Goal: Task Accomplishment & Management: Use online tool/utility

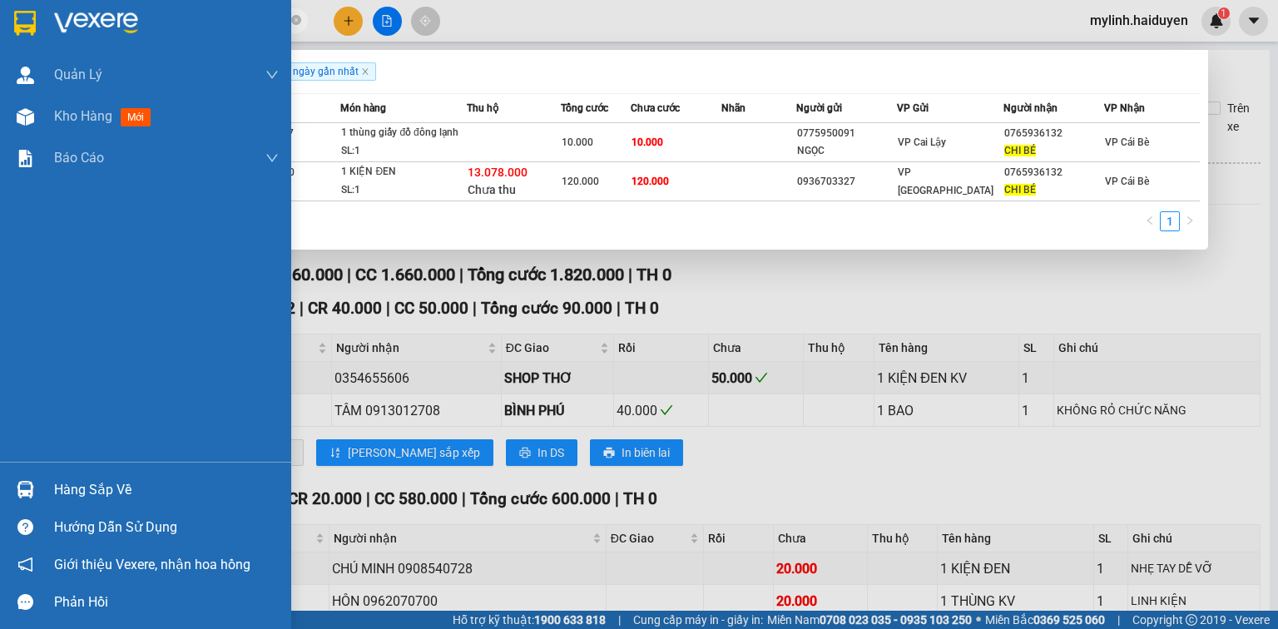
click at [100, 487] on div "Hàng sắp về" at bounding box center [166, 490] width 225 height 25
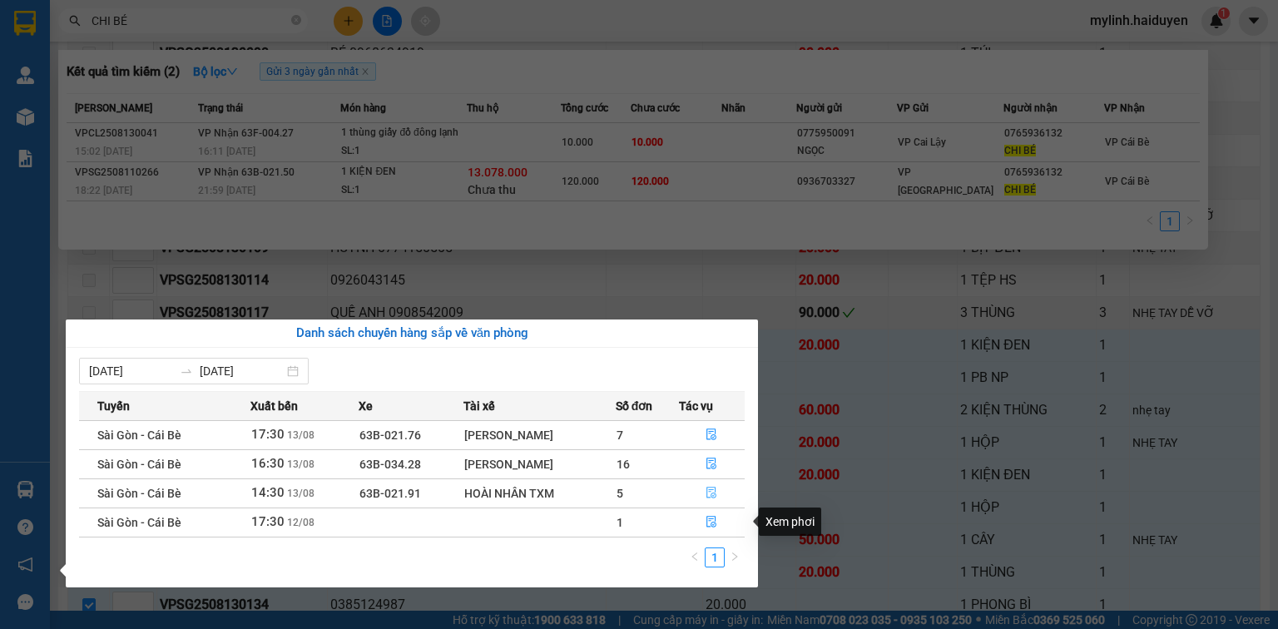
click at [713, 493] on icon "file-done" at bounding box center [712, 494] width 10 height 12
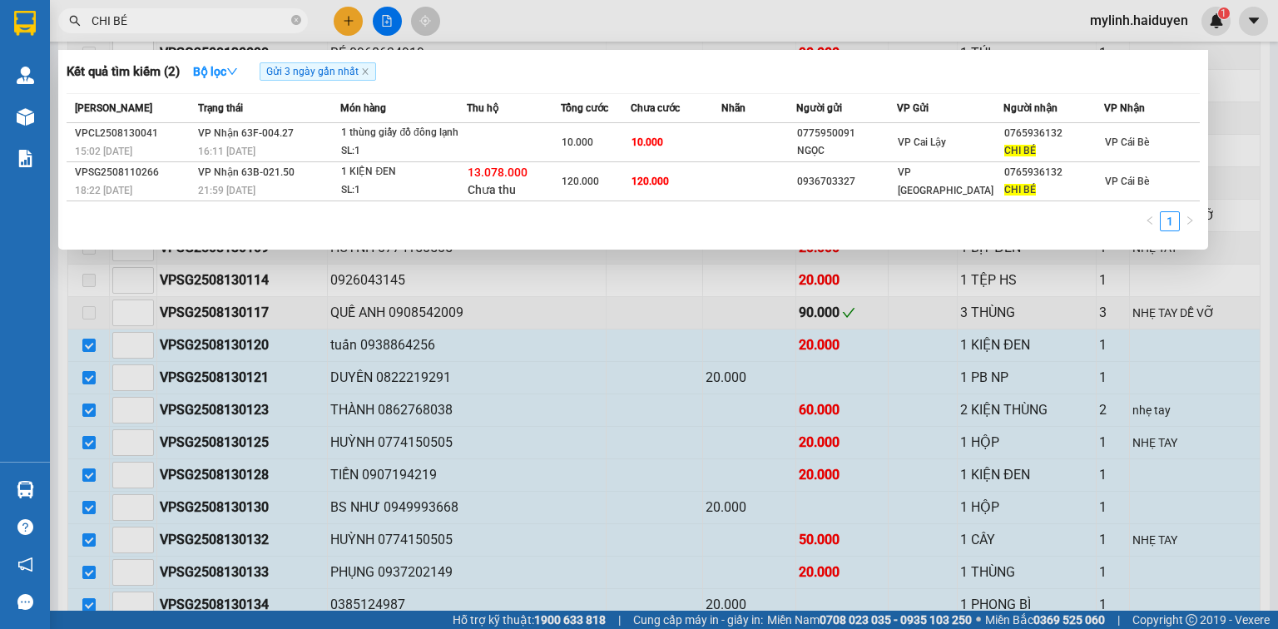
click at [594, 301] on div at bounding box center [639, 314] width 1278 height 629
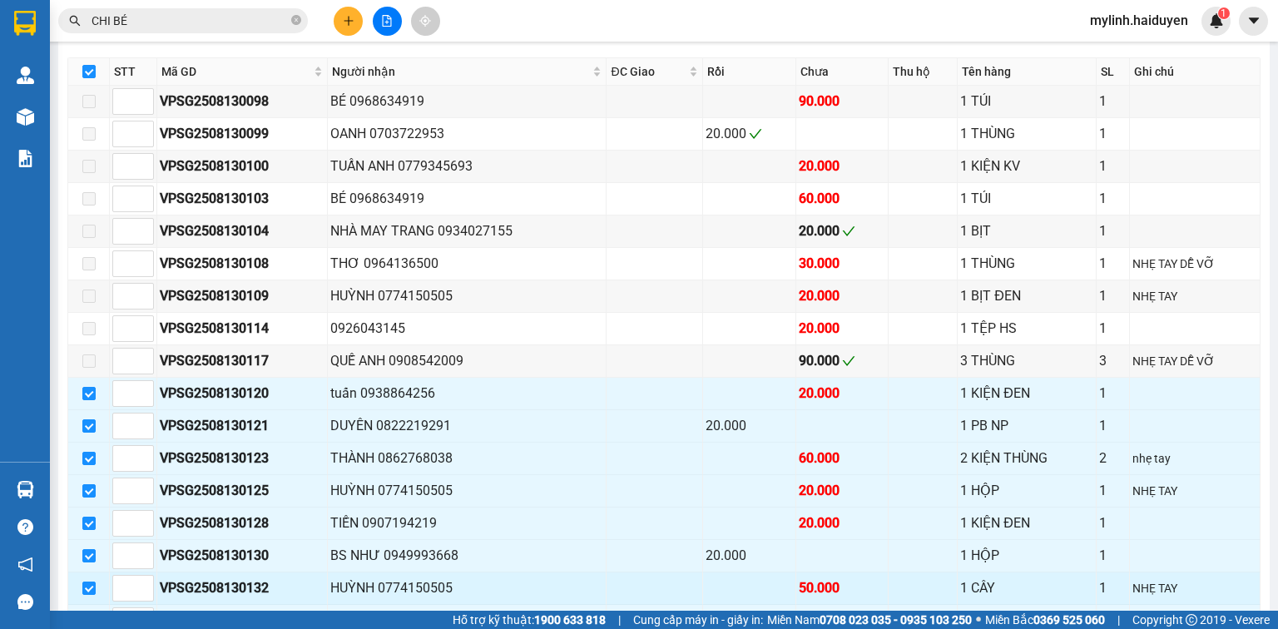
scroll to position [963, 0]
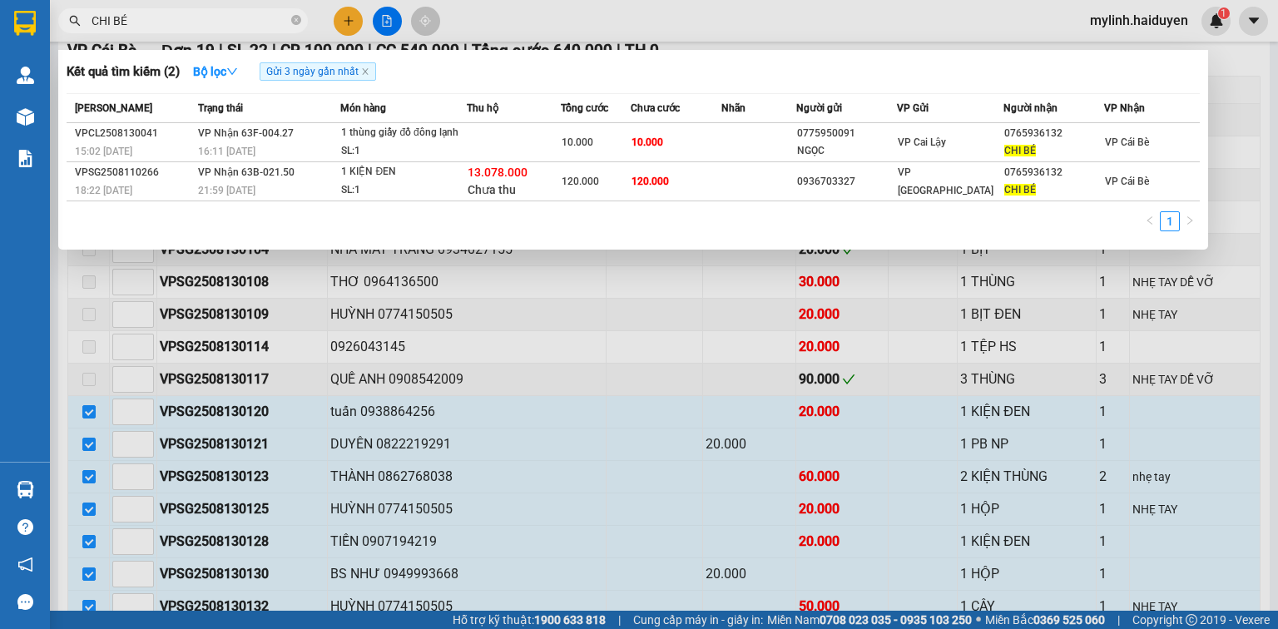
click at [285, 26] on input "CHI BÉ" at bounding box center [190, 21] width 196 height 18
type input "C"
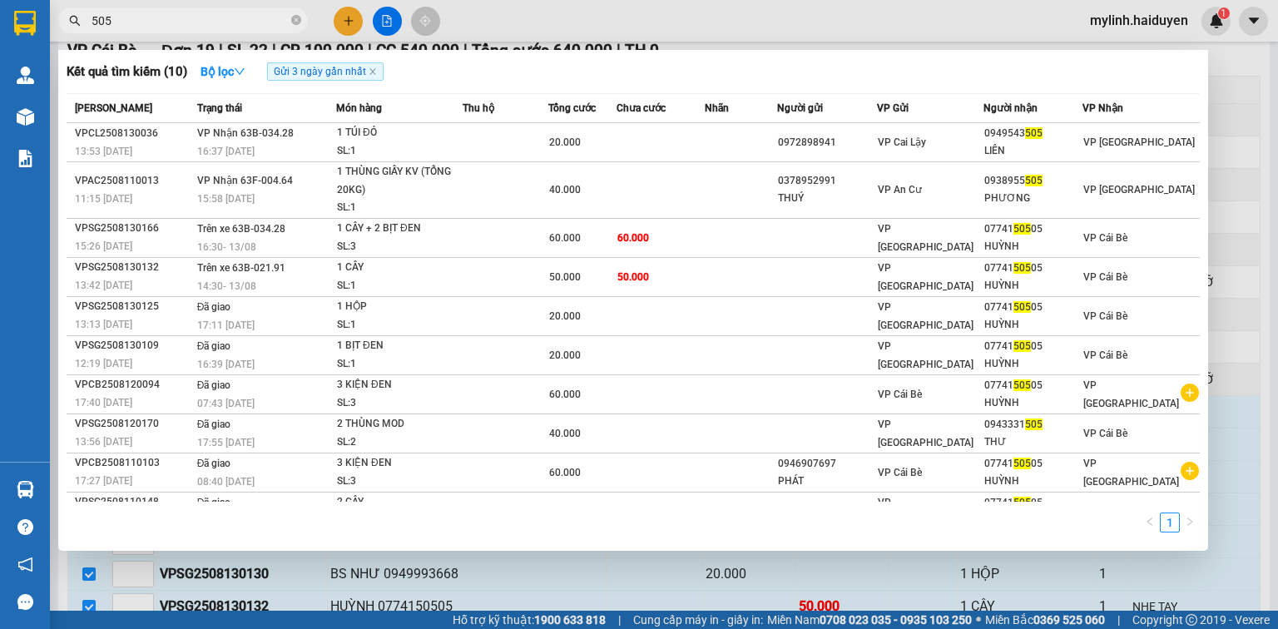
type input "505"
drag, startPoint x: 713, startPoint y: 27, endPoint x: 718, endPoint y: 37, distance: 11.2
click at [718, 36] on div at bounding box center [639, 314] width 1278 height 629
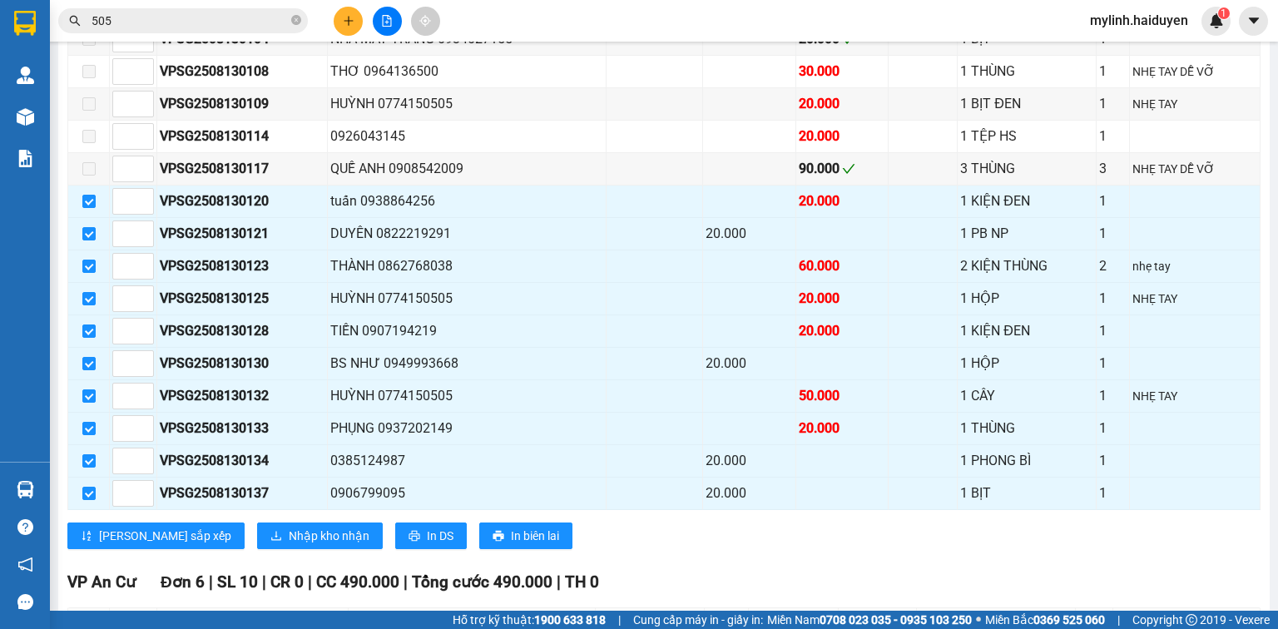
scroll to position [897, 0]
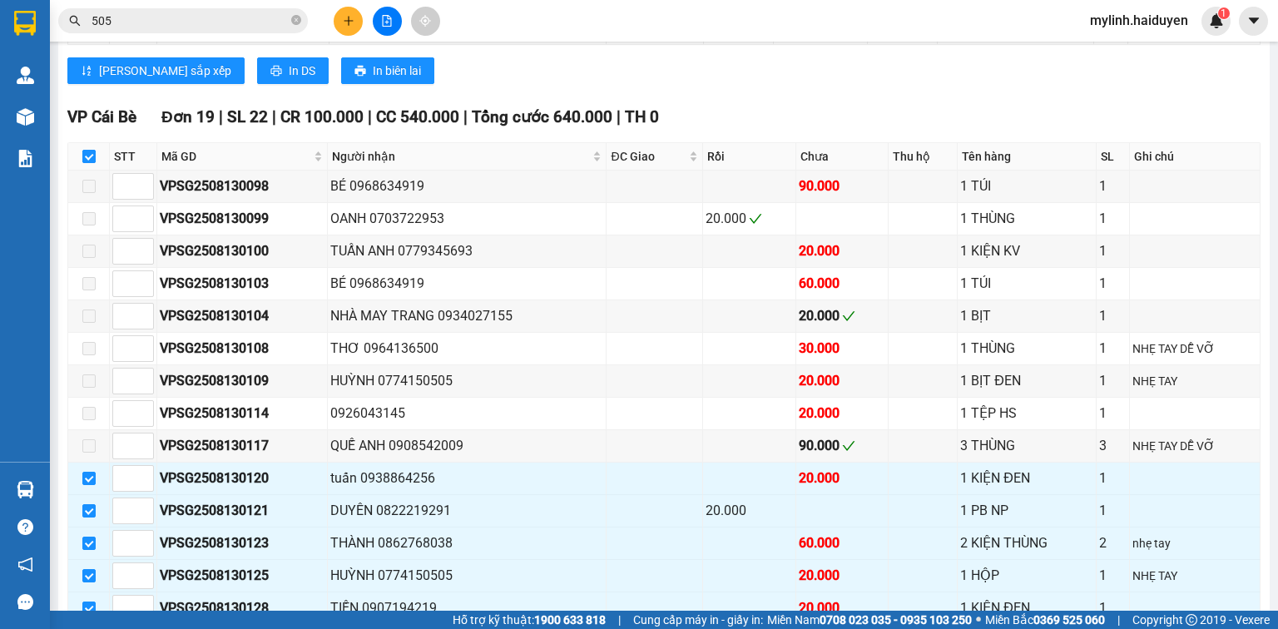
click at [86, 161] on input "checkbox" at bounding box center [88, 156] width 13 height 13
checkbox input "false"
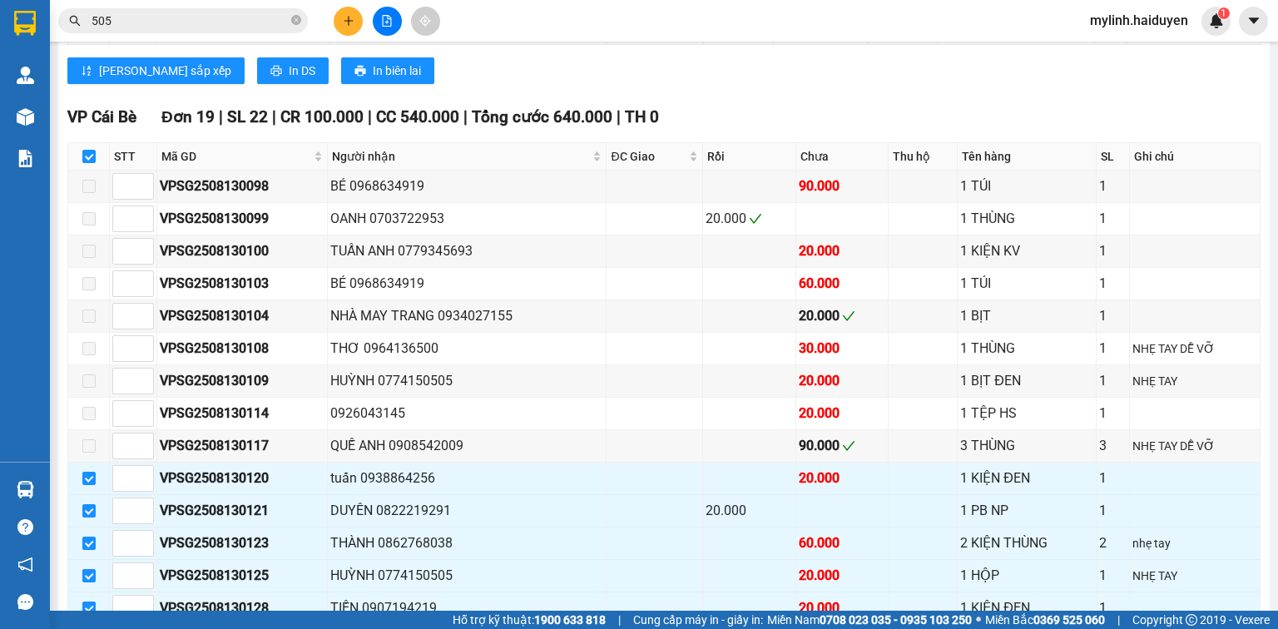
checkbox input "false"
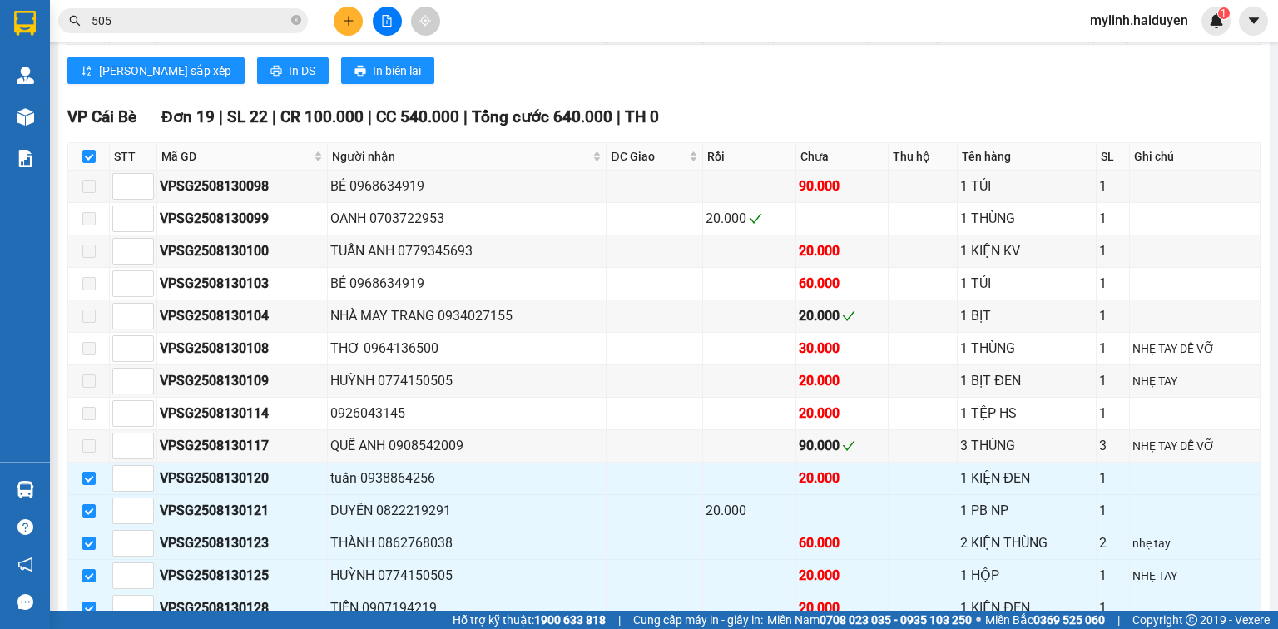
checkbox input "false"
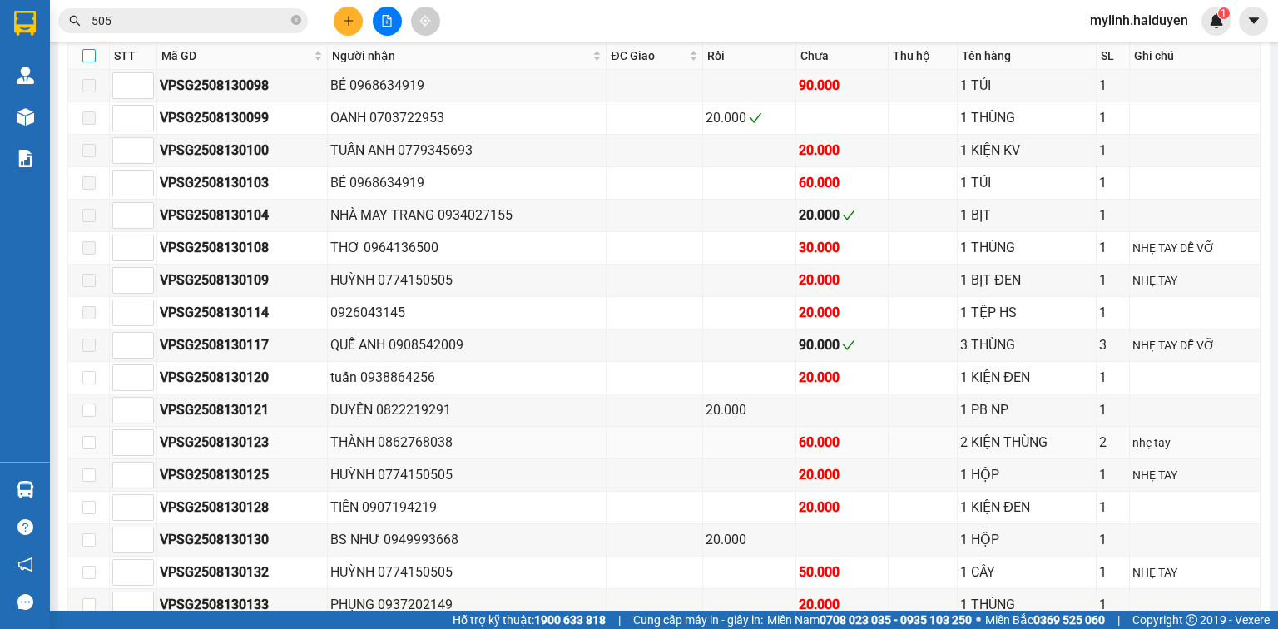
scroll to position [1163, 0]
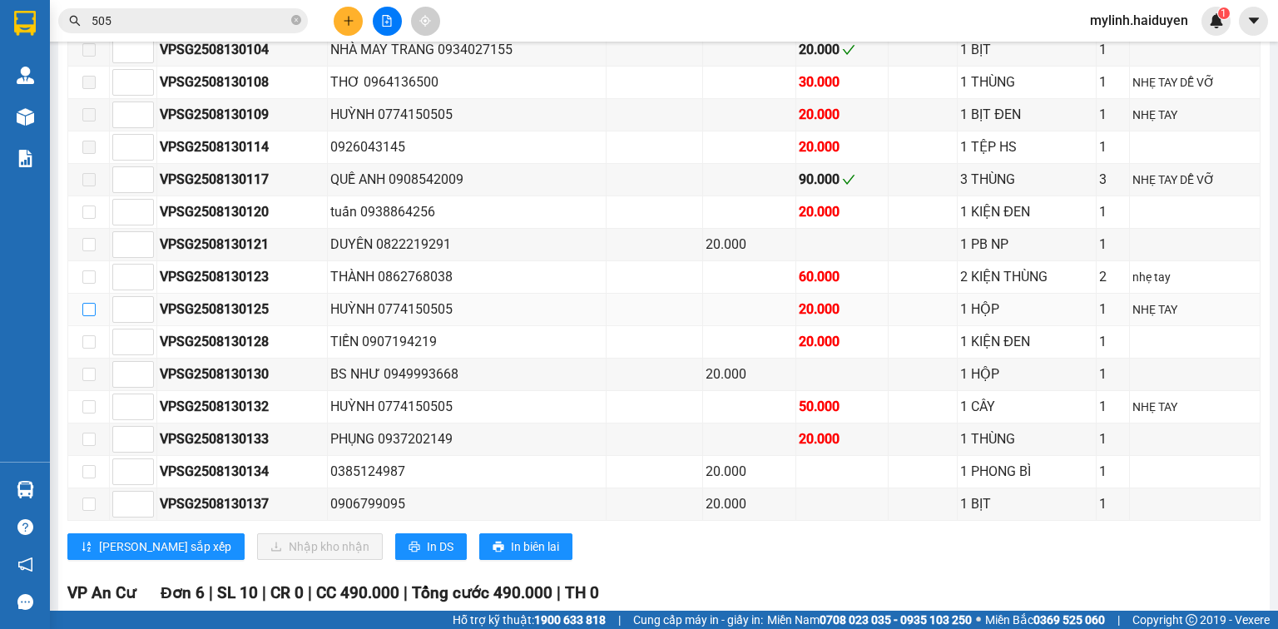
click at [93, 308] on input "checkbox" at bounding box center [88, 309] width 13 height 13
checkbox input "true"
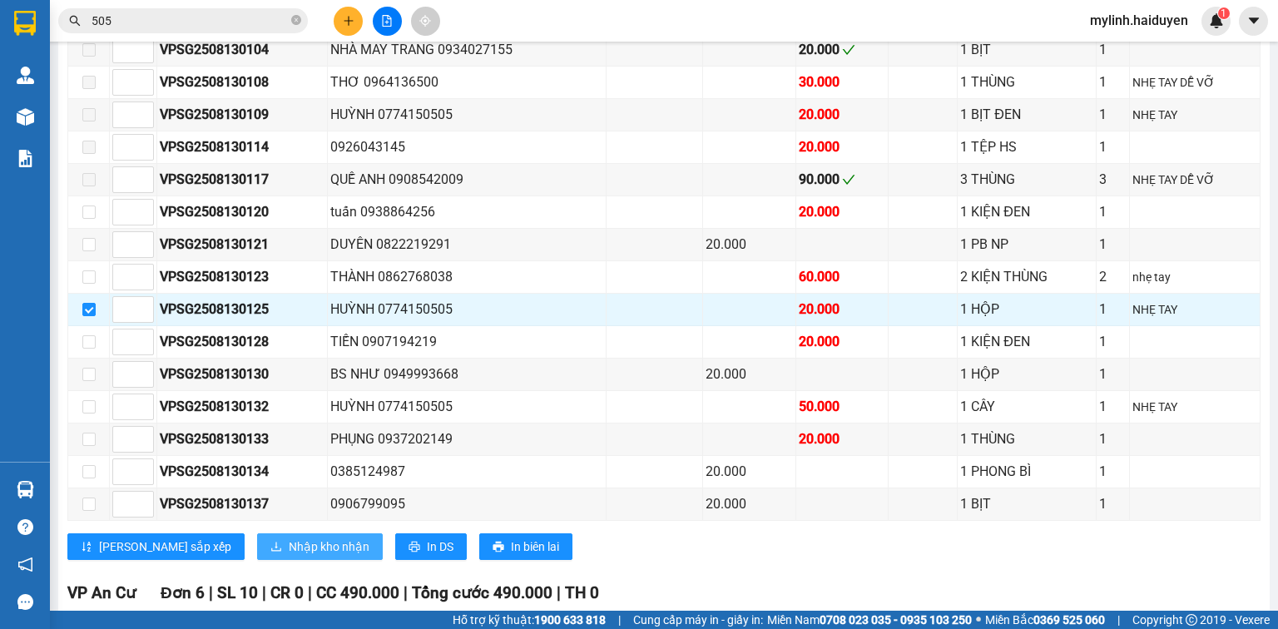
click at [293, 538] on span "Nhập kho nhận" at bounding box center [329, 546] width 81 height 18
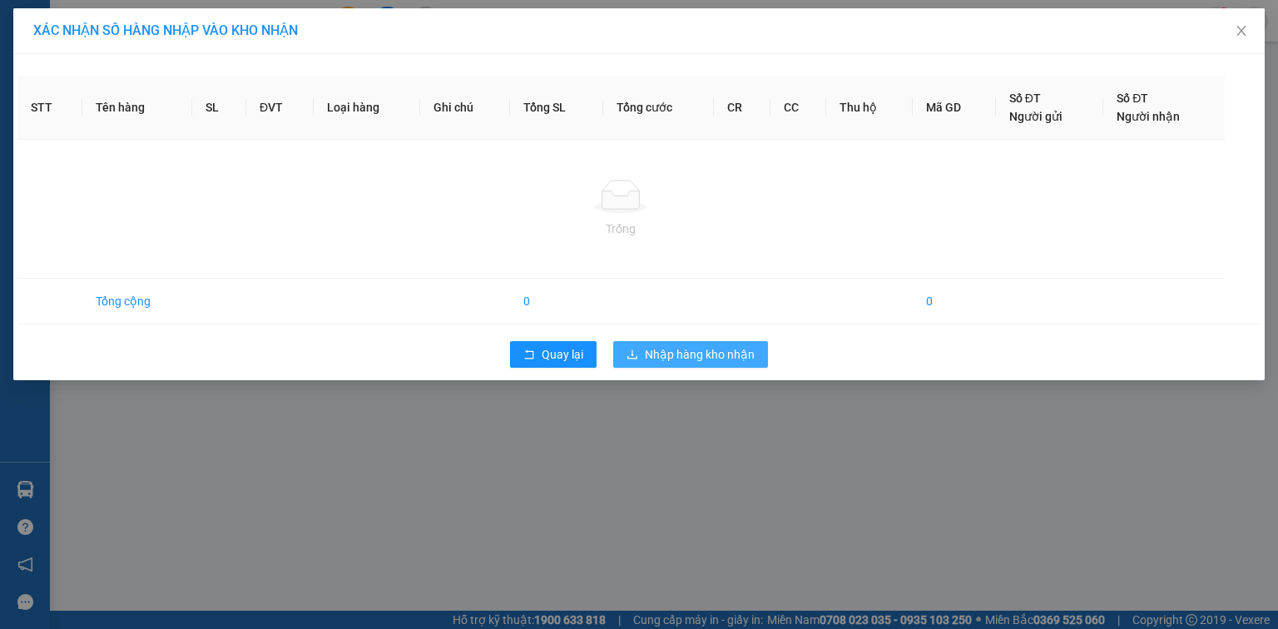
click at [645, 351] on span "Nhập hàng kho nhận" at bounding box center [700, 354] width 110 height 18
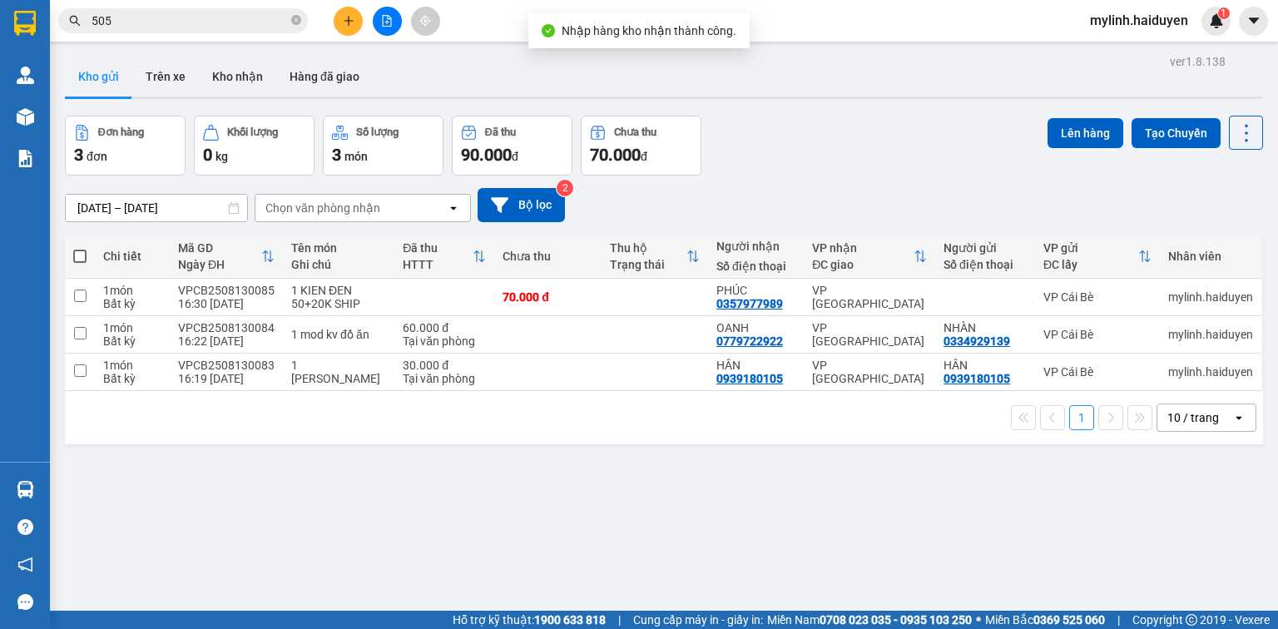
click at [844, 190] on div "11/08/2025 – 13/08/2025 Press the down arrow key to interact with the calendar …" at bounding box center [664, 205] width 1198 height 34
click at [364, 18] on div at bounding box center [386, 21] width 125 height 29
click at [355, 18] on button at bounding box center [348, 21] width 29 height 29
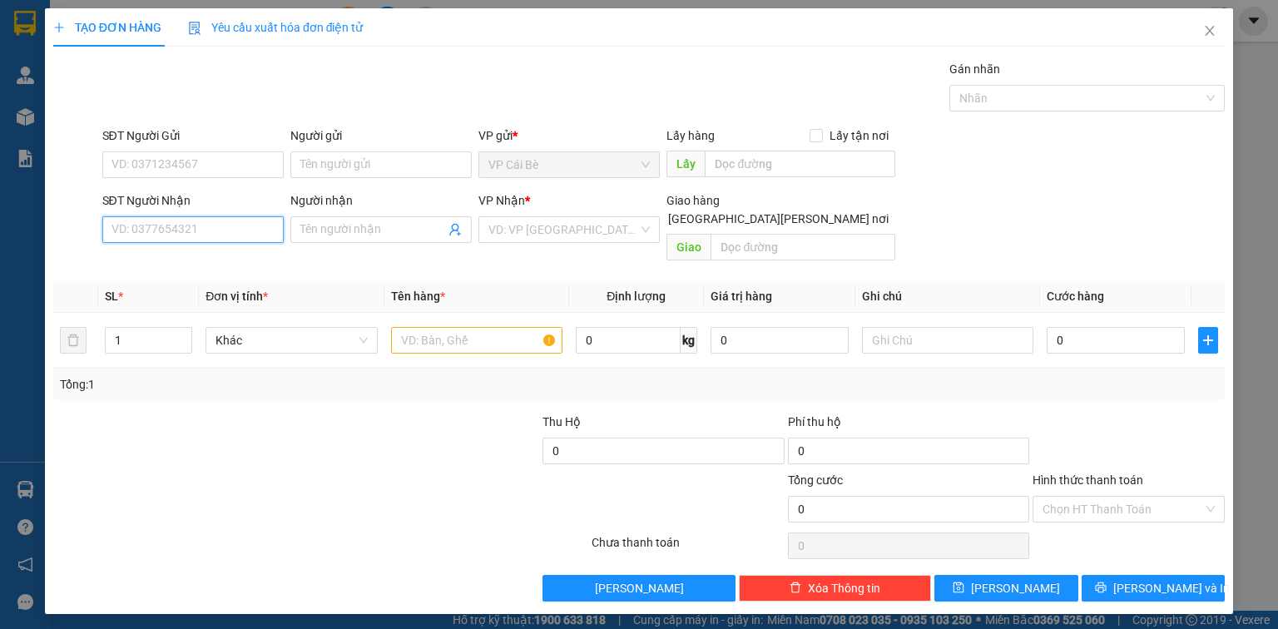
click at [231, 229] on input "SĐT Người Nhận" at bounding box center [192, 229] width 181 height 27
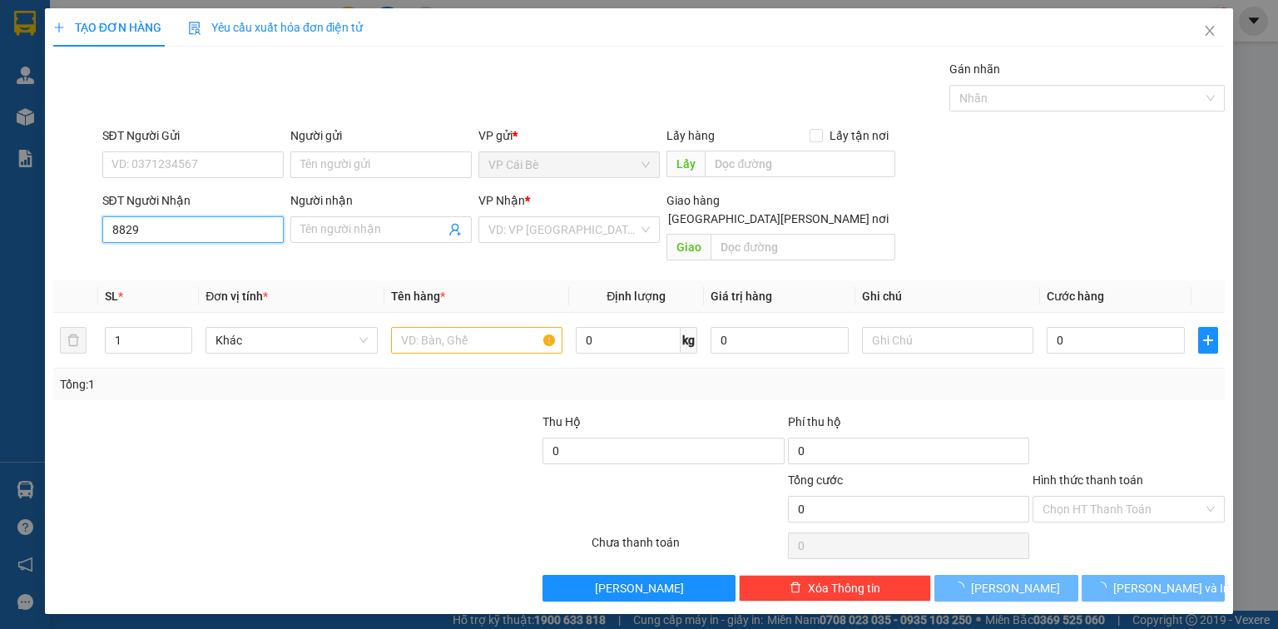
click at [205, 235] on input "8829" at bounding box center [192, 229] width 181 height 27
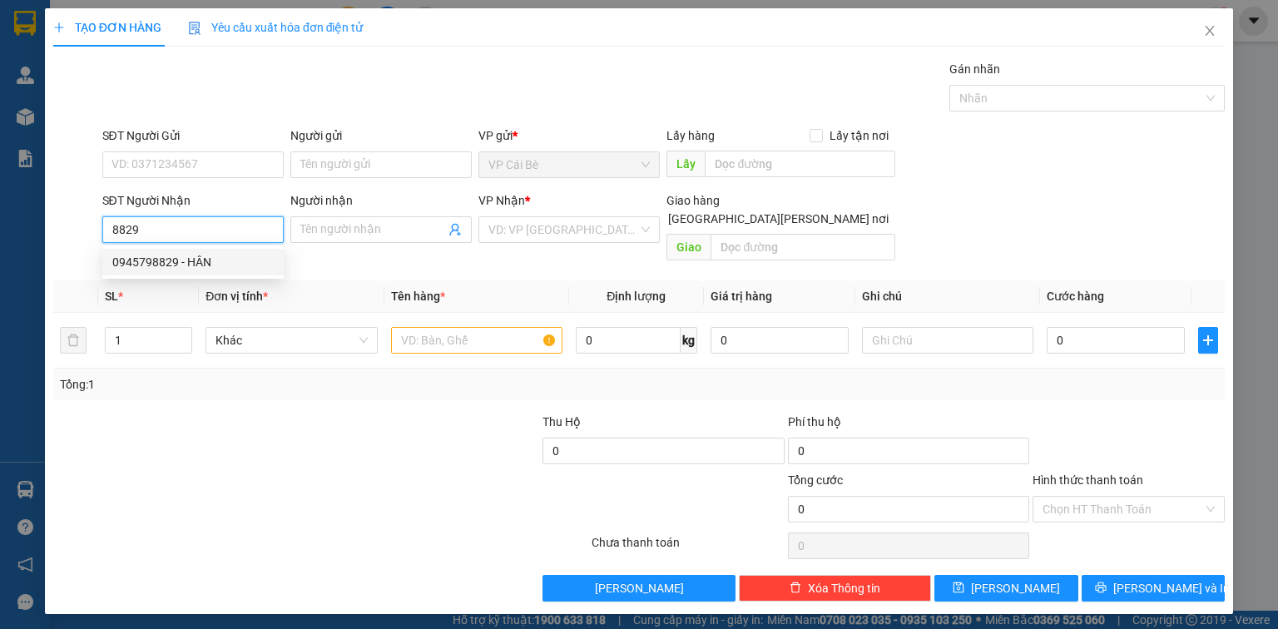
click at [216, 256] on div "0945798829 - HÂN" at bounding box center [192, 262] width 161 height 18
type input "0945798829"
type input "HÂN"
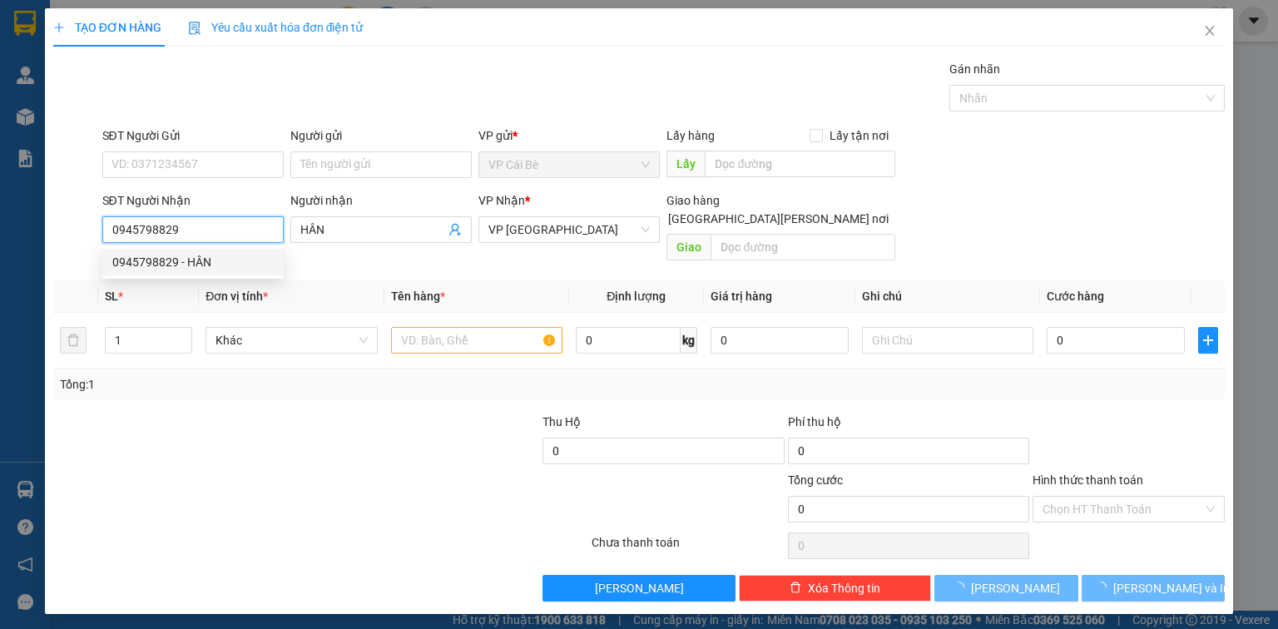
type input "20.000"
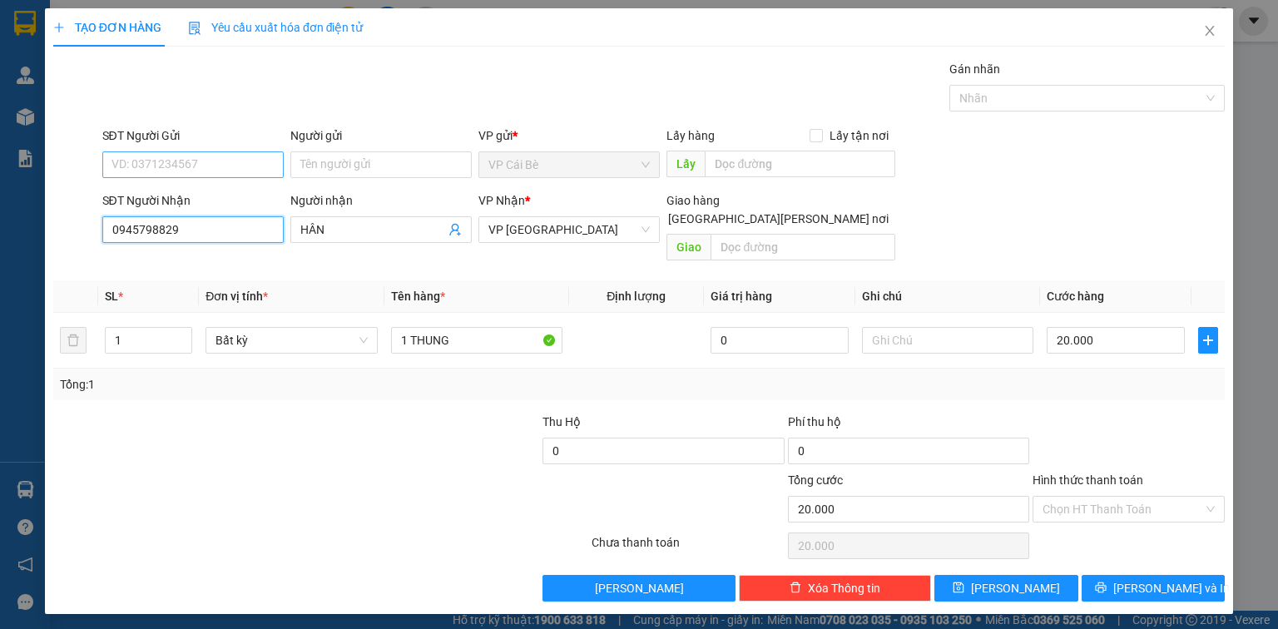
type input "0945798829"
click at [220, 176] on input "SĐT Người Gửi" at bounding box center [192, 164] width 181 height 27
click at [224, 196] on div "0366253757 - SANG" at bounding box center [192, 197] width 161 height 18
type input "0366253757"
type input "SANG"
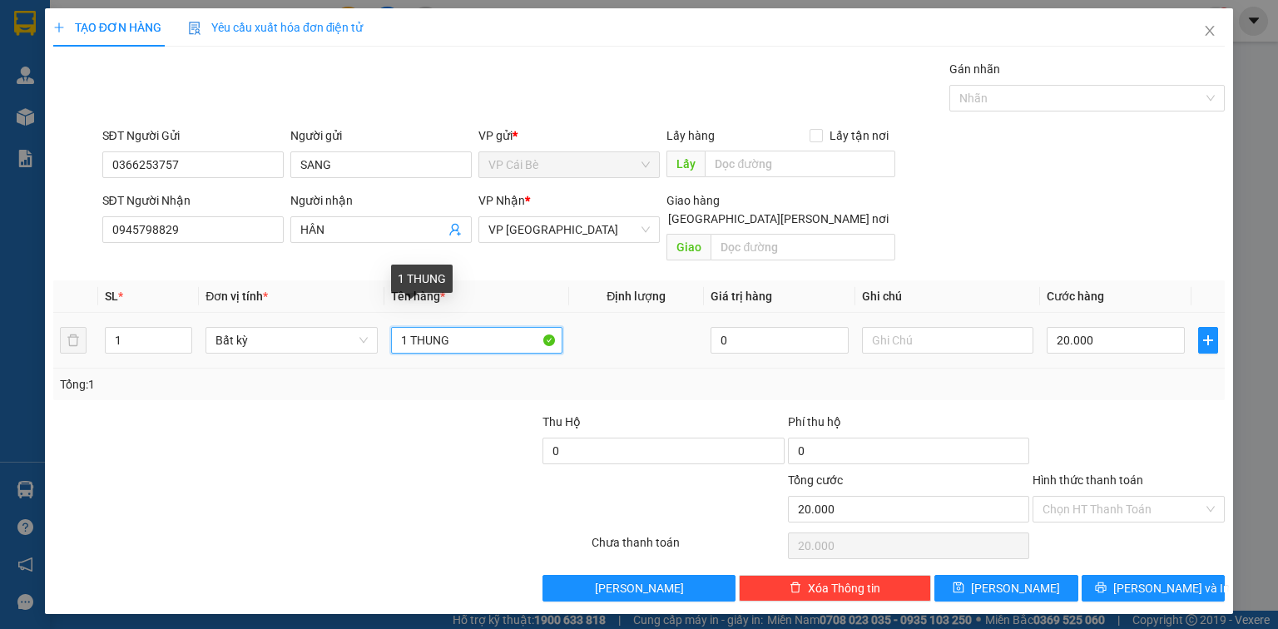
drag, startPoint x: 414, startPoint y: 319, endPoint x: 970, endPoint y: 223, distance: 563.9
click at [970, 223] on div "Transit Pickup Surcharge Ids Transit Deliver Surcharge Ids Transit Deliver Surc…" at bounding box center [638, 331] width 1171 height 542
type input "1 KIỆN THÙNG"
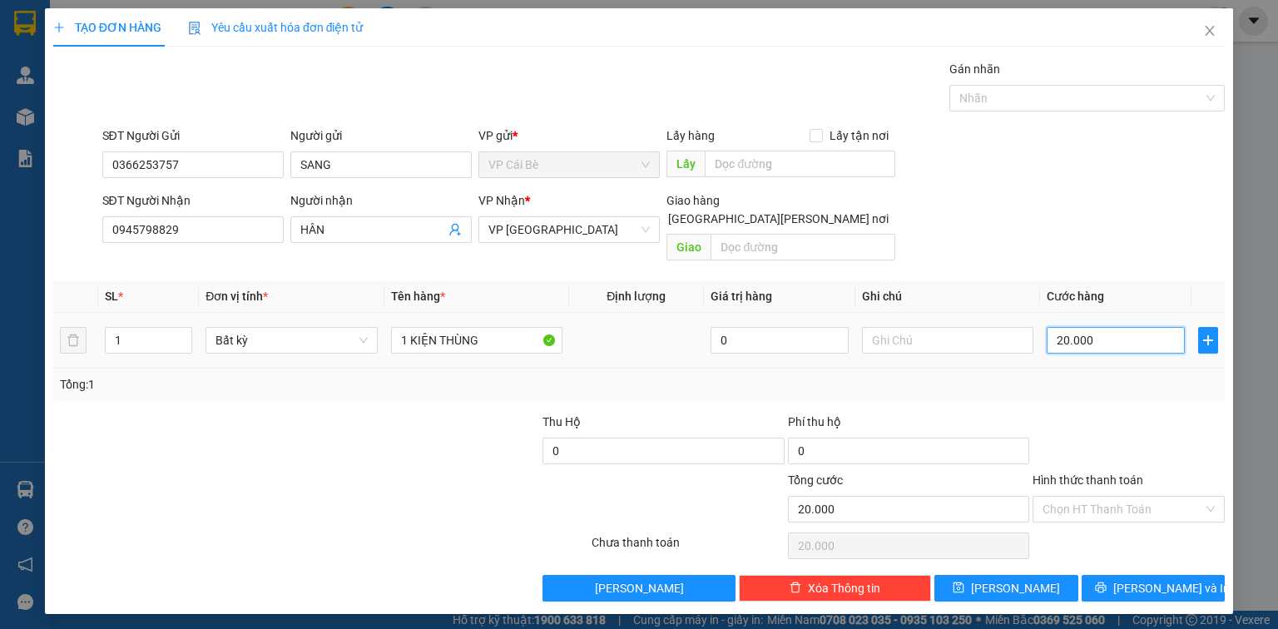
click at [1118, 327] on input "20.000" at bounding box center [1116, 340] width 138 height 27
type input "3"
type input "30"
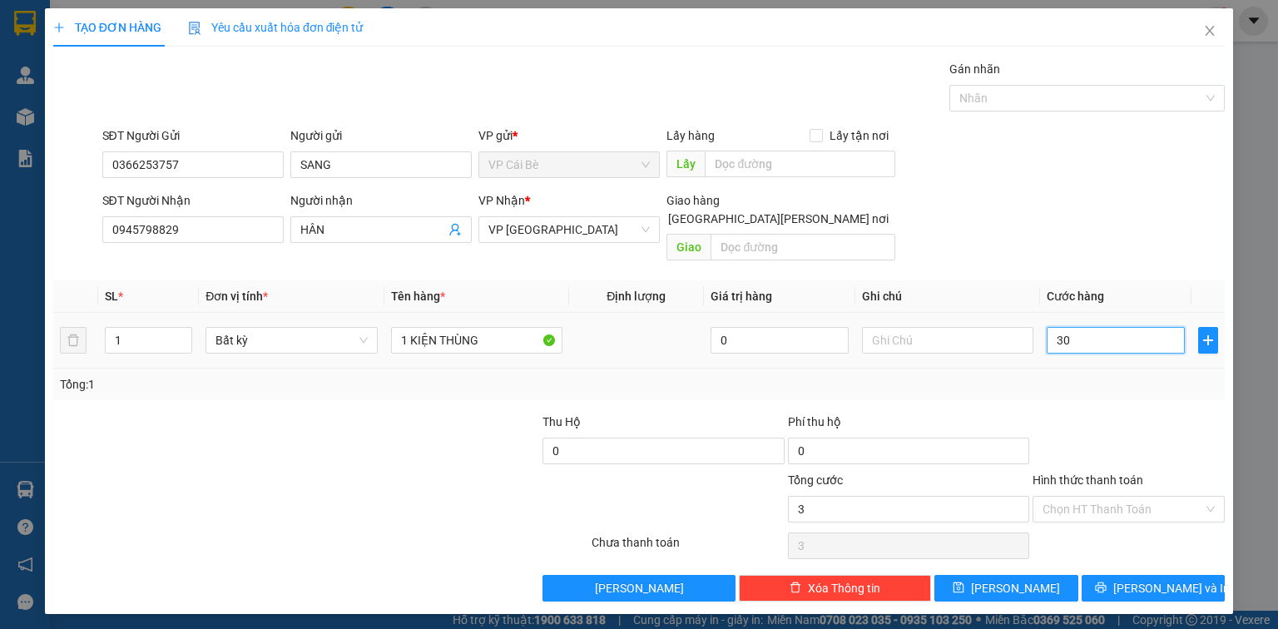
type input "30"
type input "3"
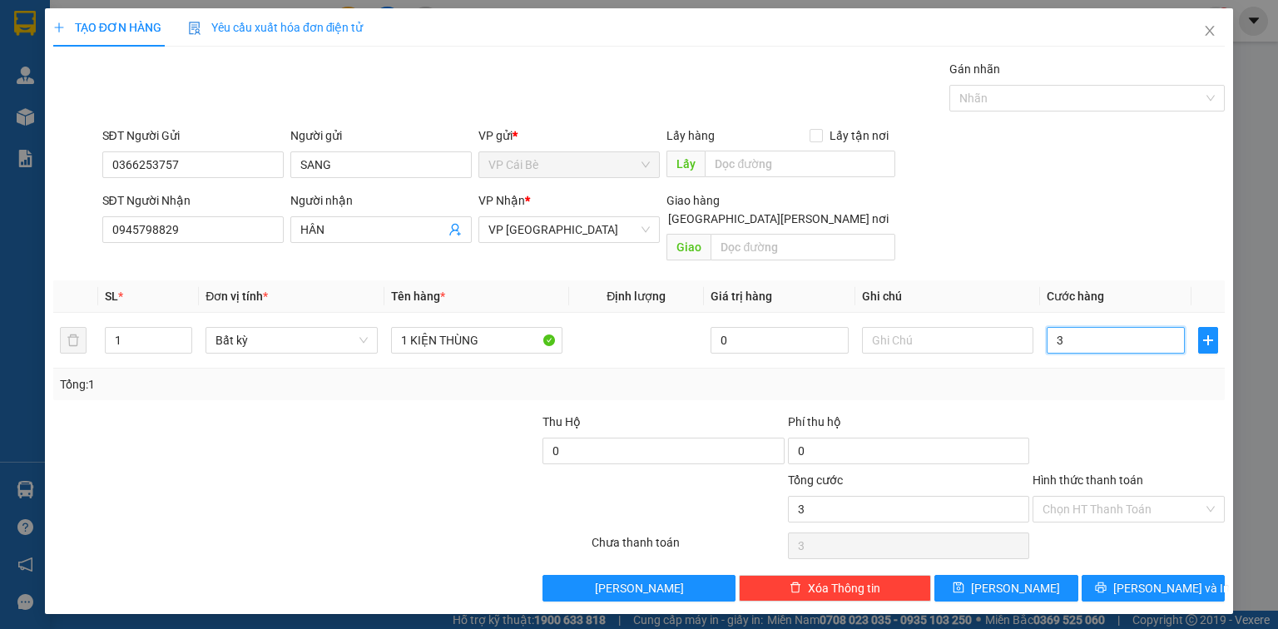
type input "0"
type input "02"
type input "2"
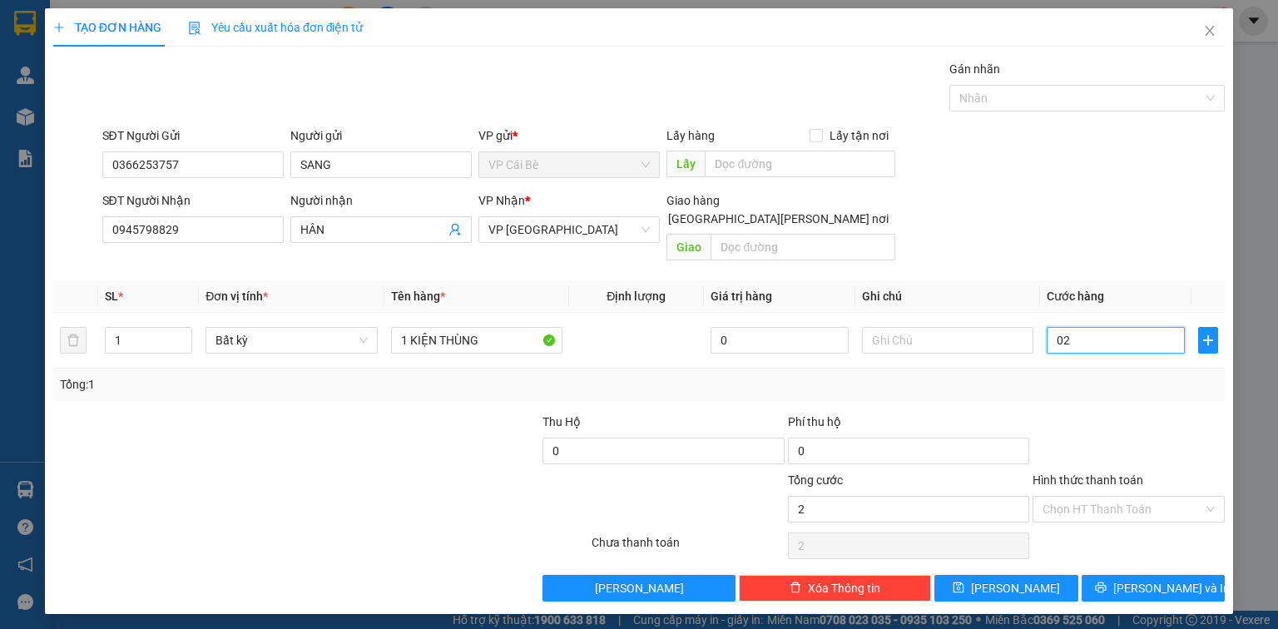
type input "20"
type input "020"
type input "20.000"
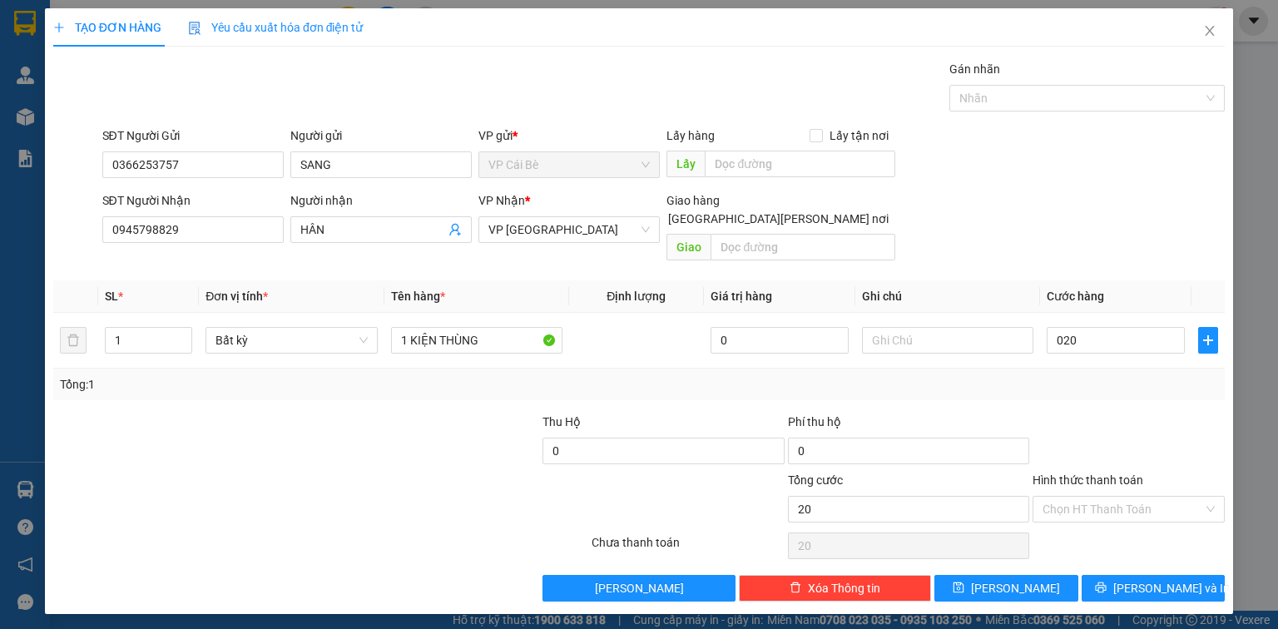
type input "20.000"
click at [1176, 447] on div at bounding box center [1129, 442] width 196 height 58
click at [1185, 497] on input "Hình thức thanh toán" at bounding box center [1122, 509] width 161 height 25
click at [1168, 522] on div "Tại văn phòng" at bounding box center [1128, 522] width 172 height 18
type input "0"
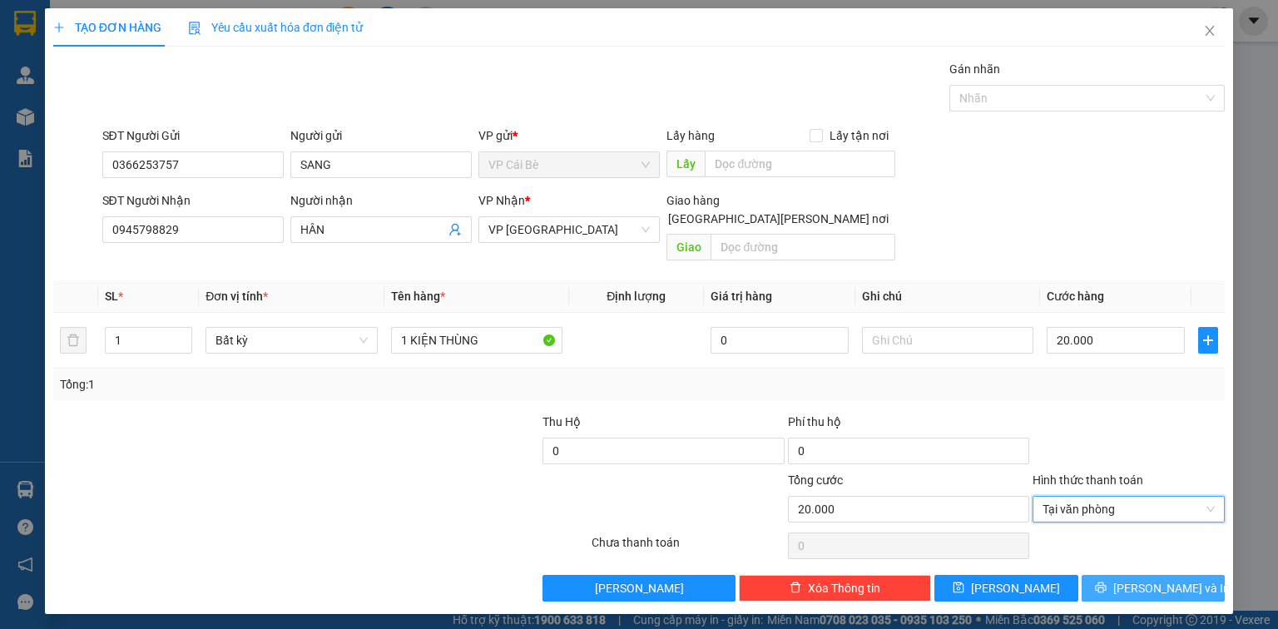
click at [1178, 579] on span "Lưu và In" at bounding box center [1171, 588] width 116 height 18
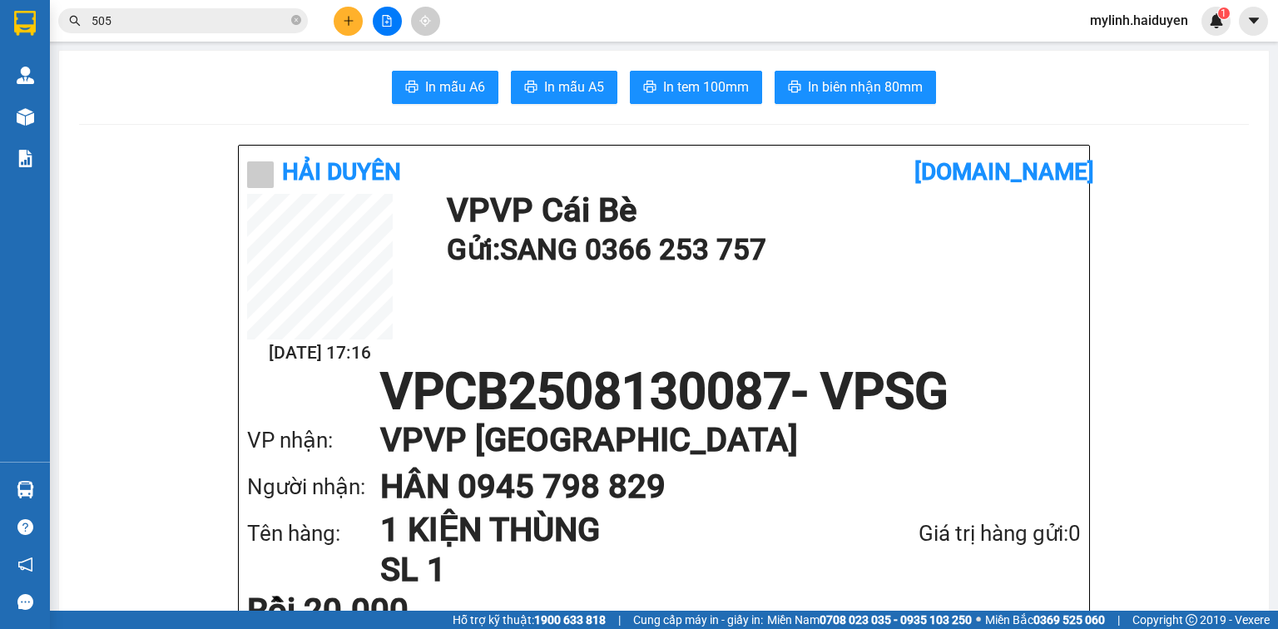
click at [236, 4] on div "Kết quả tìm kiếm ( 10 ) Bộ lọc Gửi 3 ngày gần nhất Mã ĐH Trạng thái Món hàng Th…" at bounding box center [639, 21] width 1278 height 42
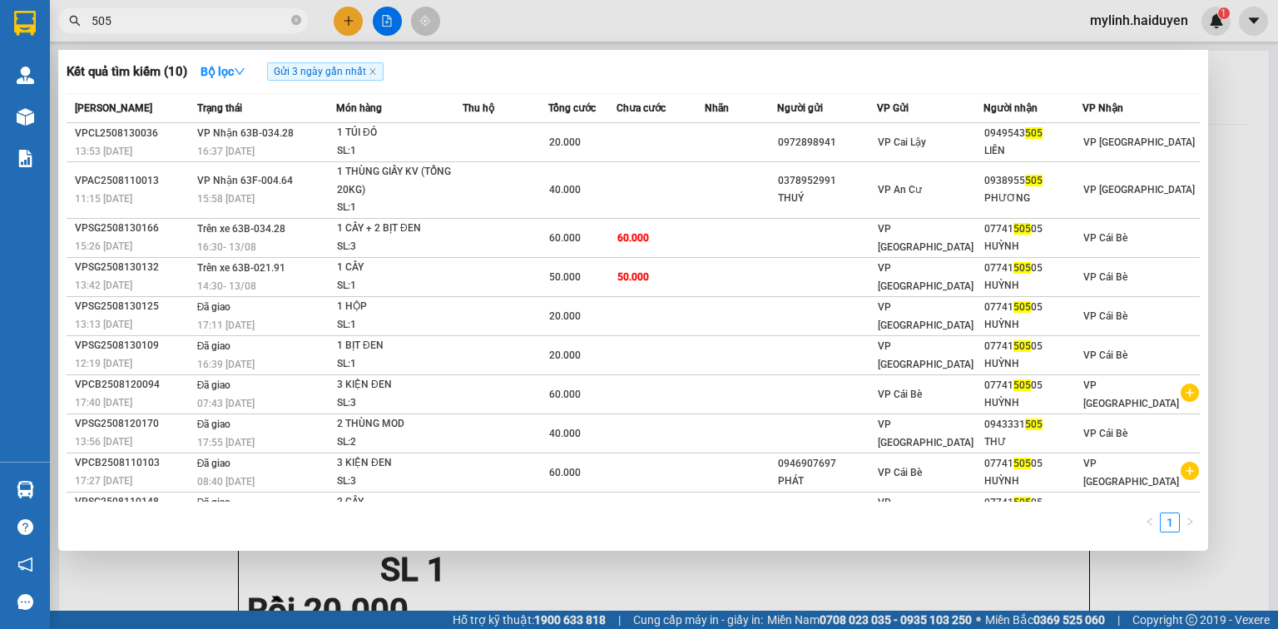
click at [234, 17] on input "505" at bounding box center [190, 21] width 196 height 18
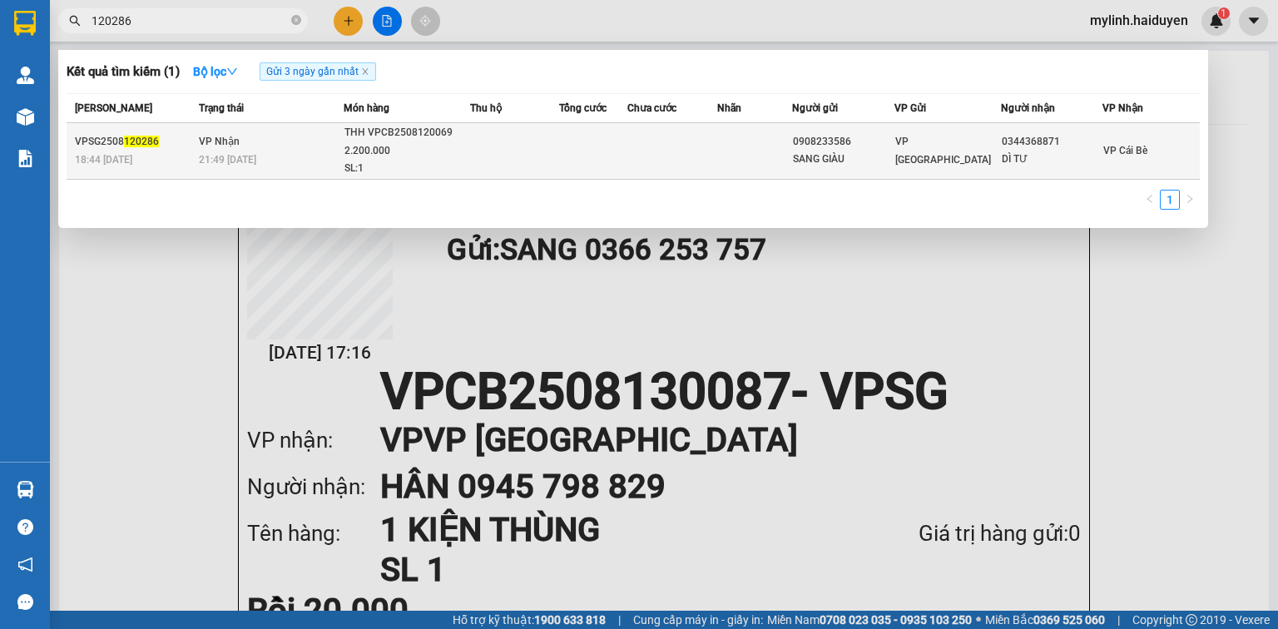
type input "120286"
click at [717, 153] on td at bounding box center [672, 151] width 90 height 57
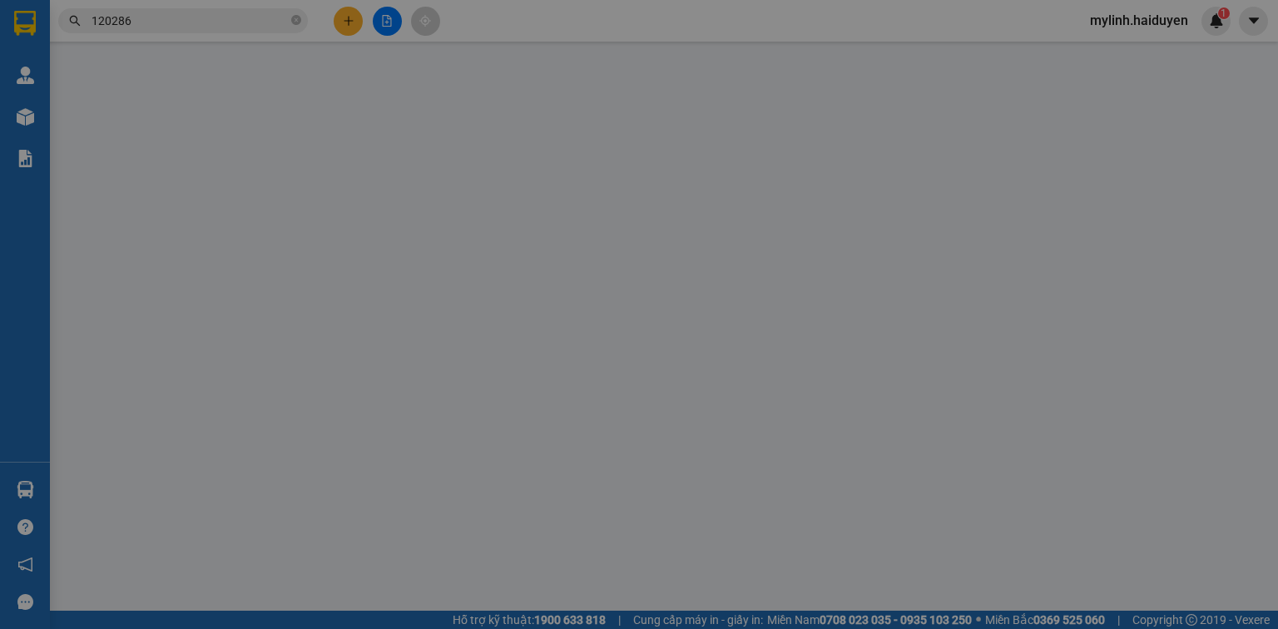
type input "0908233586"
type input "SANG GIÀU"
type input "0344368871"
type input "DÌ TƯ"
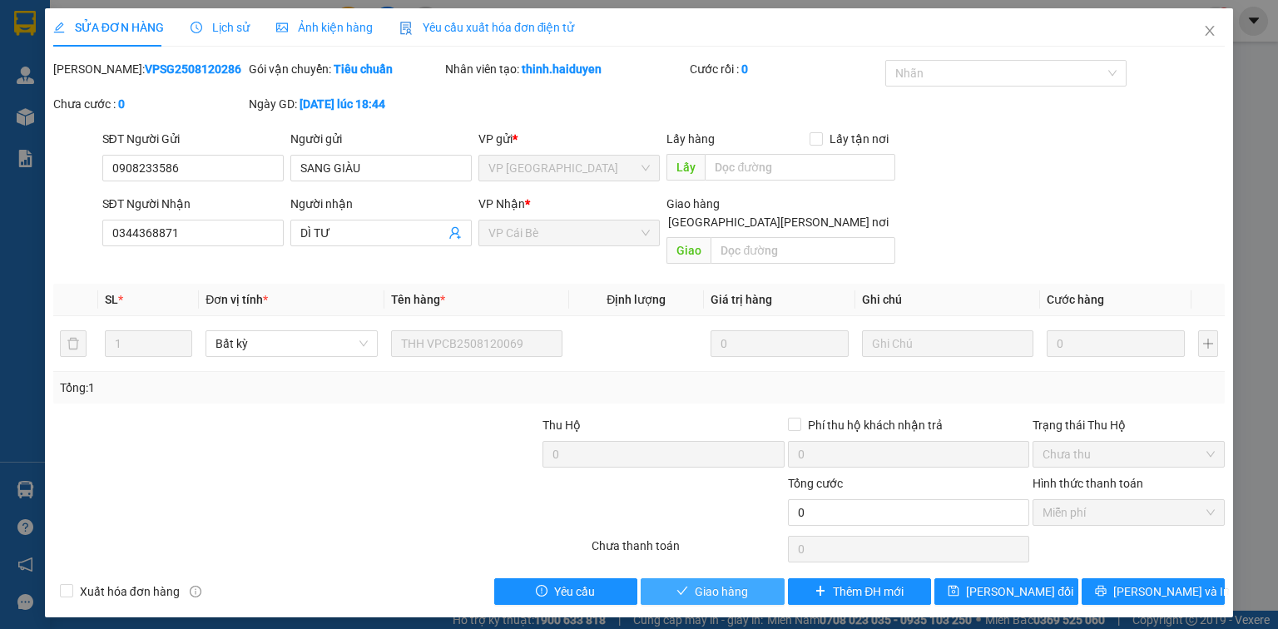
click at [774, 578] on button "Giao hàng" at bounding box center [713, 591] width 144 height 27
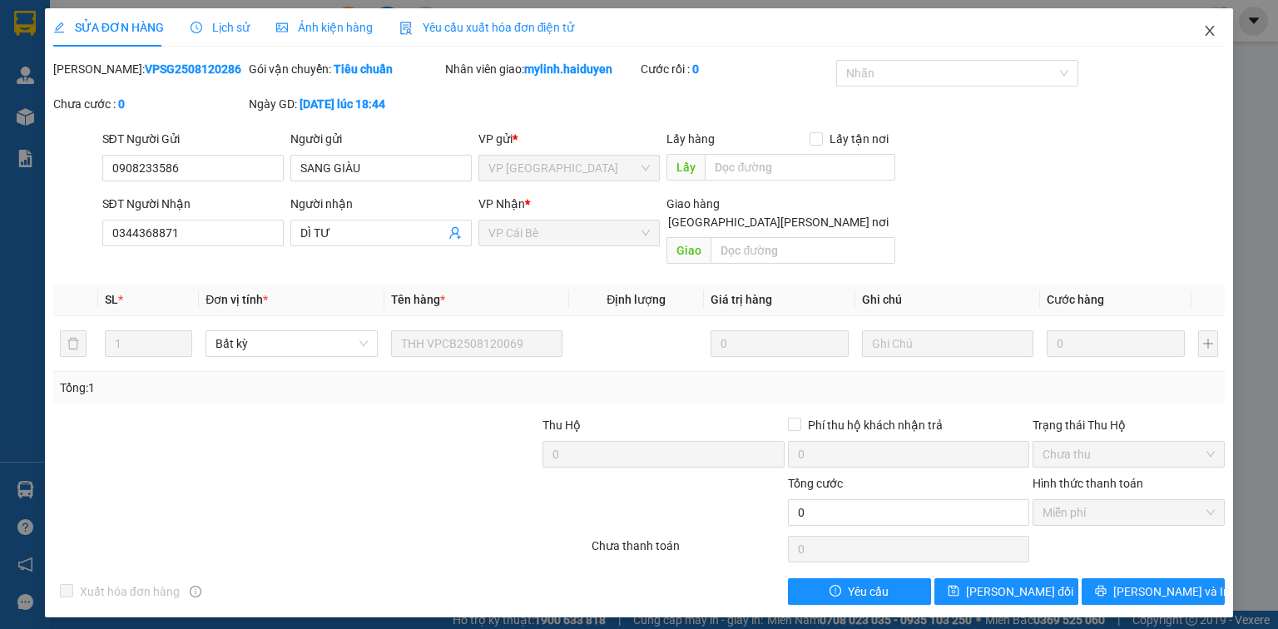
click at [1209, 30] on icon "close" at bounding box center [1209, 31] width 9 height 10
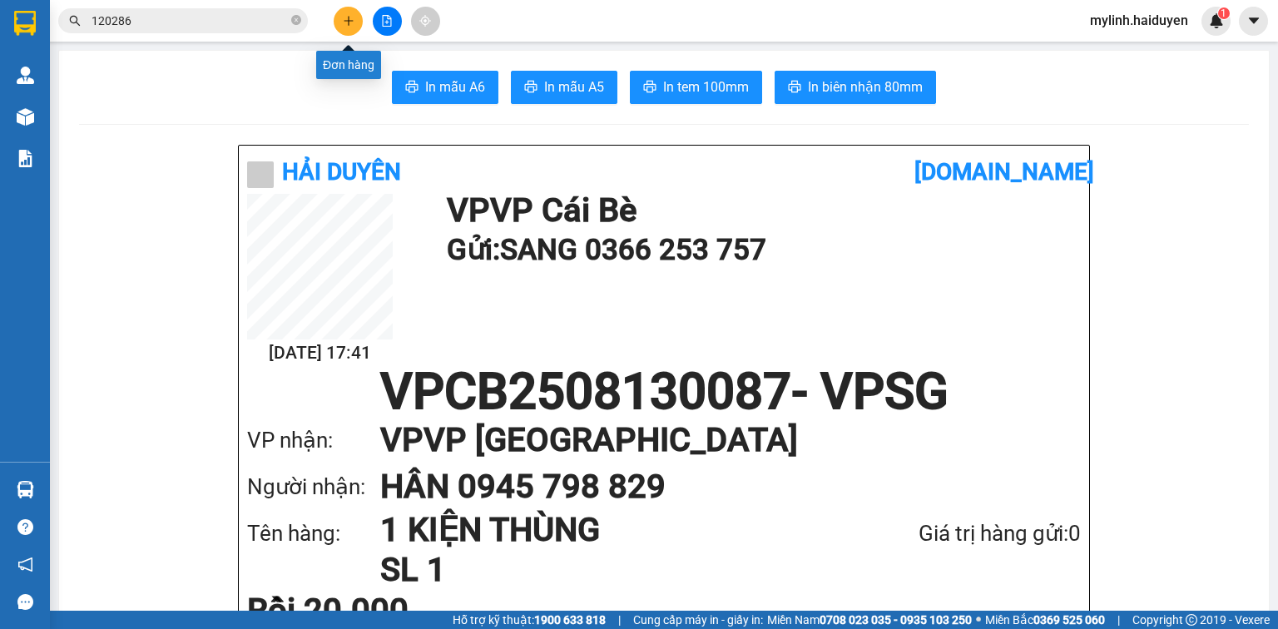
click at [359, 25] on button at bounding box center [348, 21] width 29 height 29
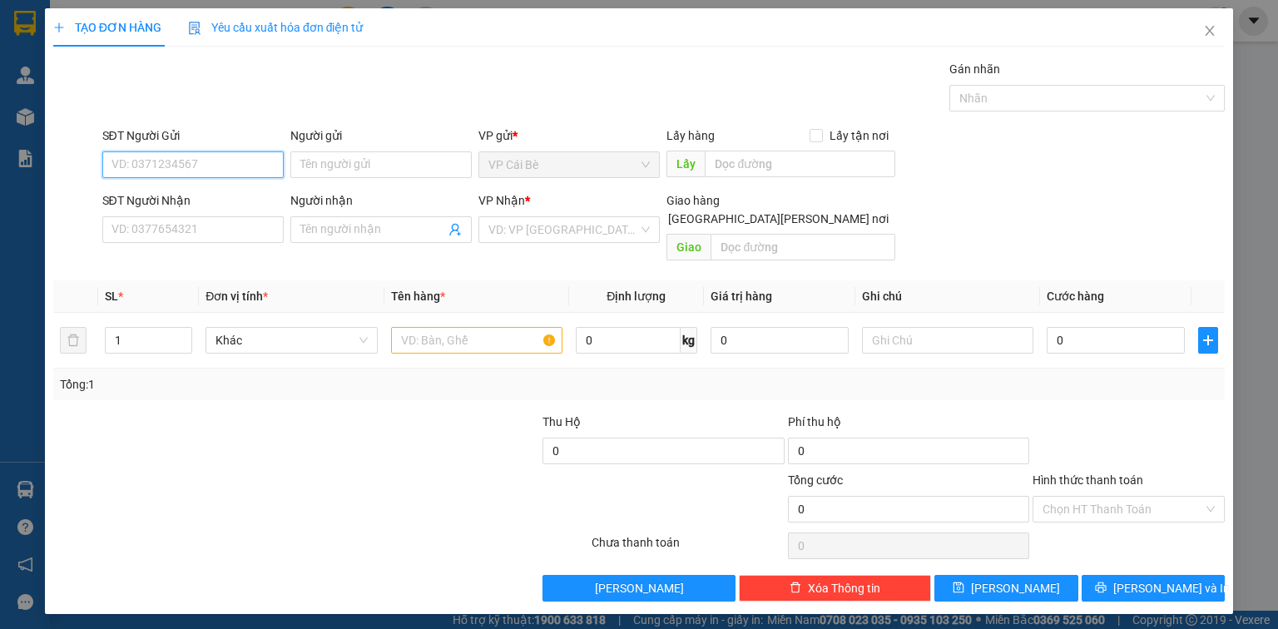
drag, startPoint x: 224, startPoint y: 172, endPoint x: 197, endPoint y: 181, distance: 28.2
click at [220, 173] on input "SĐT Người Gửi" at bounding box center [192, 164] width 181 height 27
click at [196, 160] on input "5097" at bounding box center [192, 164] width 181 height 27
click at [220, 200] on div "0949445097 - PHƯỢNG" at bounding box center [194, 197] width 164 height 18
type input "0949445097"
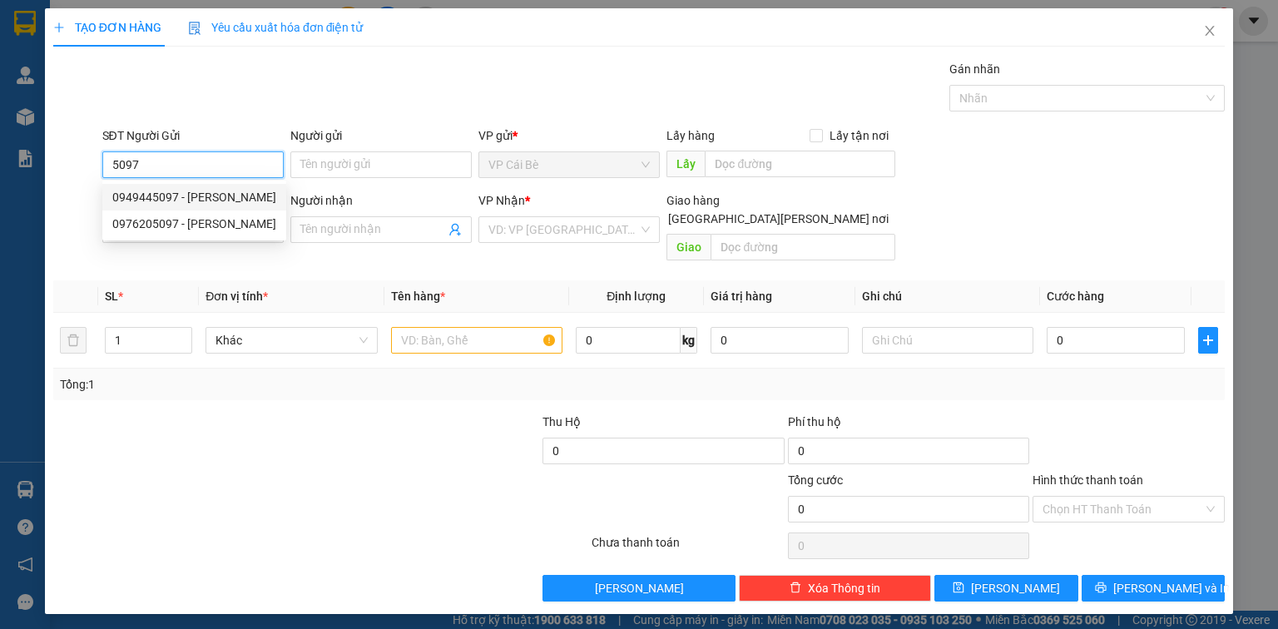
type input "PHƯỢNG"
type input "0932626258"
type input "CHI"
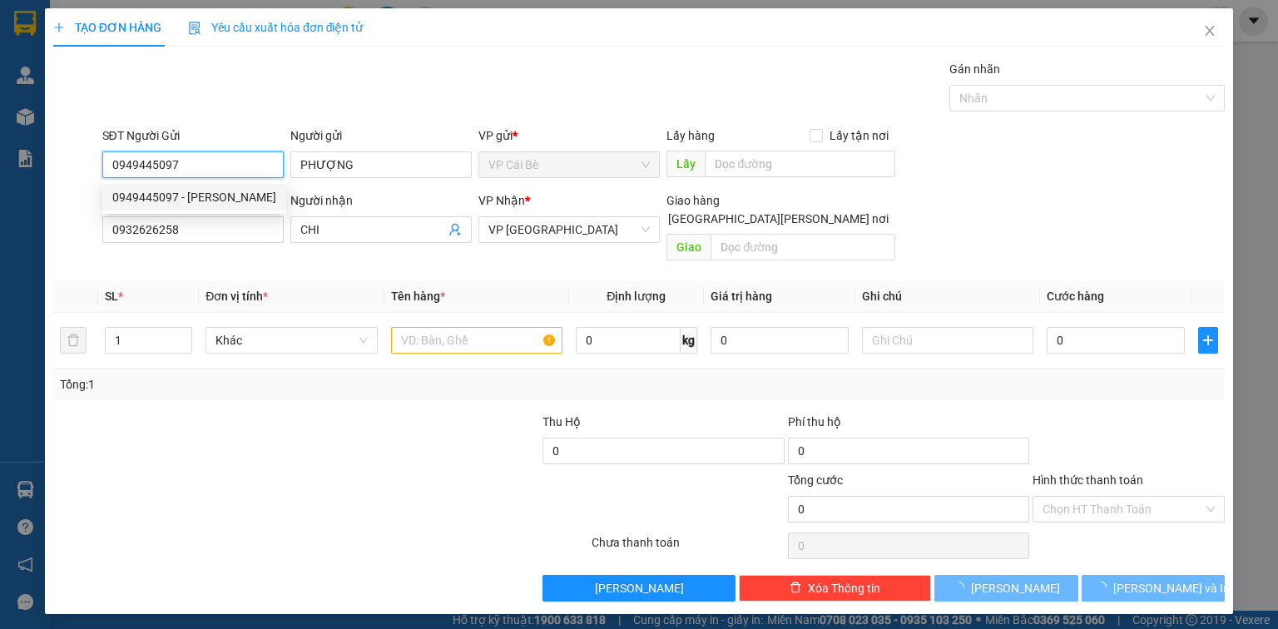
type input "20.000"
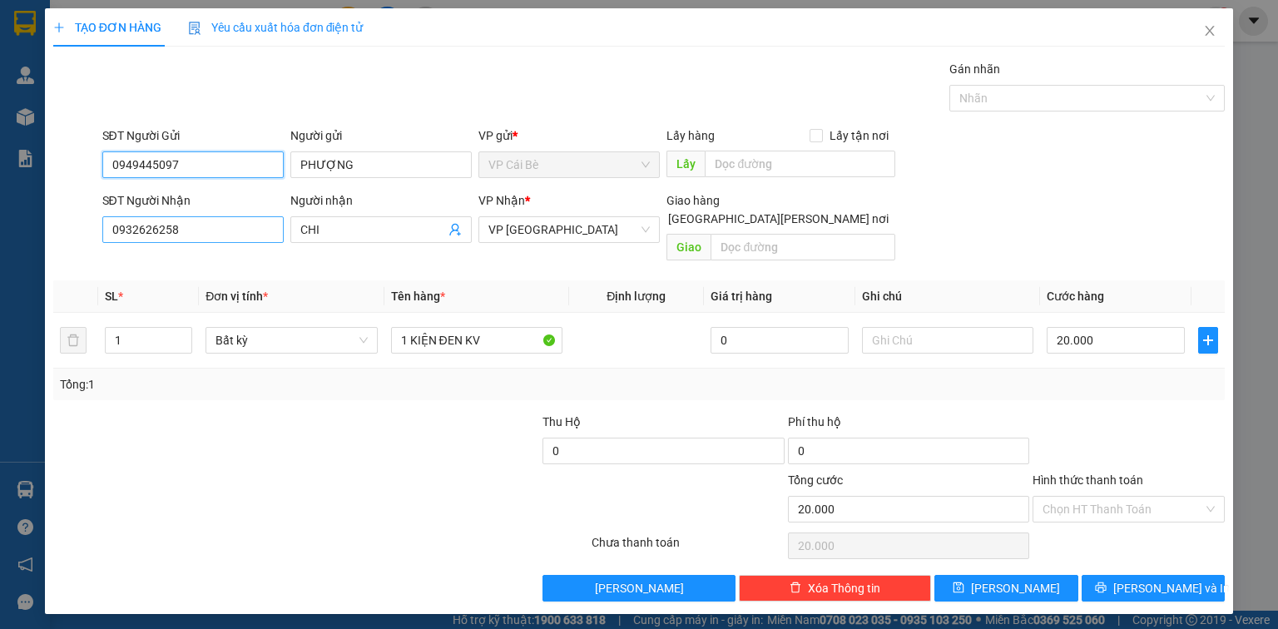
type input "0949445097"
click at [268, 227] on input "0932626258" at bounding box center [192, 229] width 181 height 27
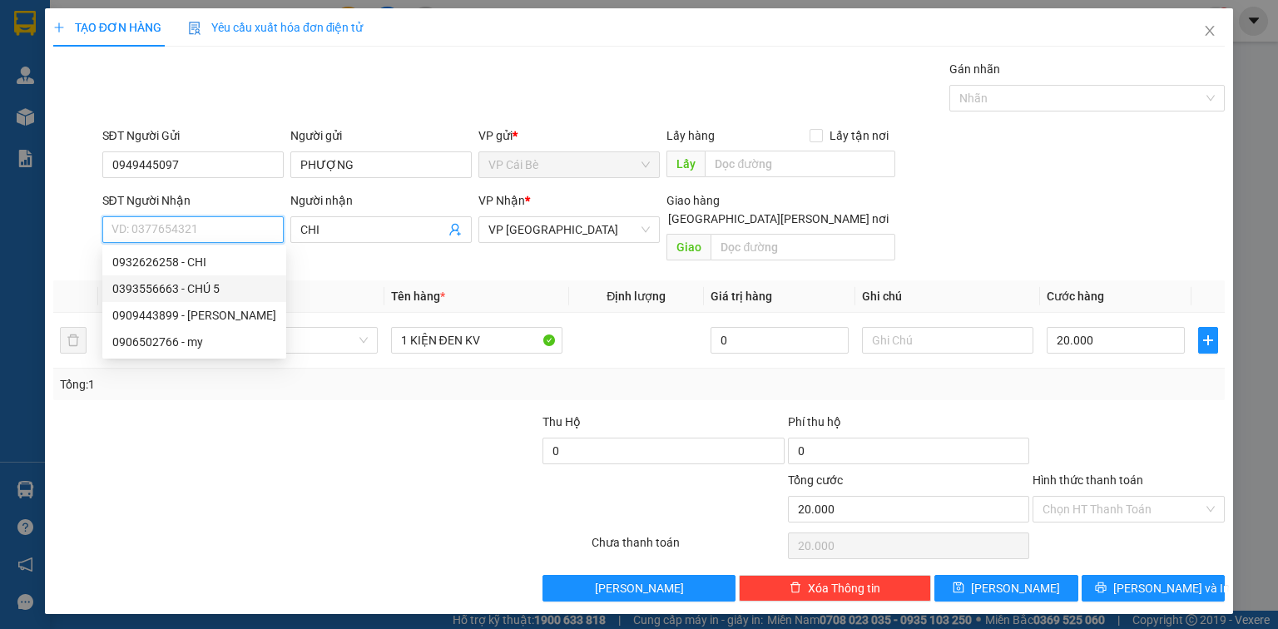
click at [255, 290] on div "0393556663 - CHÚ 5" at bounding box center [194, 289] width 164 height 18
type input "0393556663"
type input "CHÚ 5"
type input "70.000"
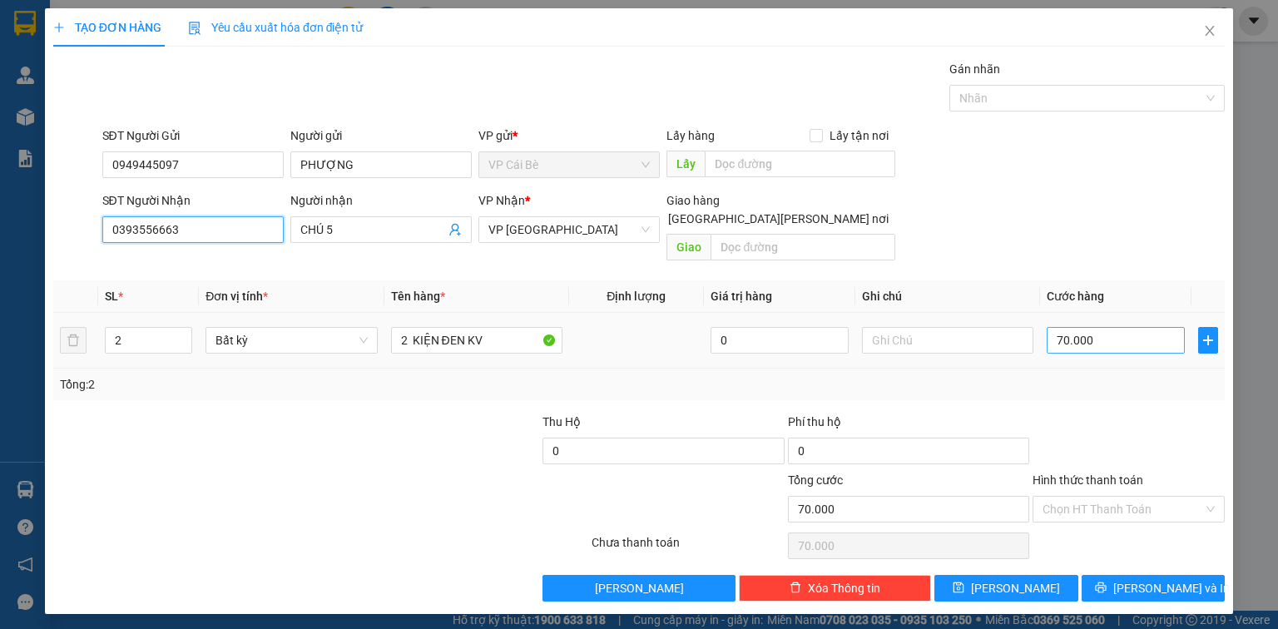
type input "0393556663"
click at [1116, 327] on input "70.000" at bounding box center [1116, 340] width 138 height 27
type input "3"
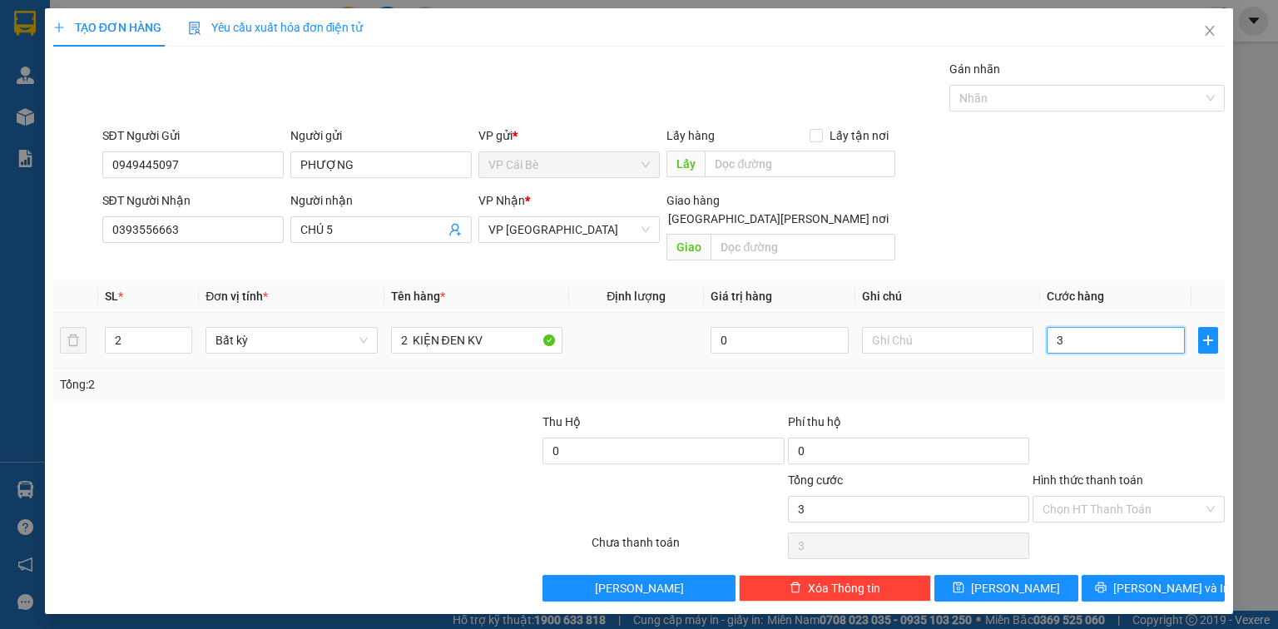
type input "0"
type input "6"
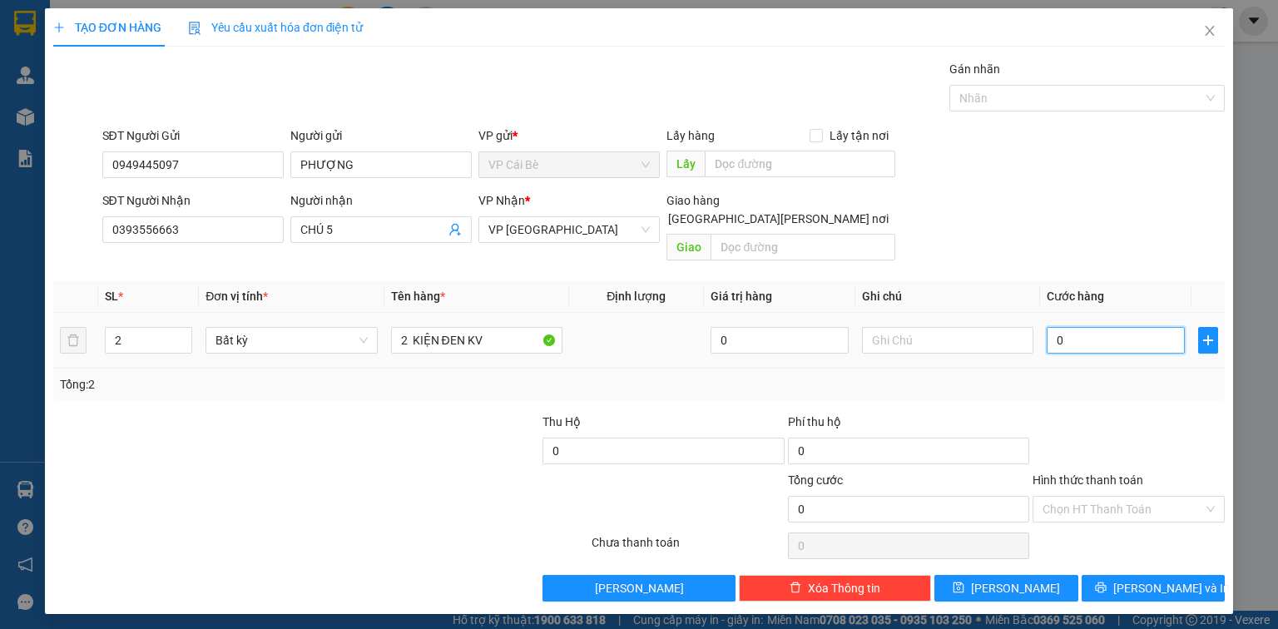
type input "06"
type input "60"
type input "060"
type input "60.000"
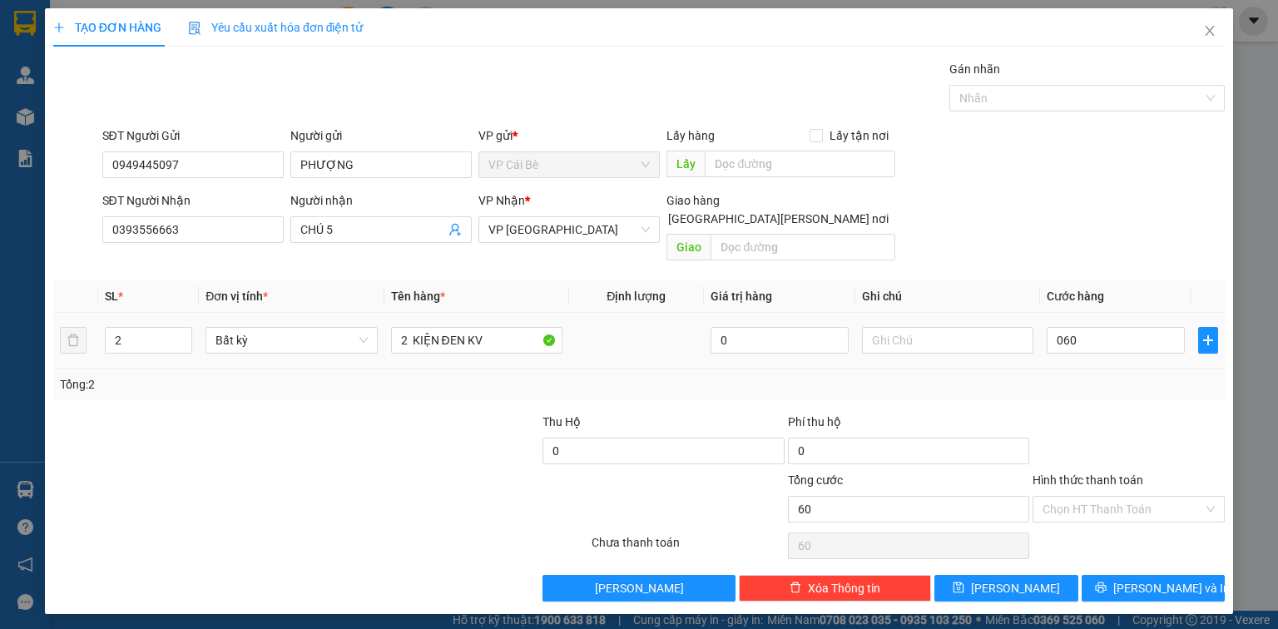
type input "60.000"
click at [1128, 399] on div "Transit Pickup Surcharge Ids Transit Deliver Surcharge Ids Transit Deliver Surc…" at bounding box center [638, 331] width 1171 height 542
click at [1126, 497] on input "Hình thức thanh toán" at bounding box center [1122, 509] width 161 height 25
click at [1135, 527] on div "Tại văn phòng" at bounding box center [1128, 522] width 172 height 18
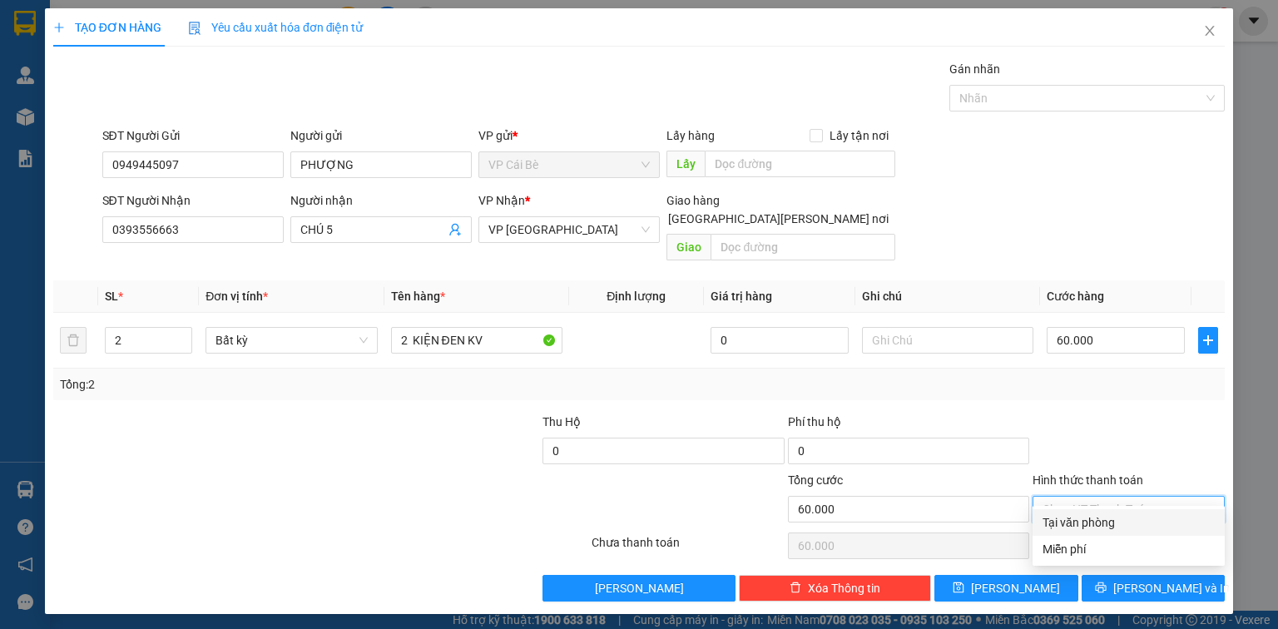
type input "0"
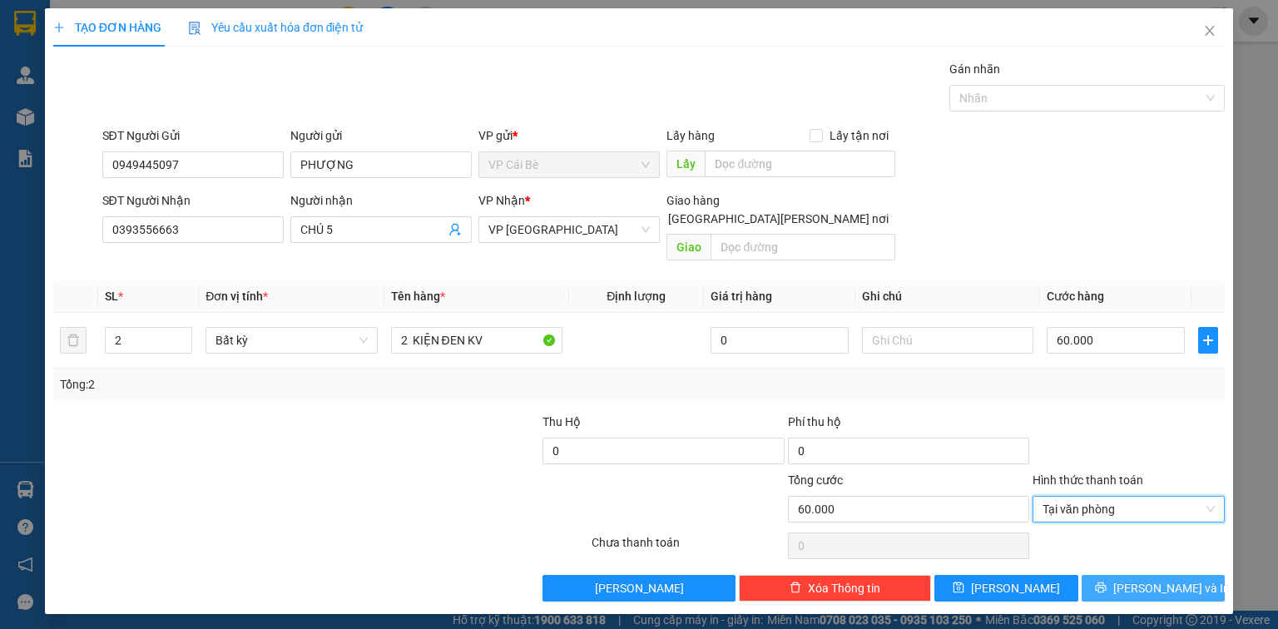
click at [1152, 579] on span "Lưu và In" at bounding box center [1171, 588] width 116 height 18
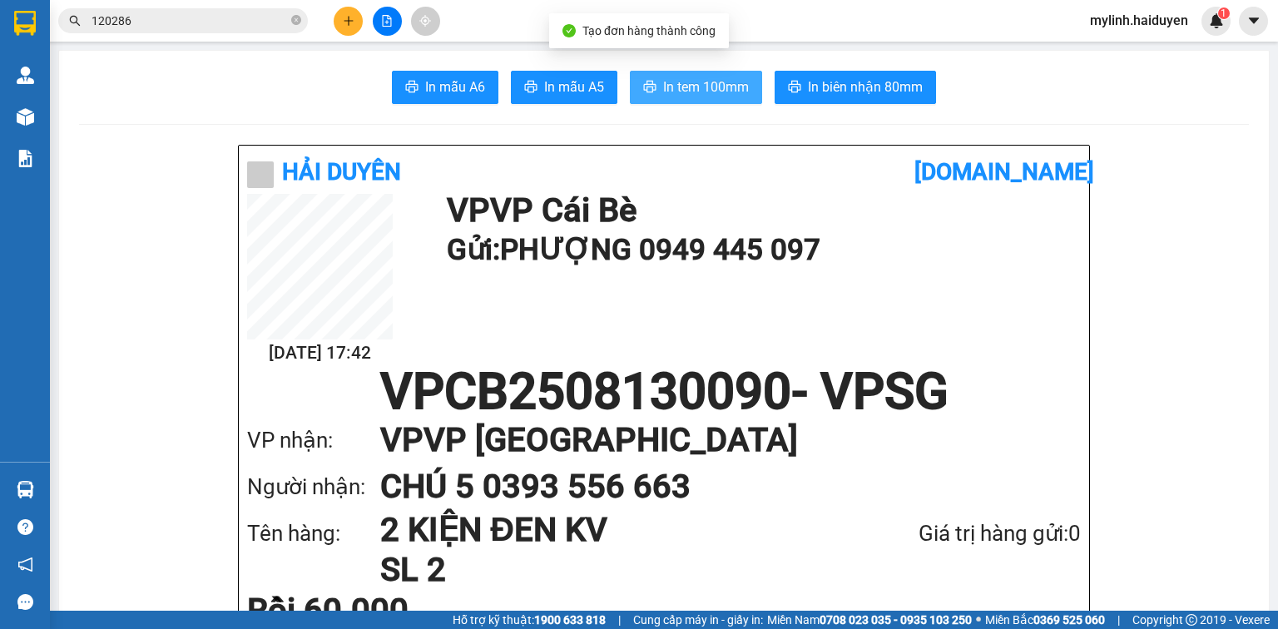
click at [720, 93] on span "In tem 100mm" at bounding box center [706, 87] width 86 height 21
click at [228, 22] on input "120286" at bounding box center [190, 21] width 196 height 18
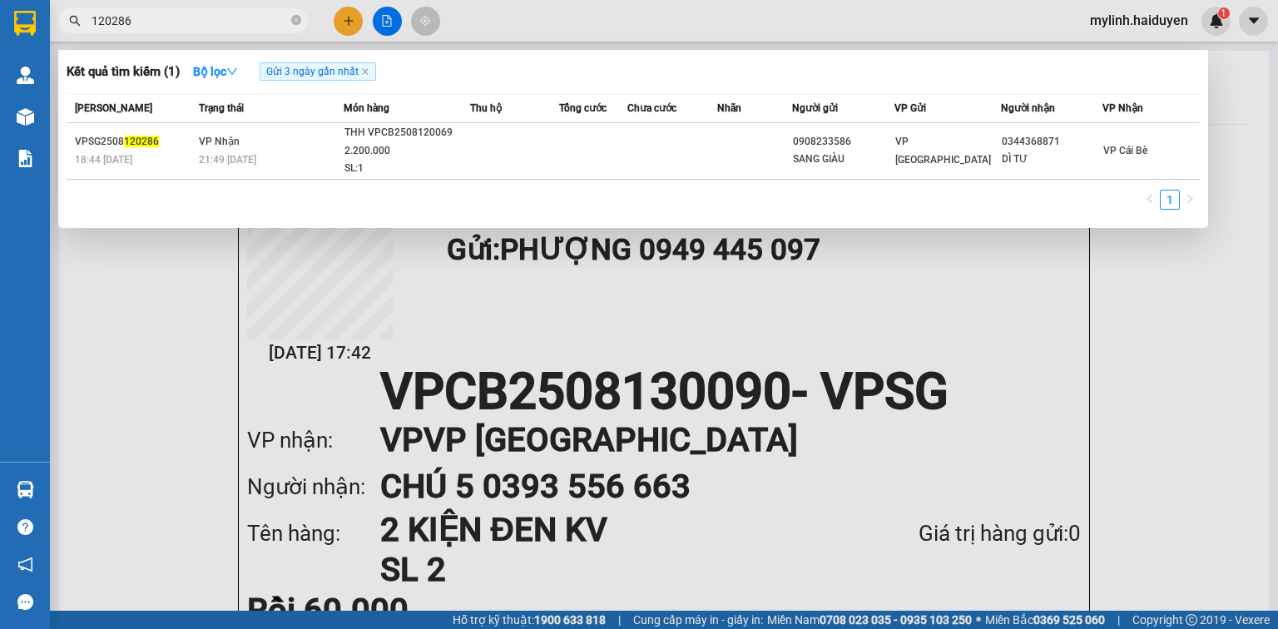
click at [228, 22] on input "120286" at bounding box center [190, 21] width 196 height 18
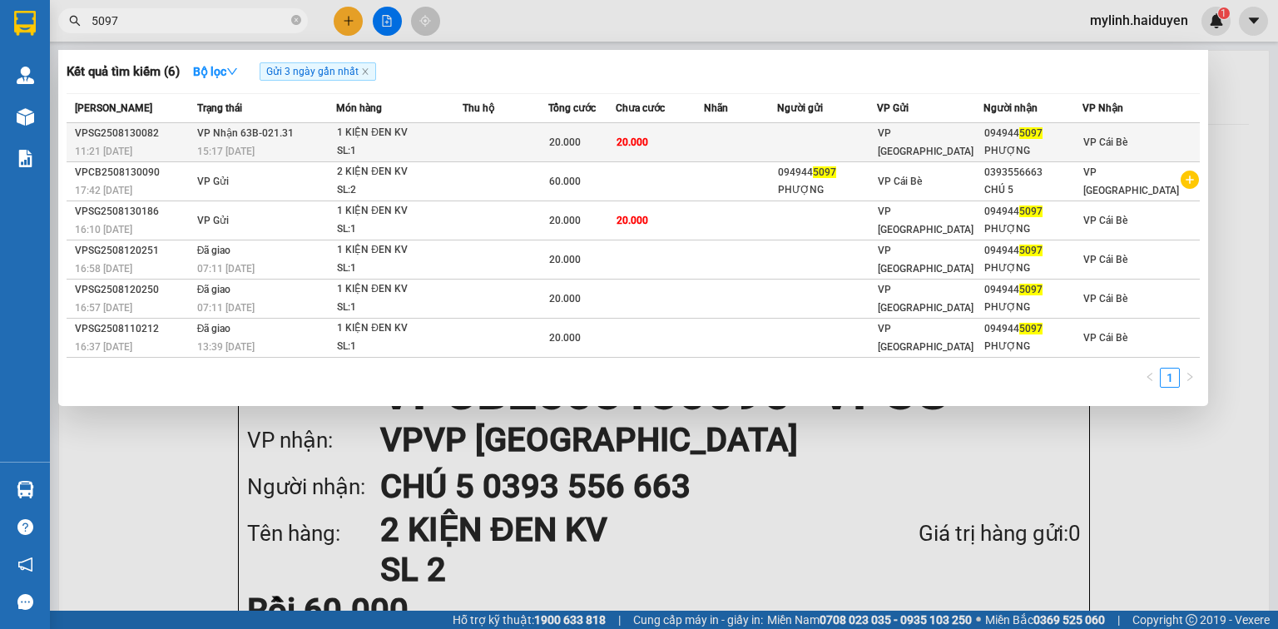
type input "5097"
click at [608, 133] on div "20.000" at bounding box center [582, 142] width 66 height 18
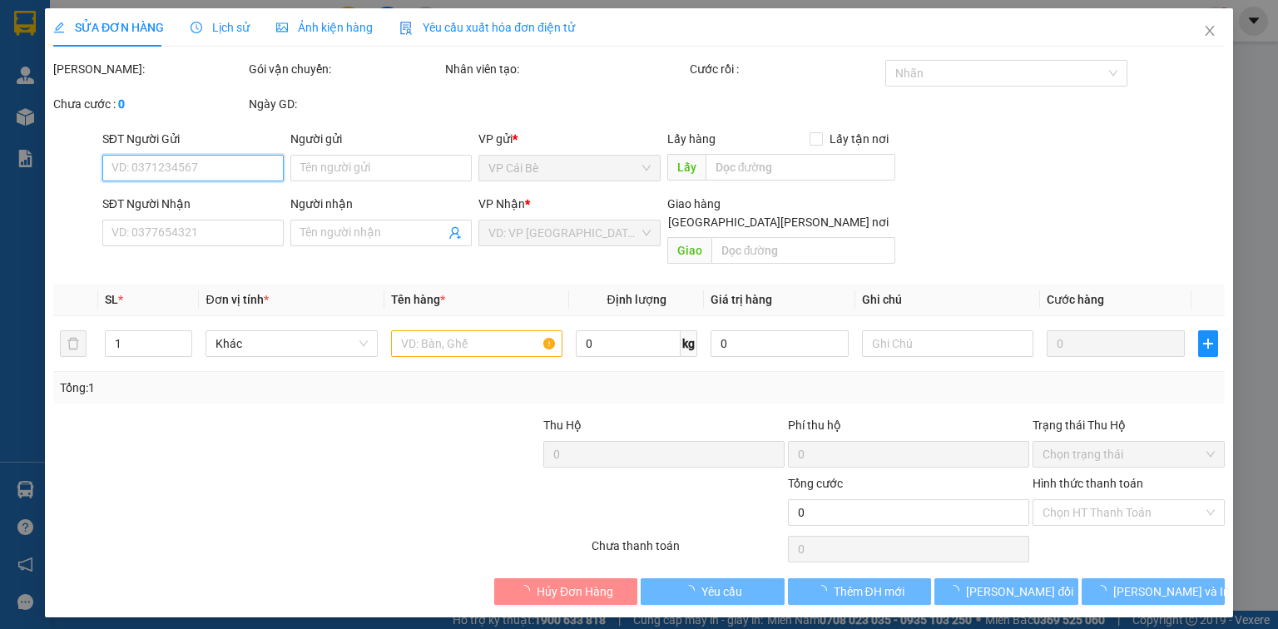
type input "0949445097"
type input "PHƯỢNG"
type input "20.000"
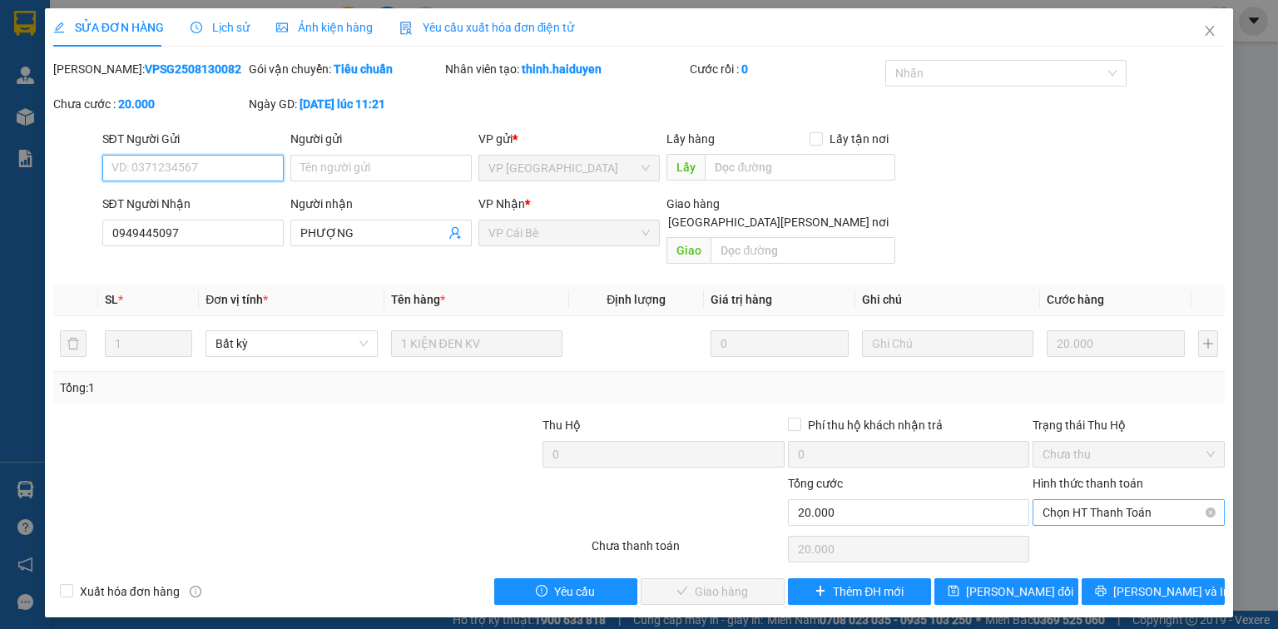
click at [1111, 500] on span "Chọn HT Thanh Toán" at bounding box center [1128, 512] width 172 height 25
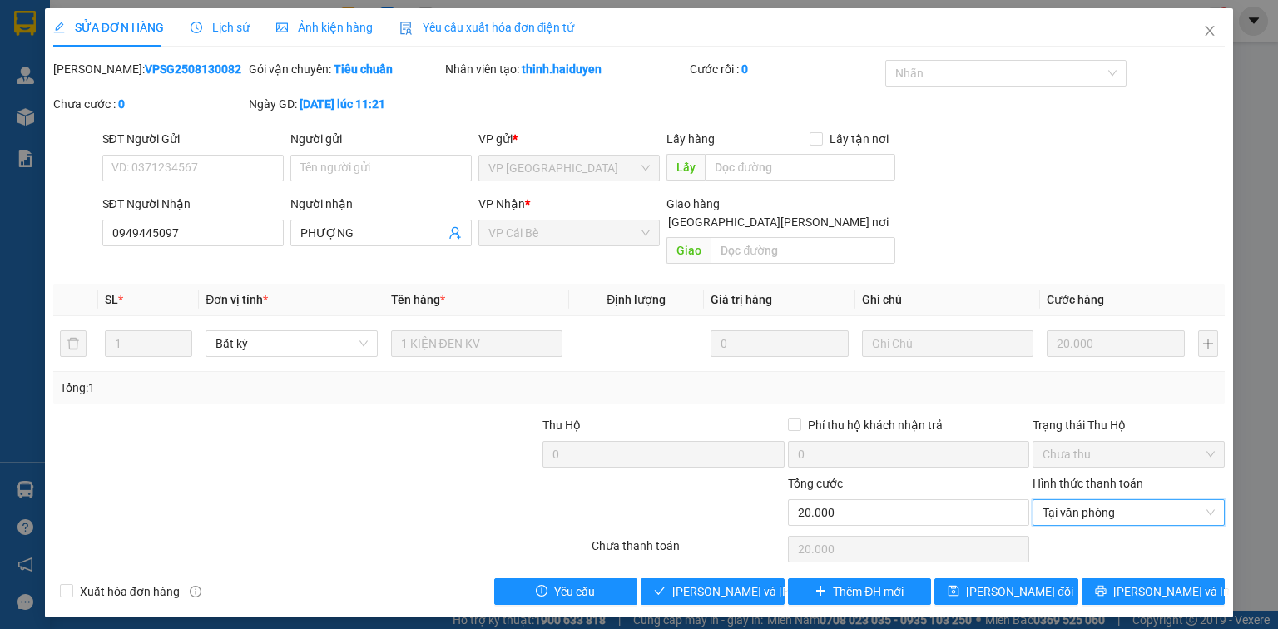
type input "0"
click at [735, 582] on span "Lưu và Giao hàng" at bounding box center [784, 591] width 225 height 18
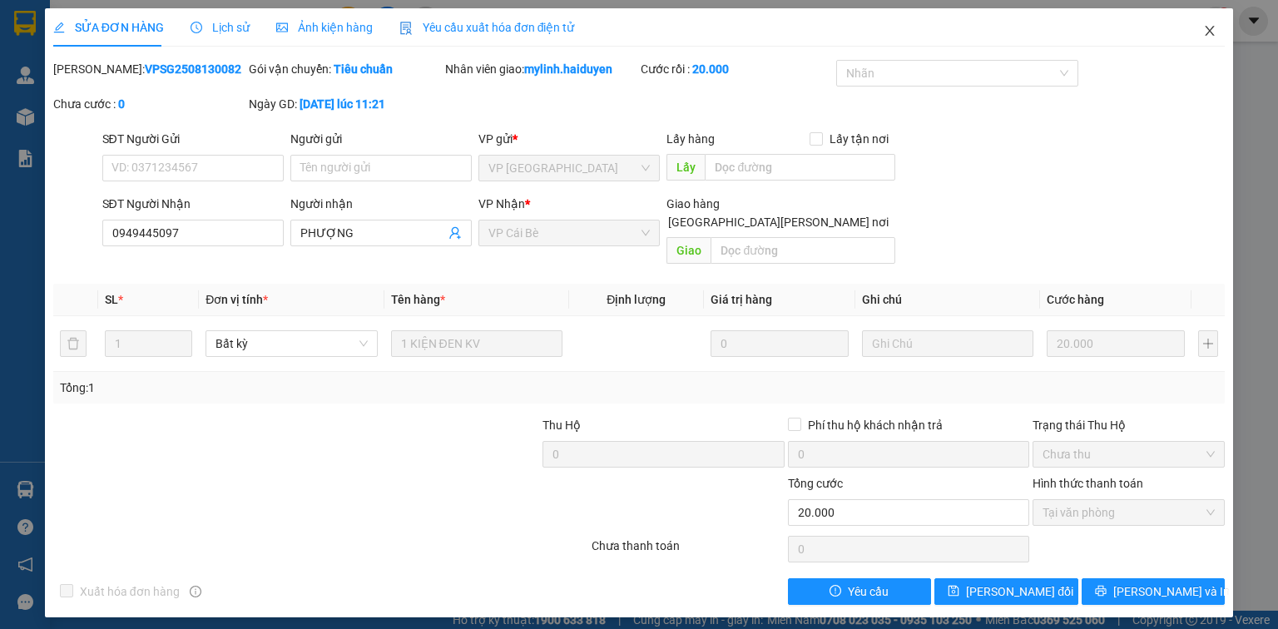
click at [1209, 34] on icon "close" at bounding box center [1209, 30] width 13 height 13
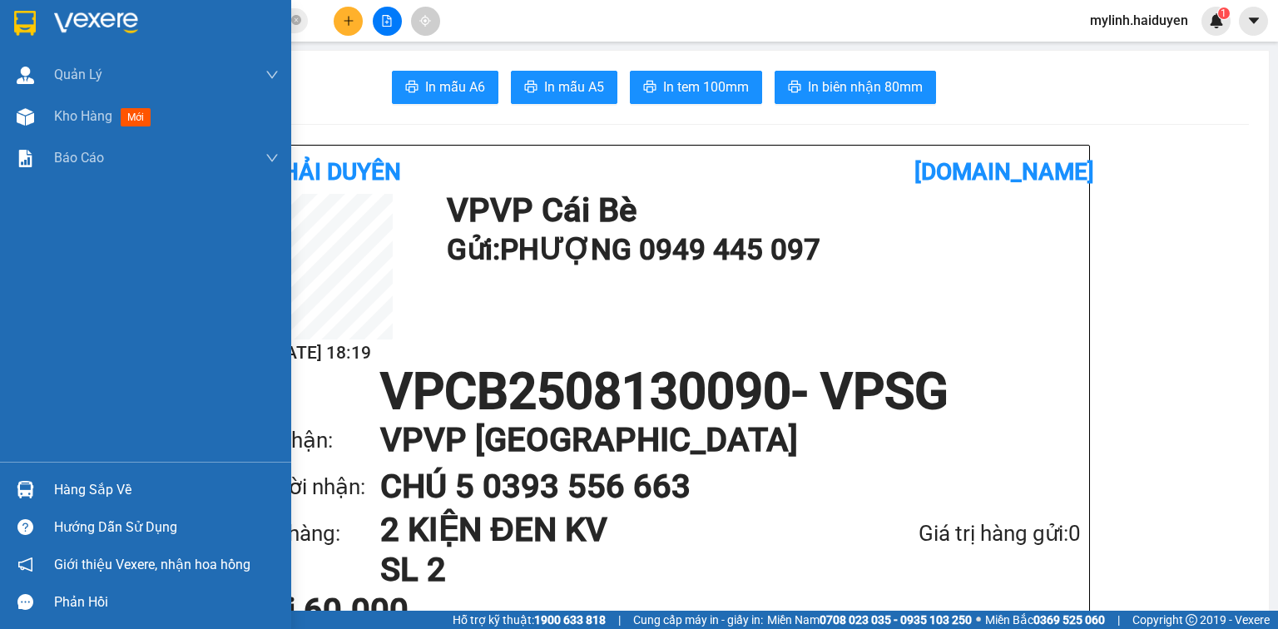
click at [110, 489] on div "Hàng sắp về" at bounding box center [166, 490] width 225 height 25
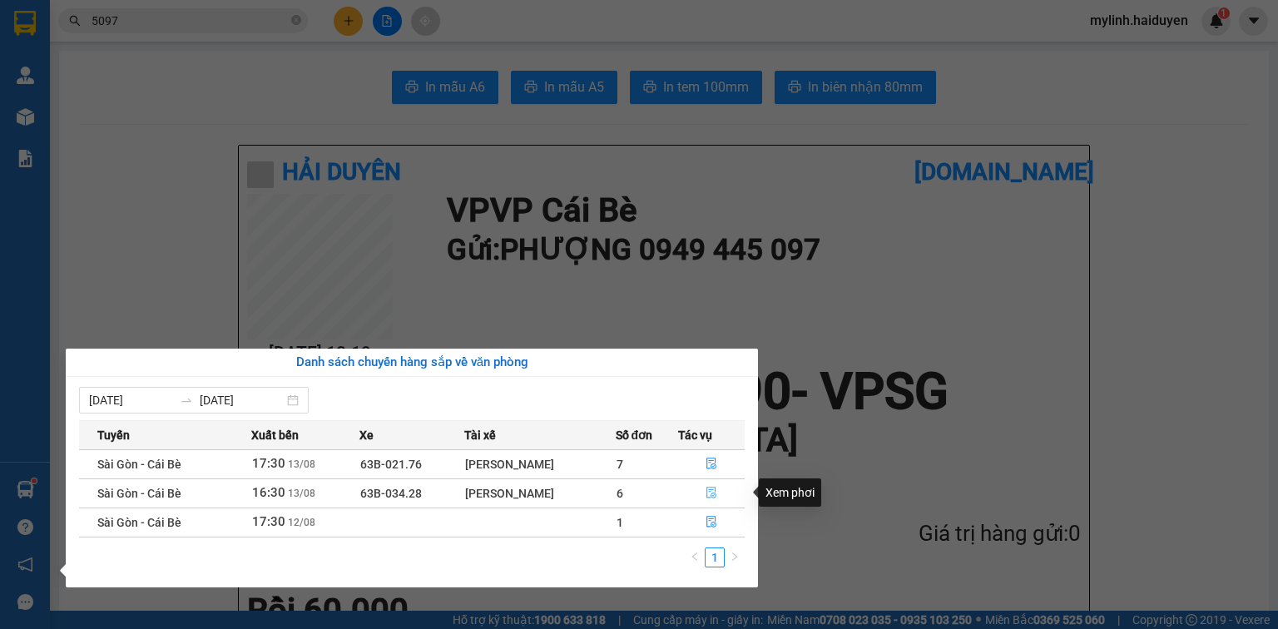
click at [706, 494] on icon "file-done" at bounding box center [711, 493] width 12 height 12
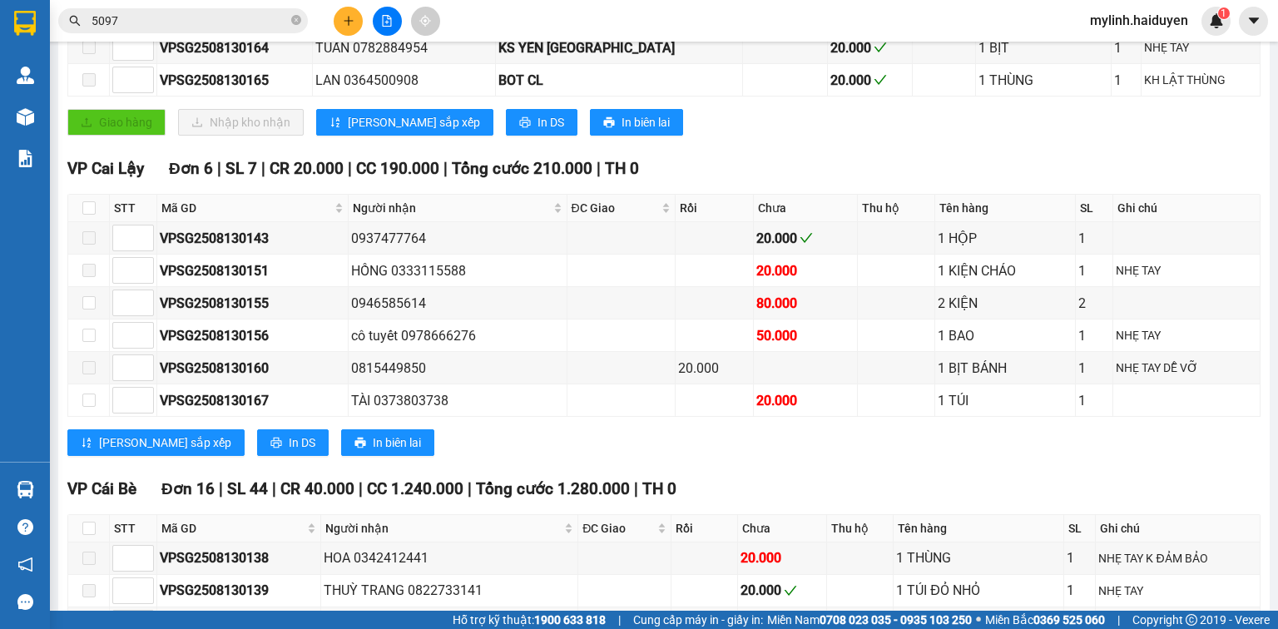
scroll to position [466, 0]
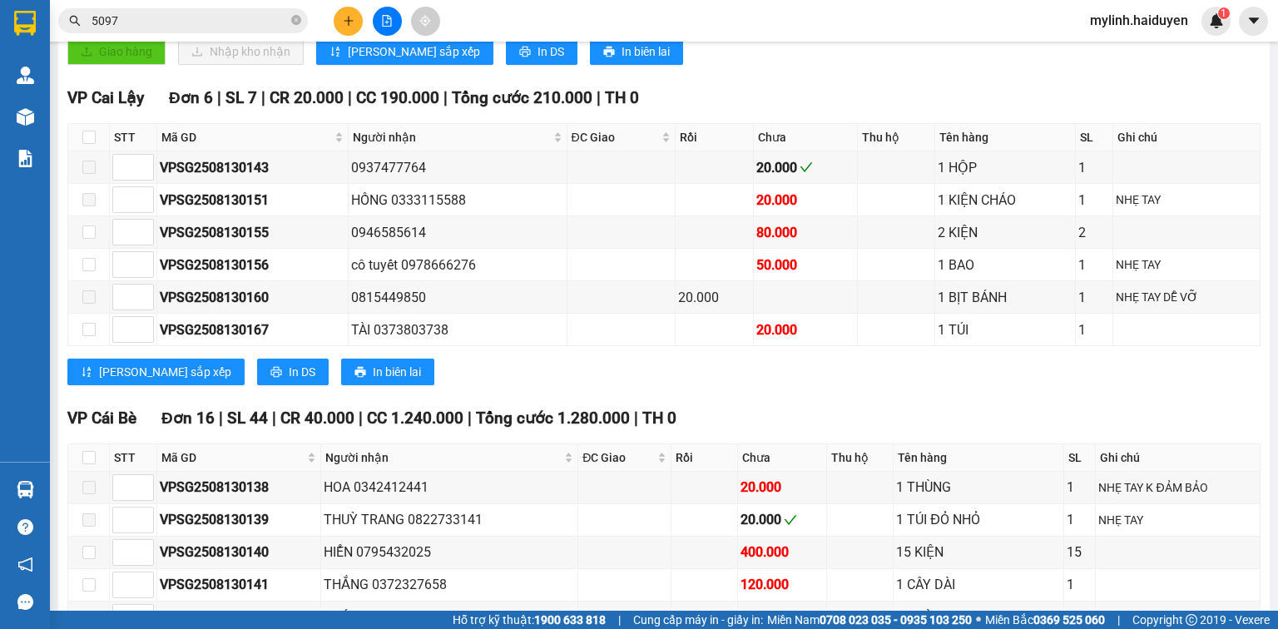
click at [99, 466] on th at bounding box center [89, 457] width 42 height 27
click at [92, 464] on input "checkbox" at bounding box center [88, 457] width 13 height 13
checkbox input "true"
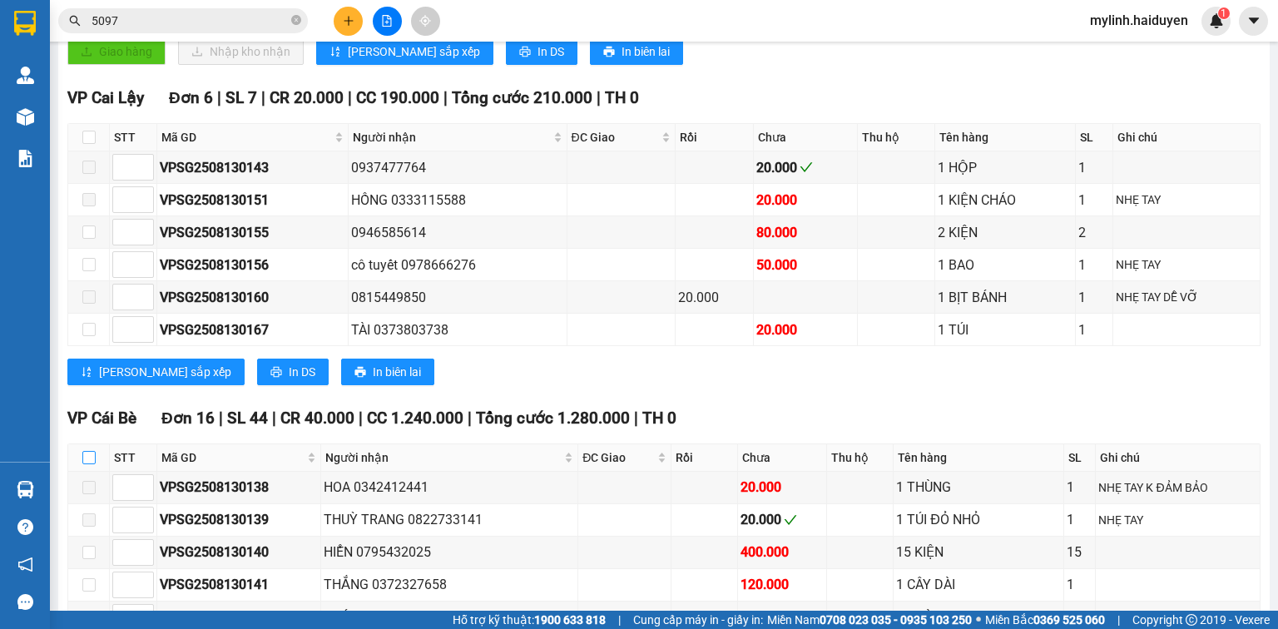
checkbox input "true"
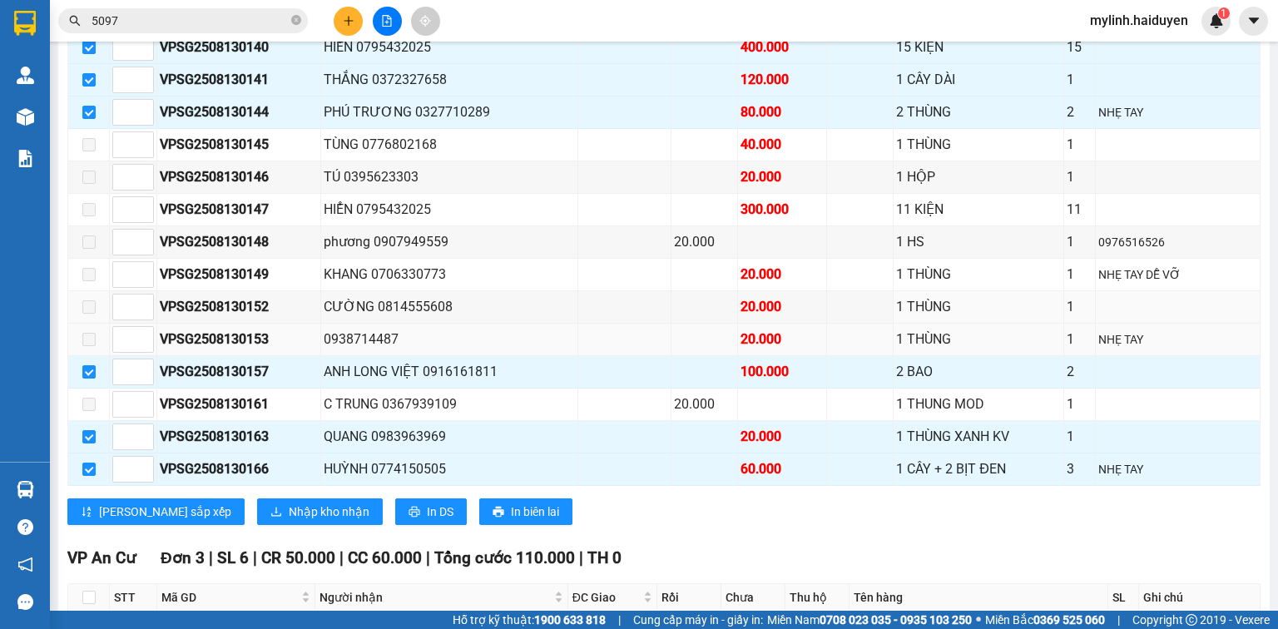
scroll to position [1151, 0]
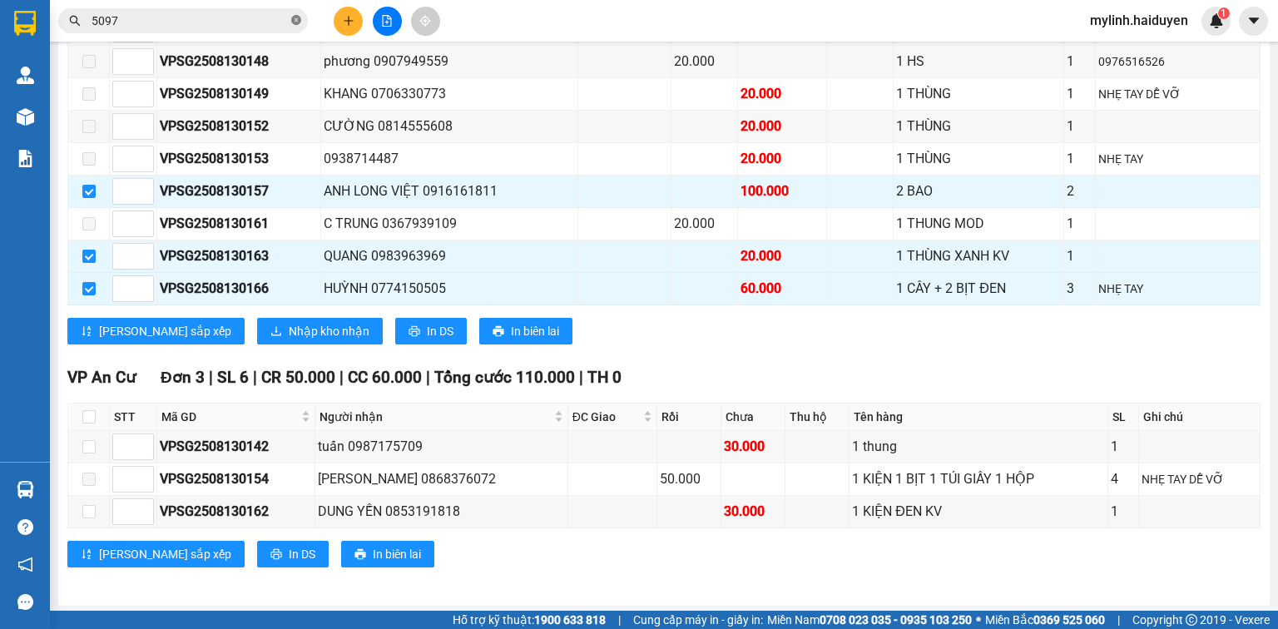
click at [294, 20] on icon "close-circle" at bounding box center [296, 20] width 10 height 10
click at [237, 17] on input "text" at bounding box center [190, 21] width 196 height 18
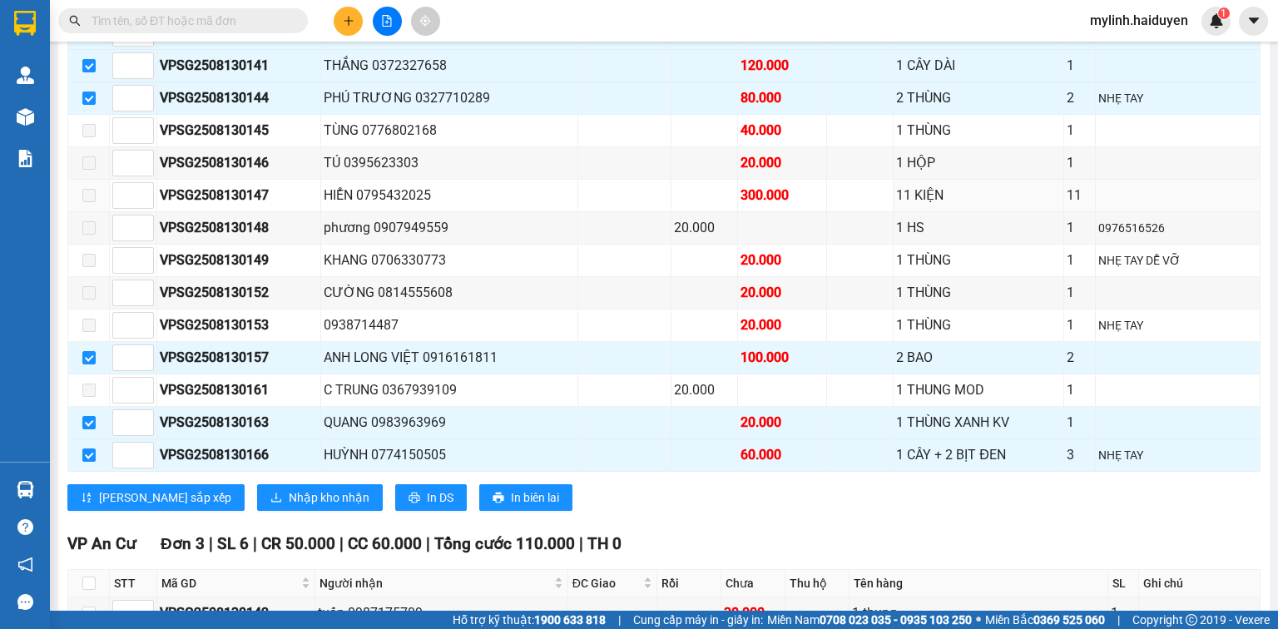
scroll to position [885, 0]
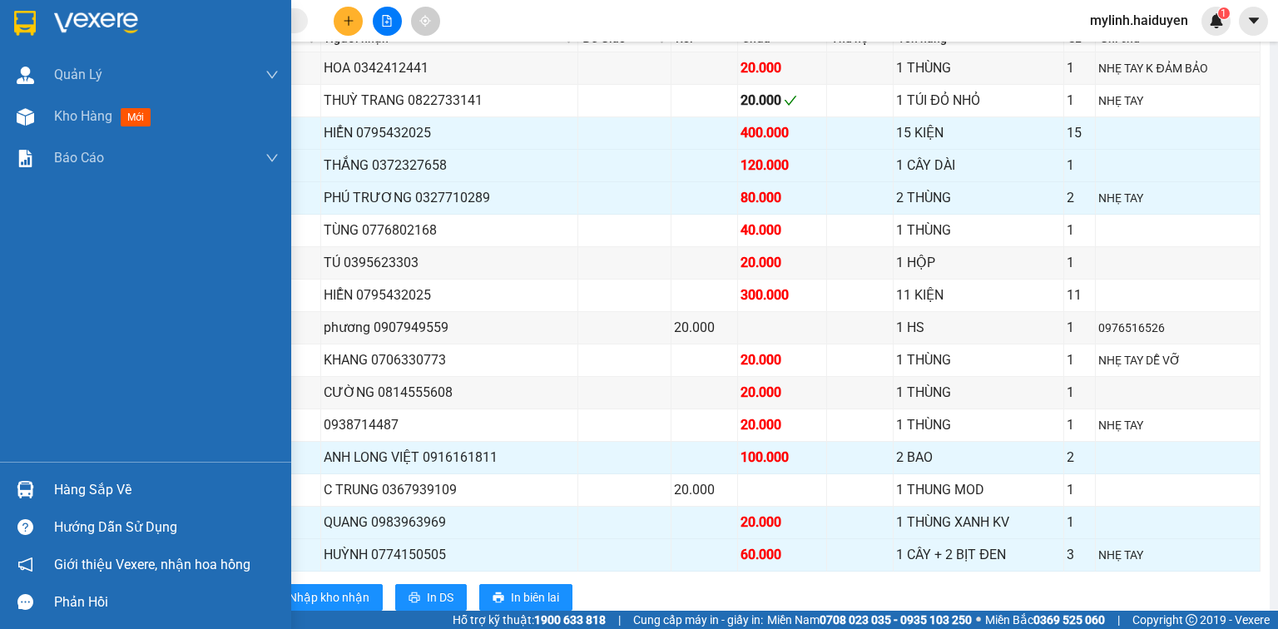
click at [76, 485] on div "Hàng sắp về" at bounding box center [166, 490] width 225 height 25
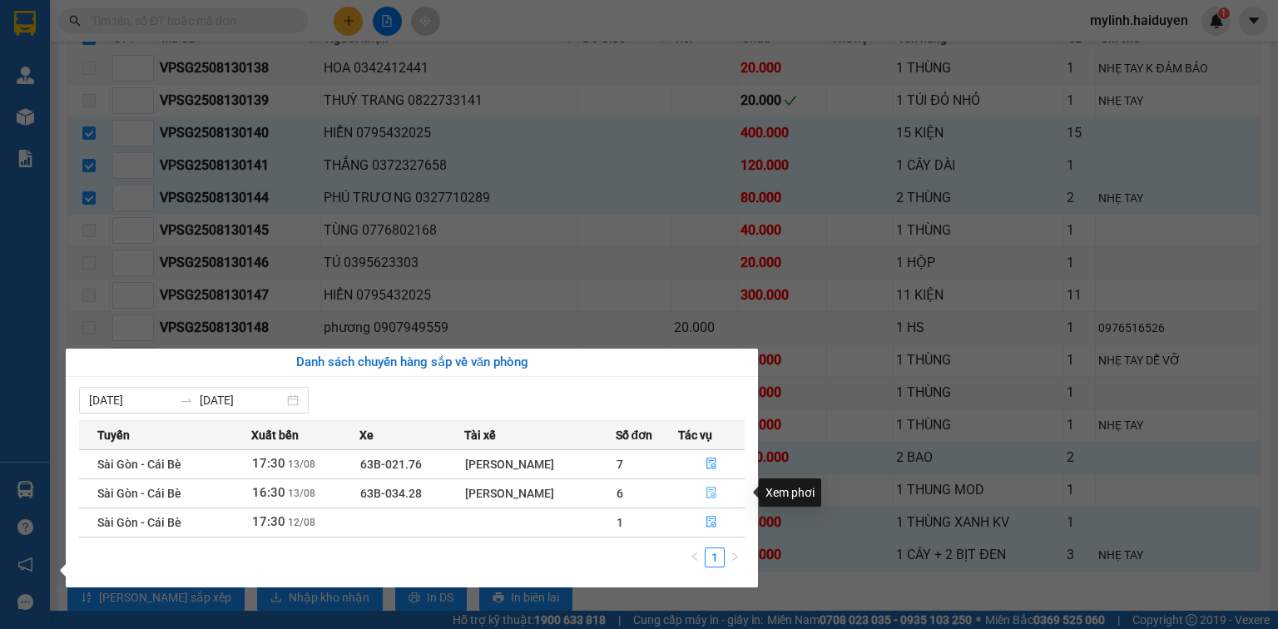
click at [709, 499] on span "file-done" at bounding box center [711, 493] width 12 height 13
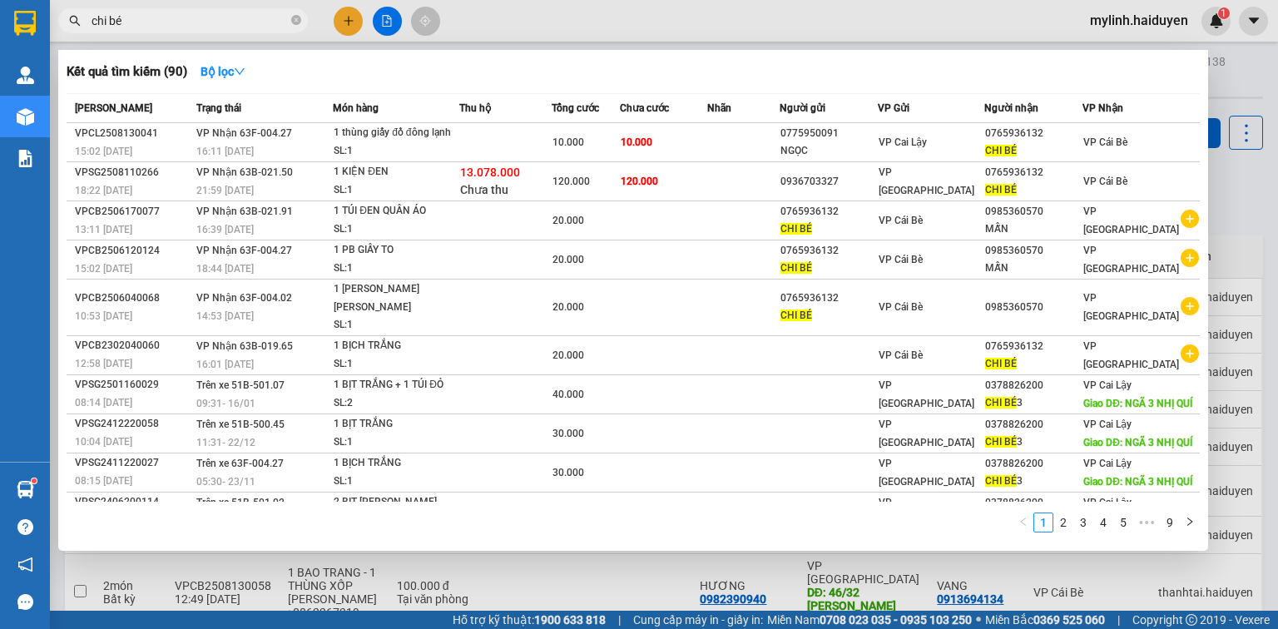
click at [240, 27] on input "chi bé" at bounding box center [190, 21] width 196 height 18
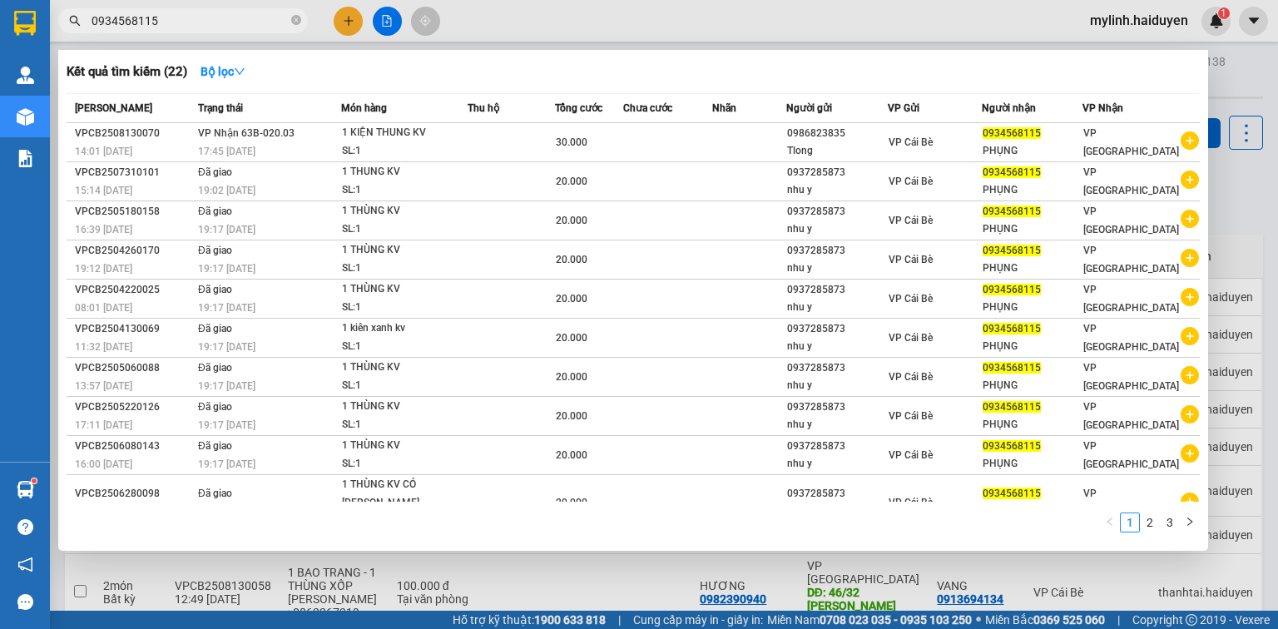
type input "0934568115"
click at [193, 57] on div "Kết quả tìm kiếm ( 22 ) Bộ lọc Mã ĐH Trạng thái Món hàng Thu hộ Tổng cước Chưa …" at bounding box center [633, 300] width 1150 height 501
click at [212, 65] on strong "Bộ lọc" at bounding box center [222, 71] width 45 height 13
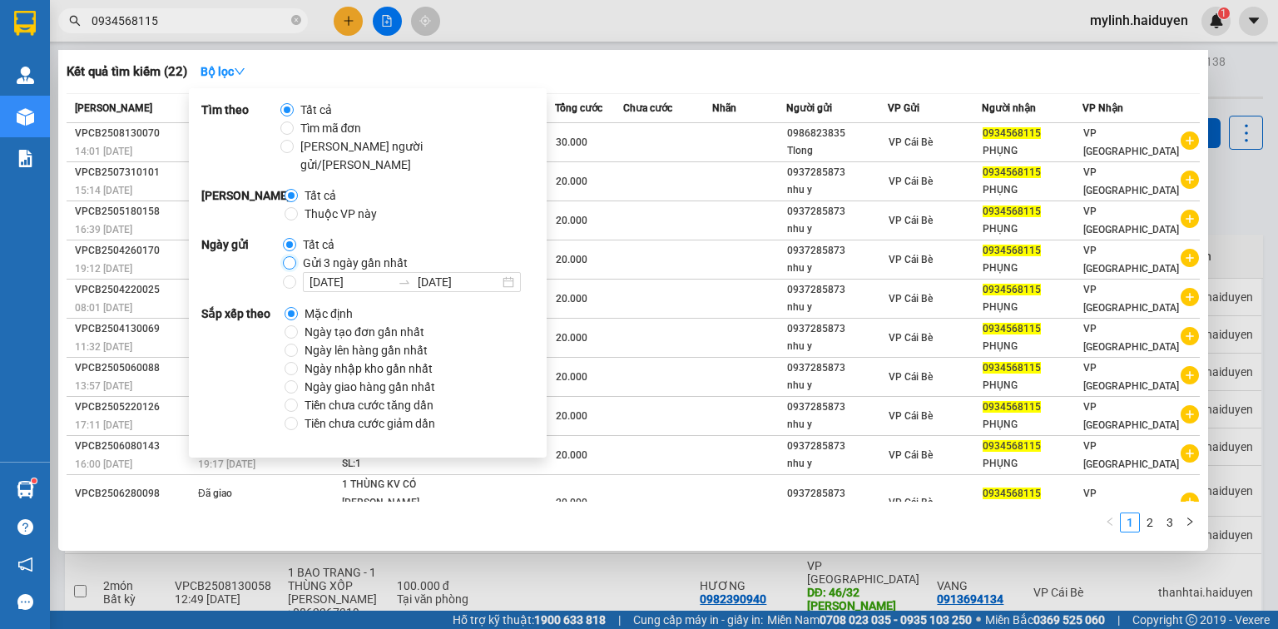
click at [286, 256] on input "Gửi 3 ngày gần nhất" at bounding box center [289, 262] width 13 height 13
radio input "true"
radio input "false"
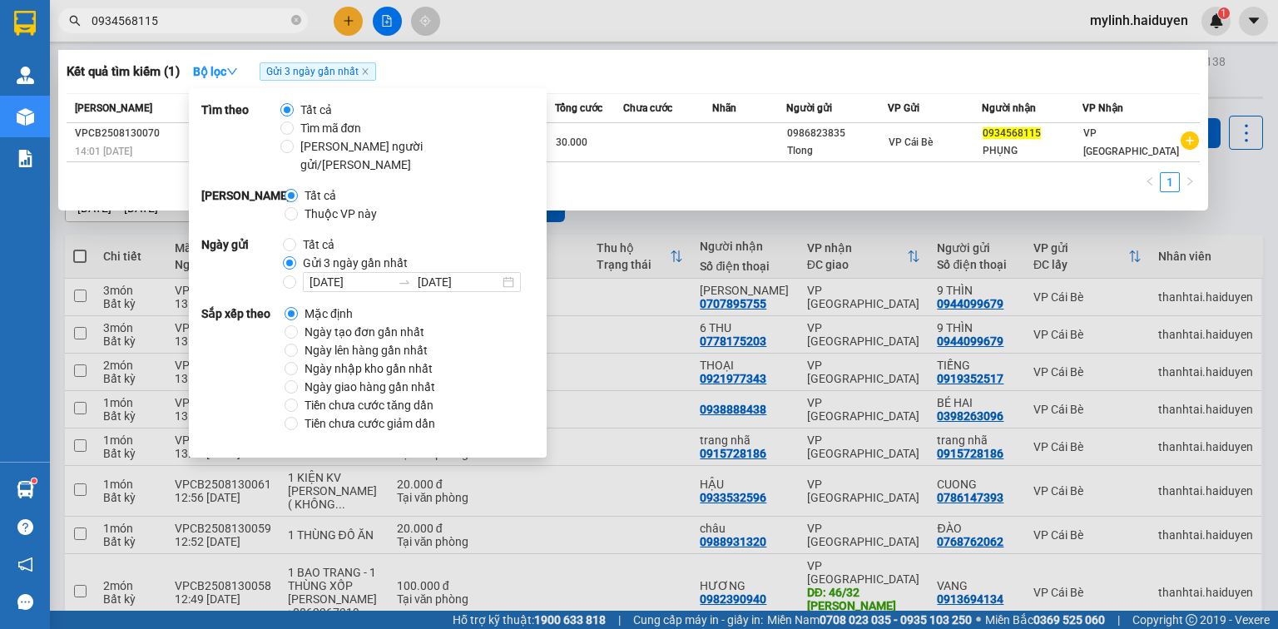
click at [561, 102] on span "Tổng cước" at bounding box center [578, 108] width 47 height 12
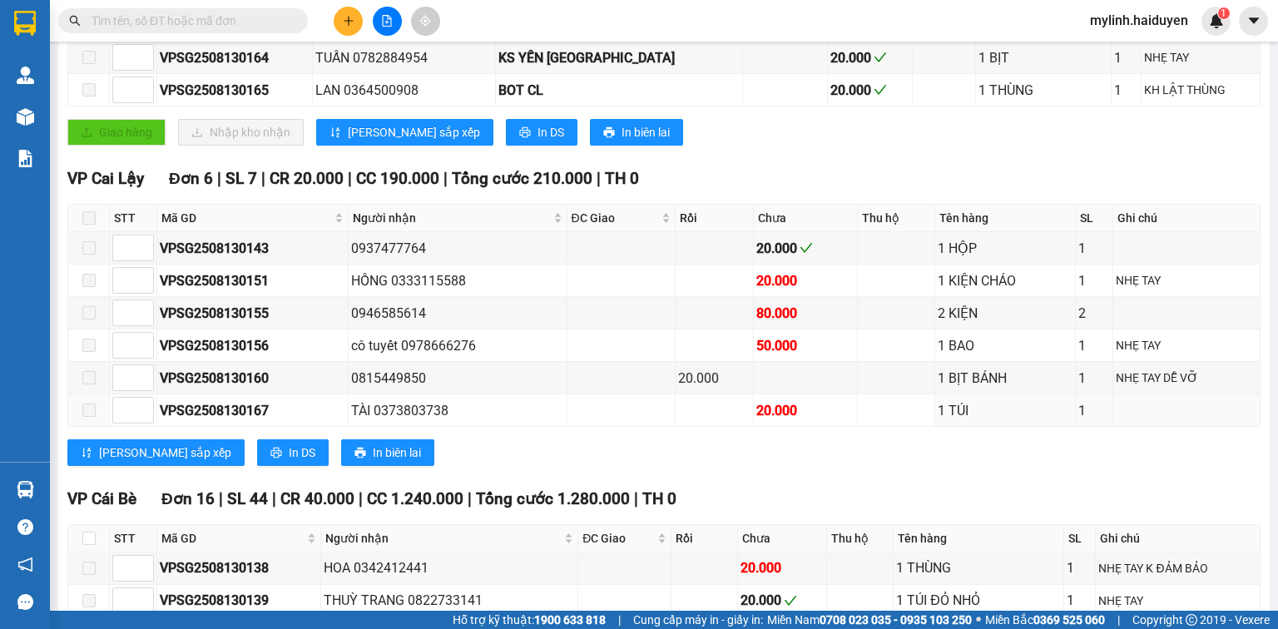
scroll to position [466, 0]
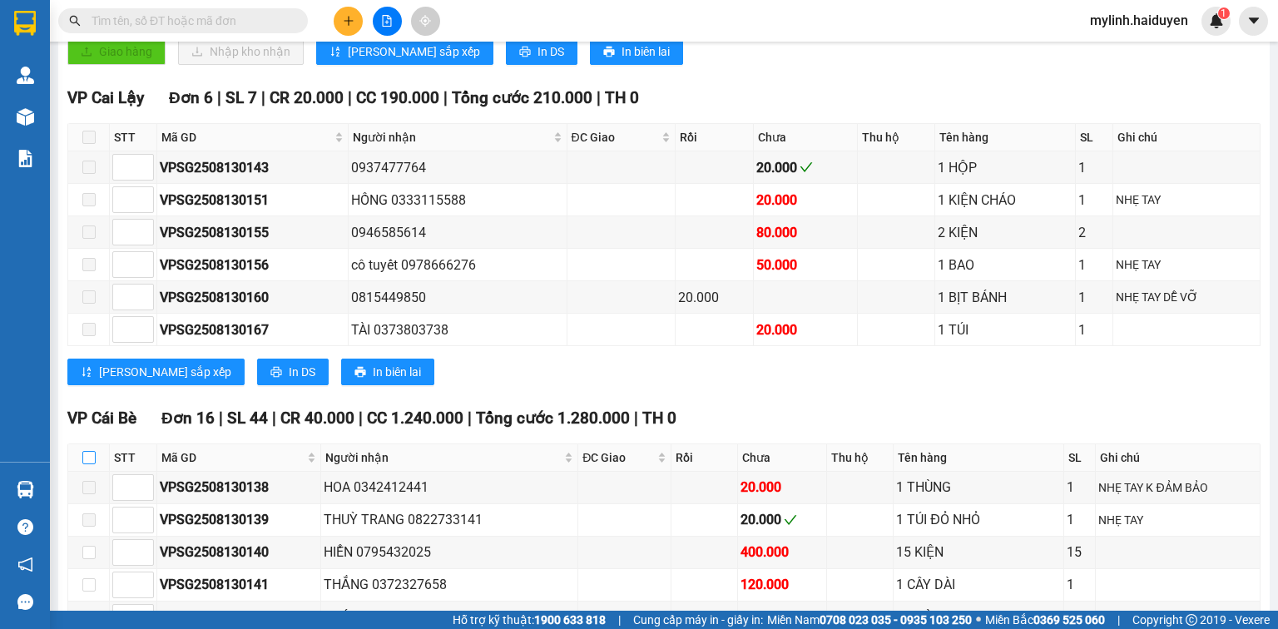
click at [86, 464] on input "checkbox" at bounding box center [88, 457] width 13 height 13
checkbox input "true"
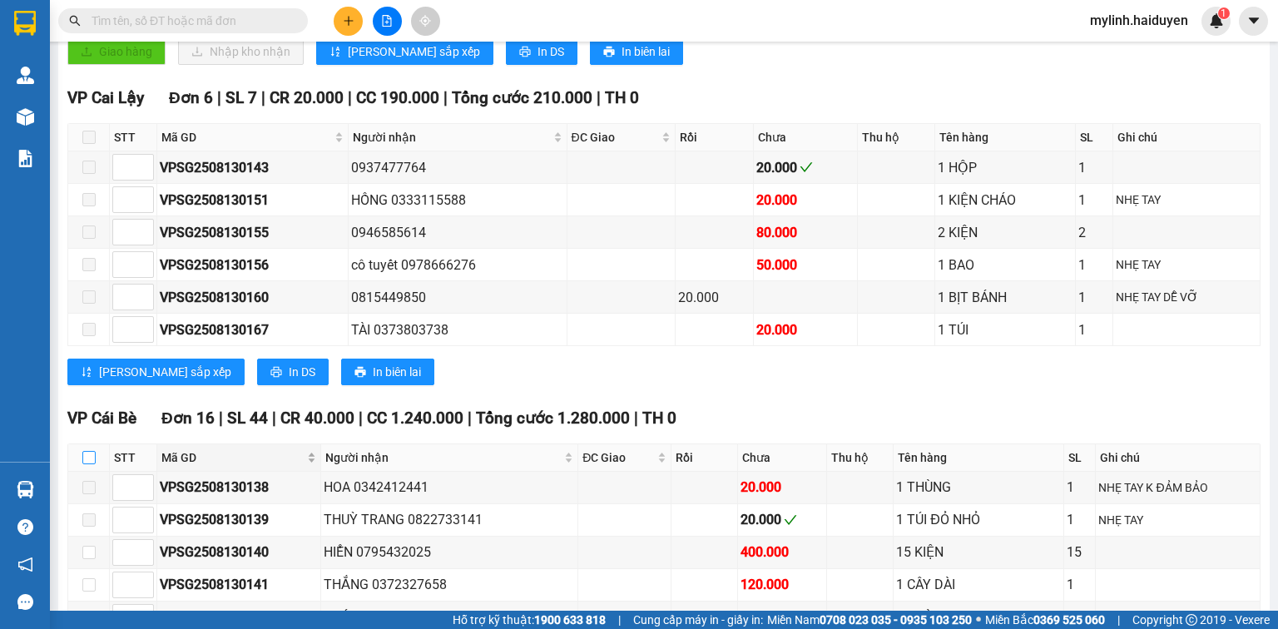
checkbox input "true"
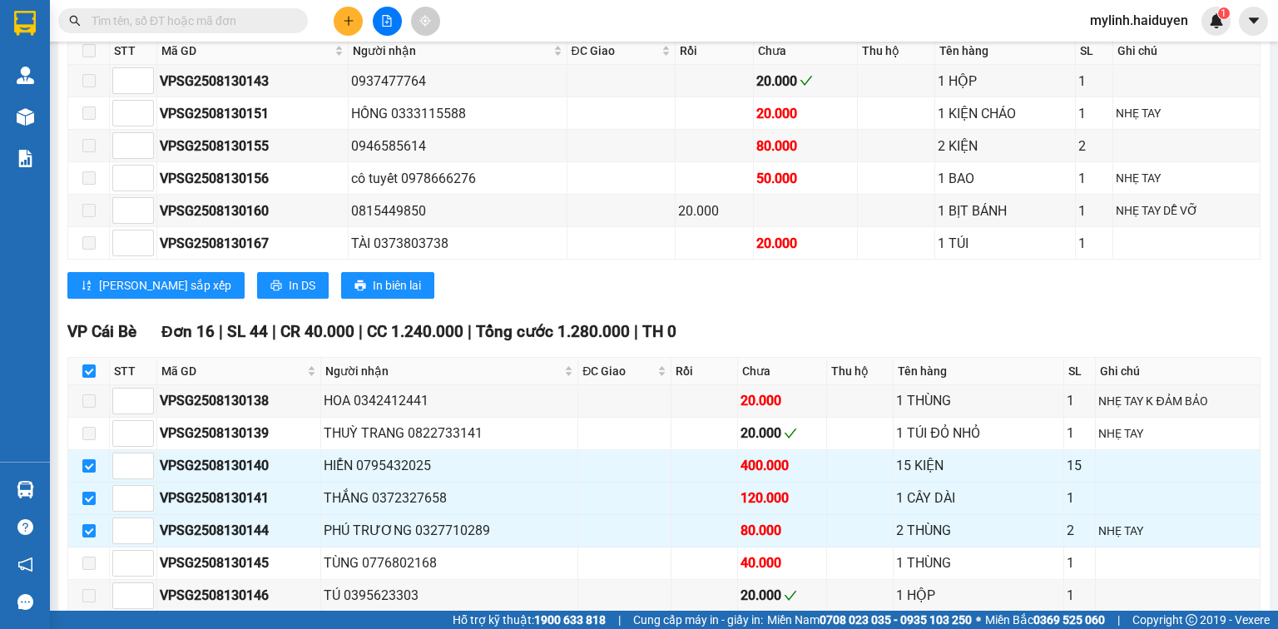
scroll to position [865, 0]
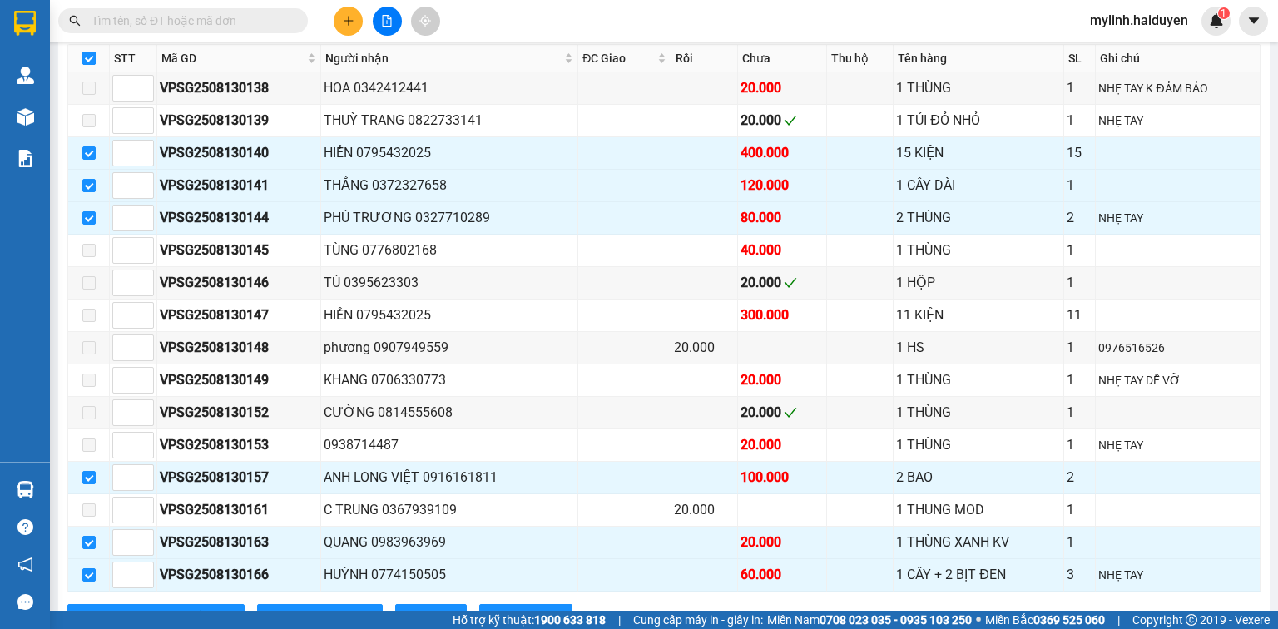
click at [85, 61] on input "checkbox" at bounding box center [88, 58] width 13 height 13
checkbox input "false"
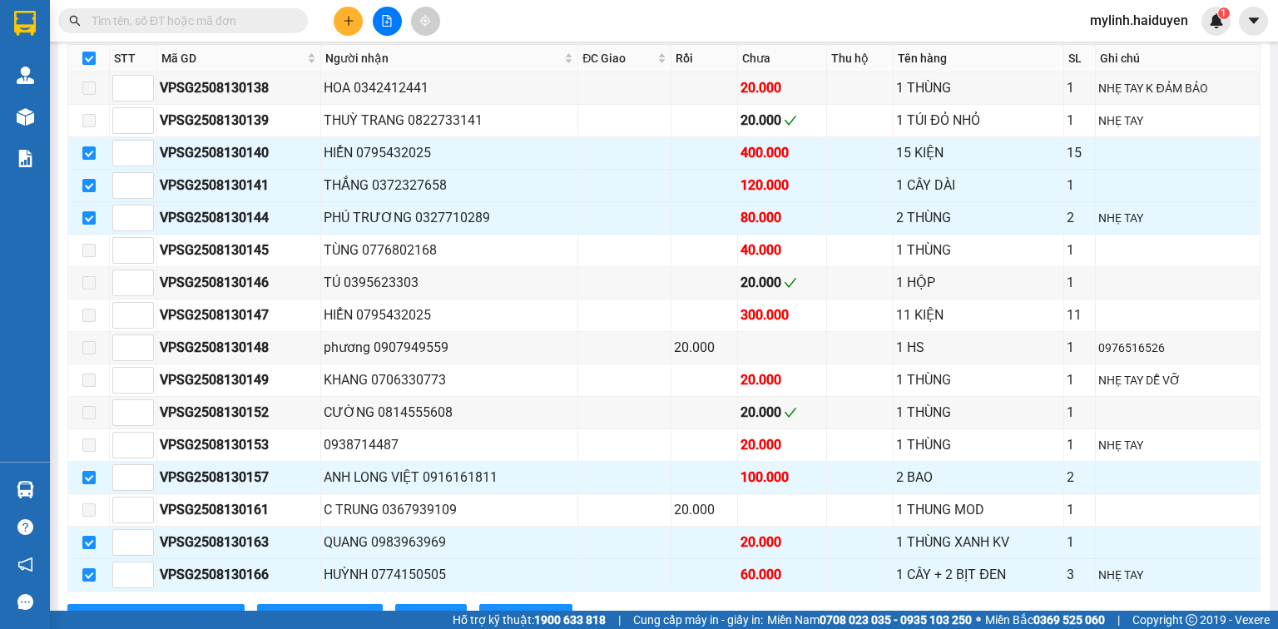
checkbox input "false"
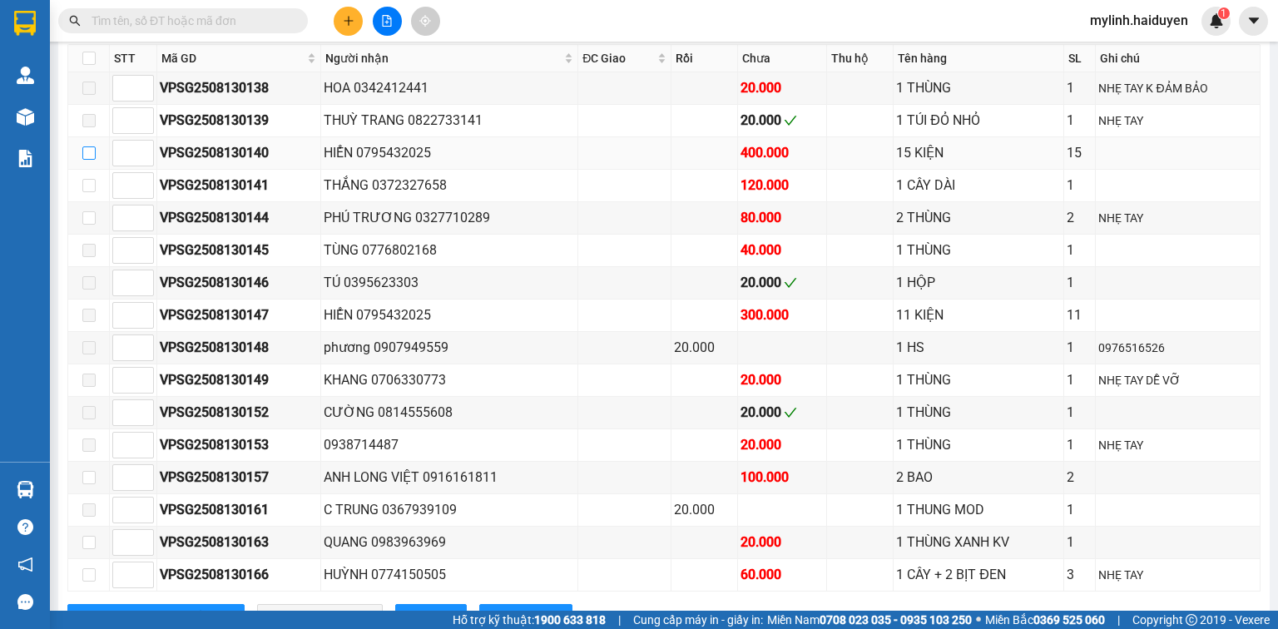
click at [92, 157] on input "checkbox" at bounding box center [88, 152] width 13 height 13
checkbox input "true"
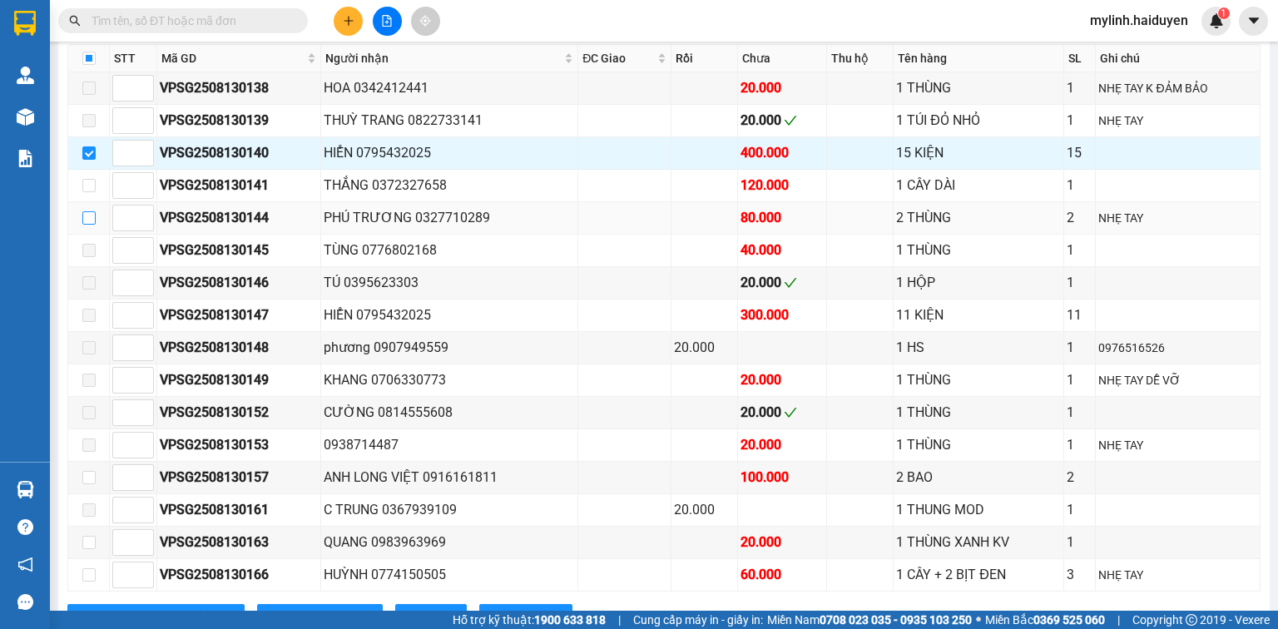
click at [90, 222] on input "checkbox" at bounding box center [88, 217] width 13 height 13
checkbox input "true"
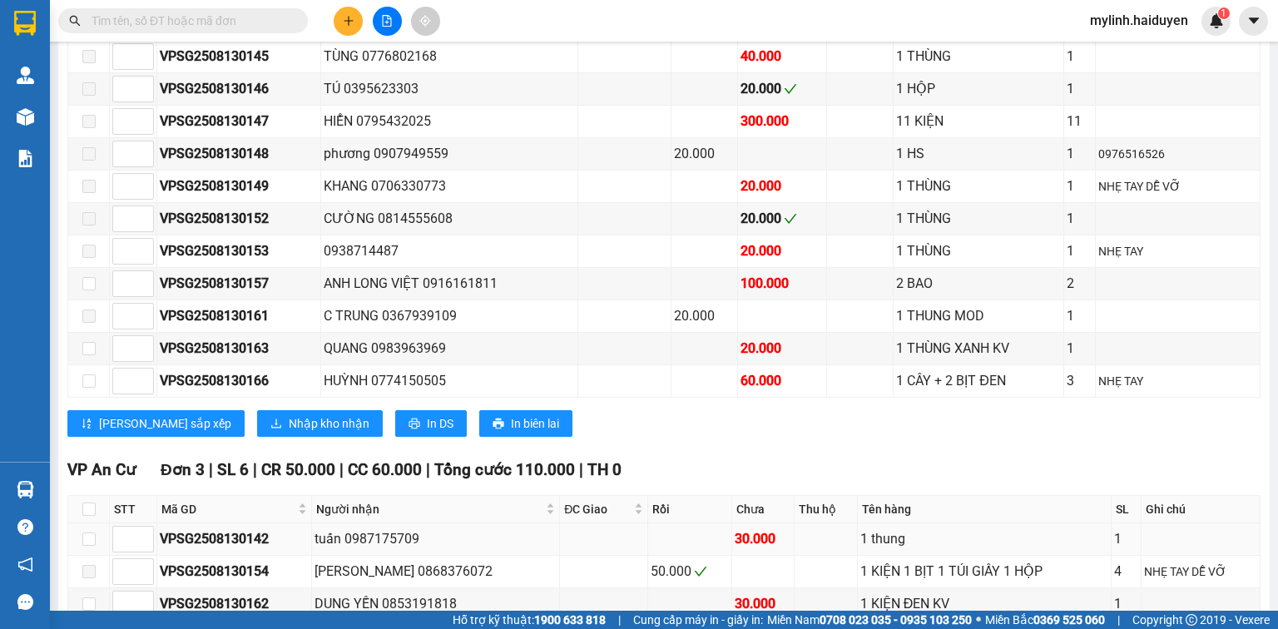
scroll to position [1065, 0]
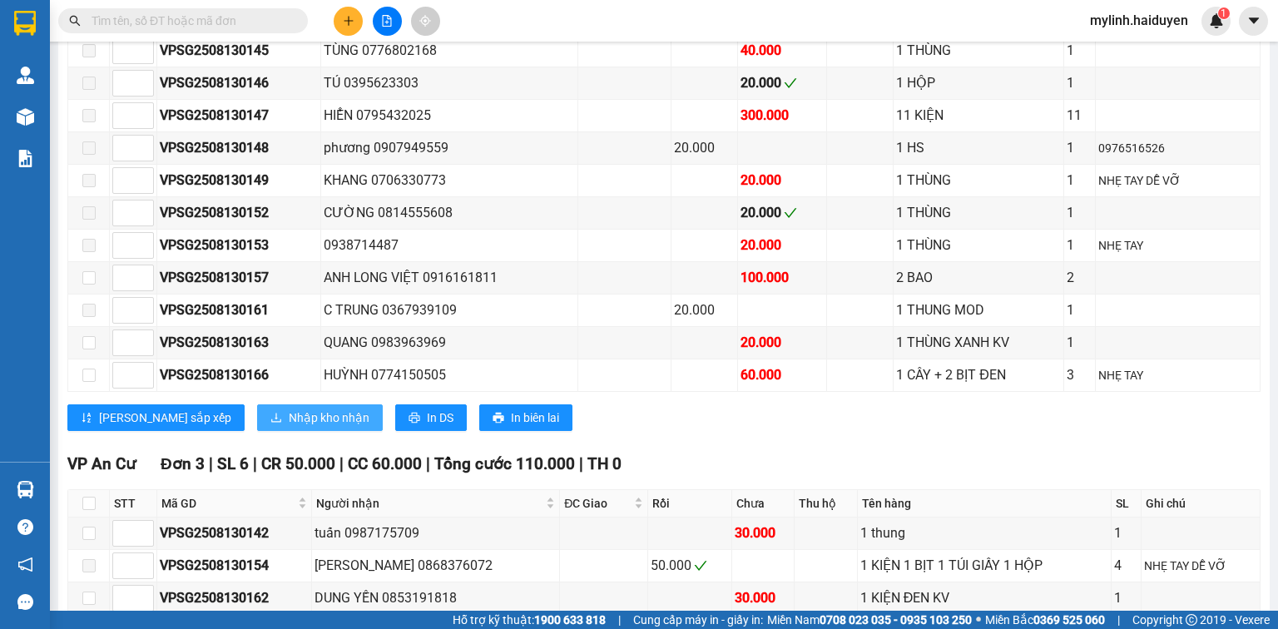
click at [289, 423] on span "Nhập kho nhận" at bounding box center [329, 417] width 81 height 18
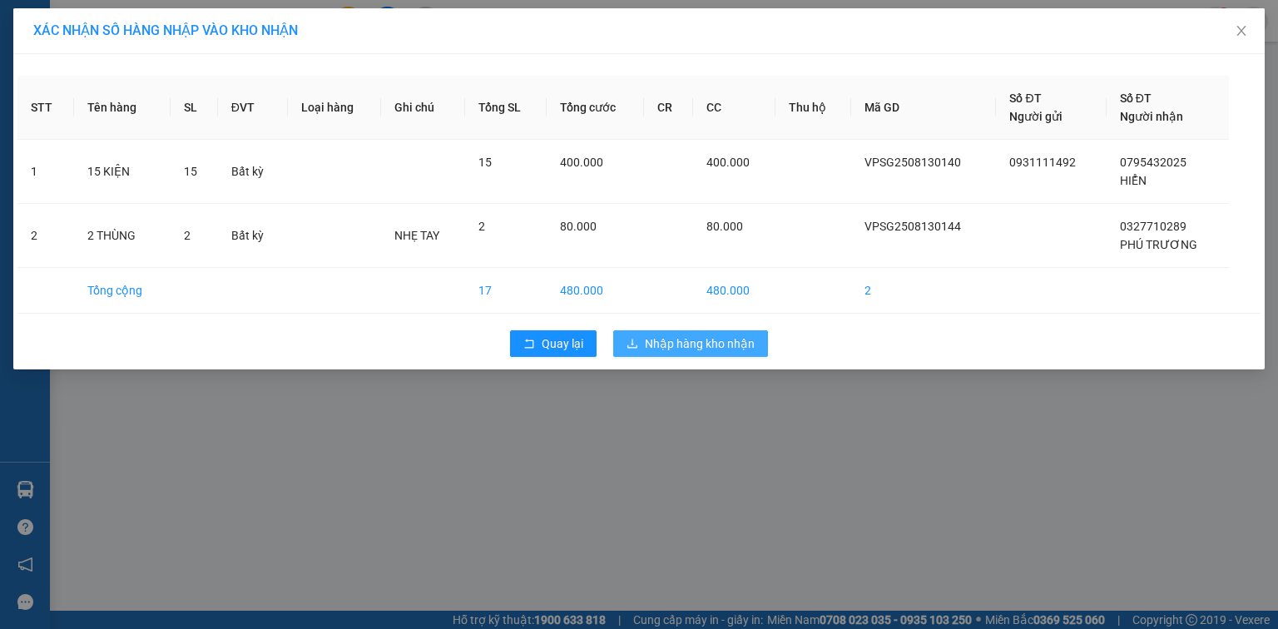
click at [666, 336] on span "Nhập hàng kho nhận" at bounding box center [700, 343] width 110 height 18
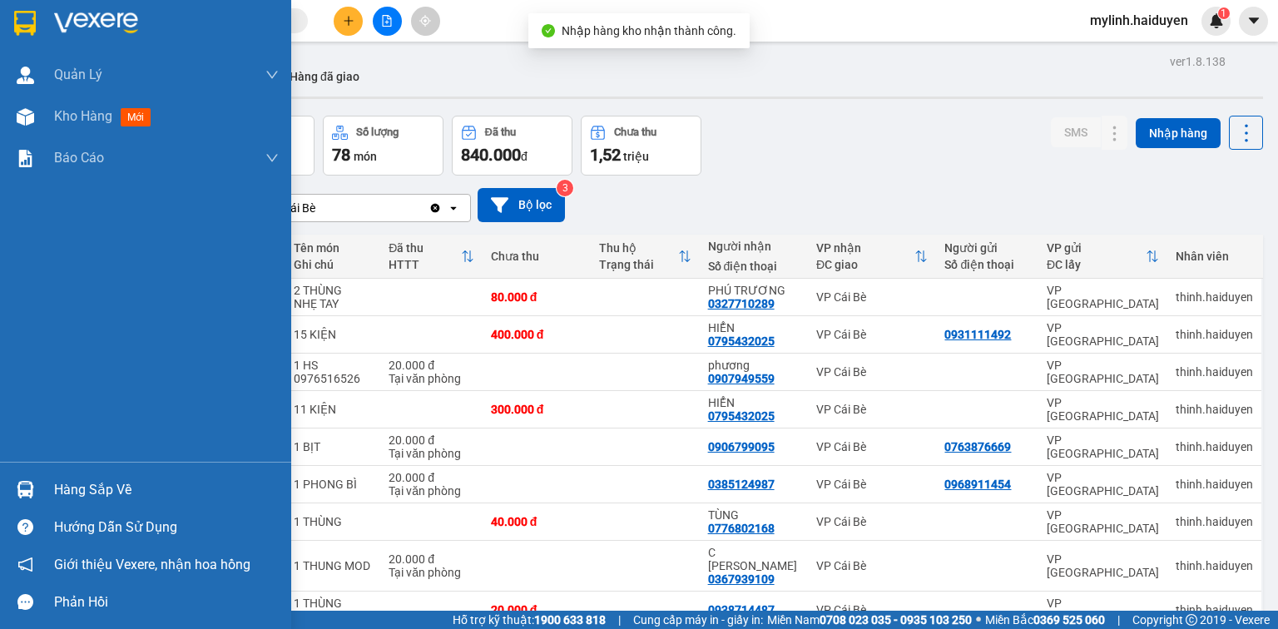
click at [79, 489] on div "Hàng sắp về" at bounding box center [166, 490] width 225 height 25
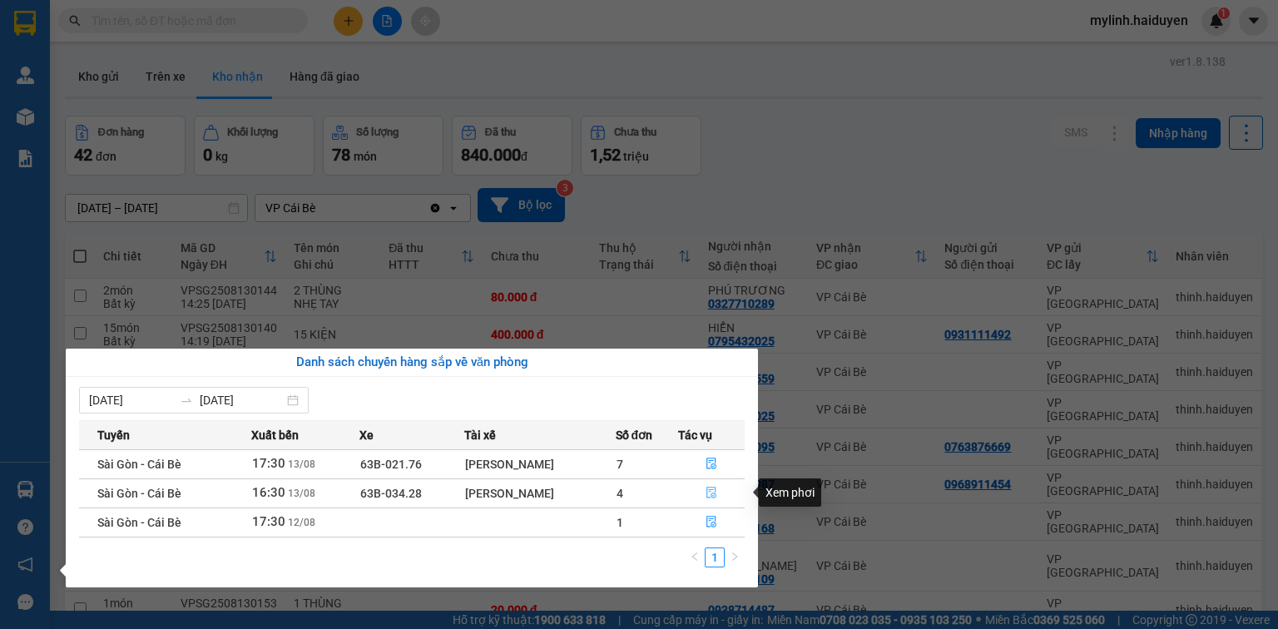
click at [705, 490] on icon "file-done" at bounding box center [711, 493] width 12 height 12
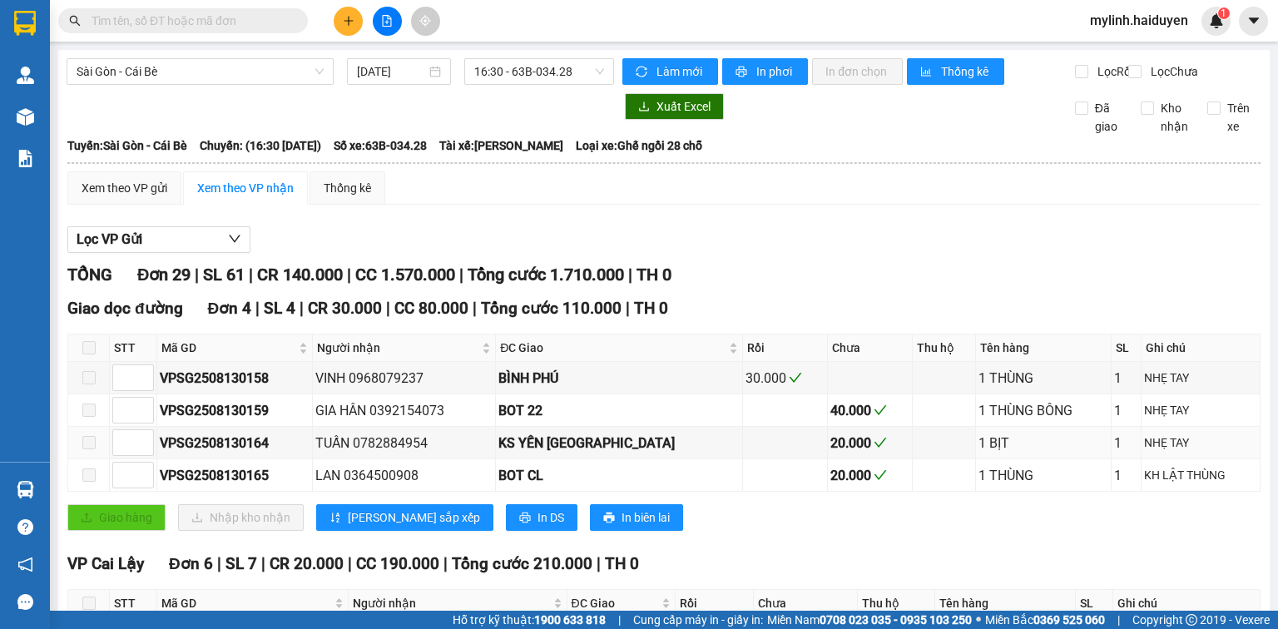
scroll to position [399, 0]
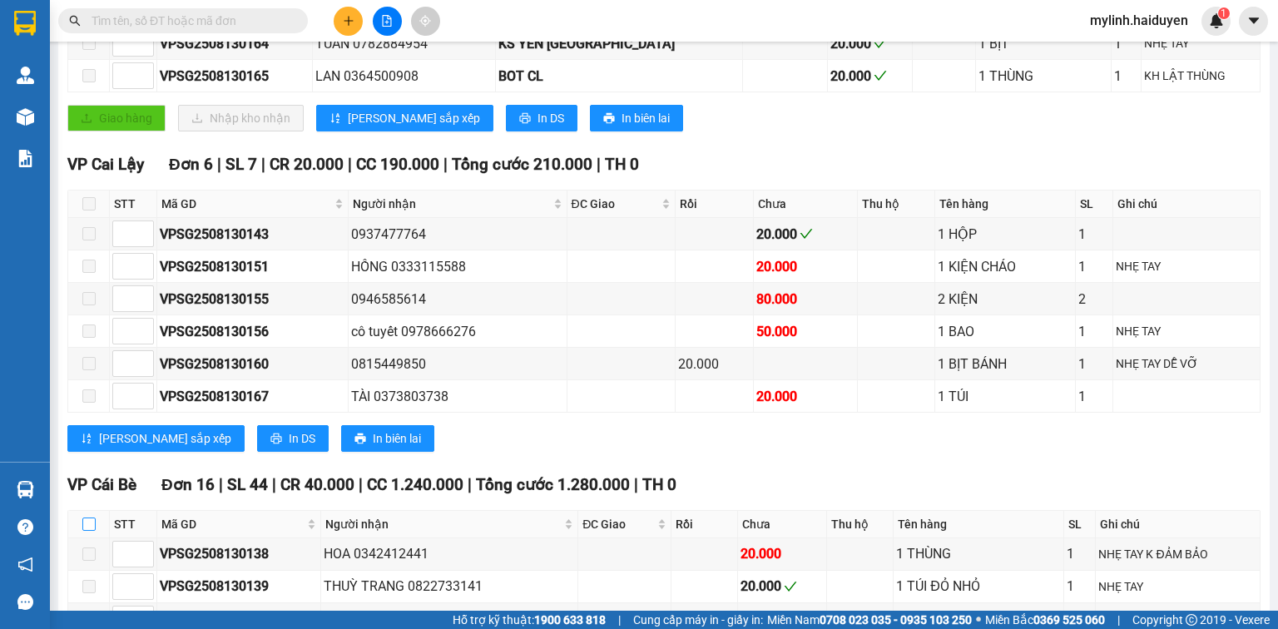
click at [94, 528] on input "checkbox" at bounding box center [88, 523] width 13 height 13
checkbox input "true"
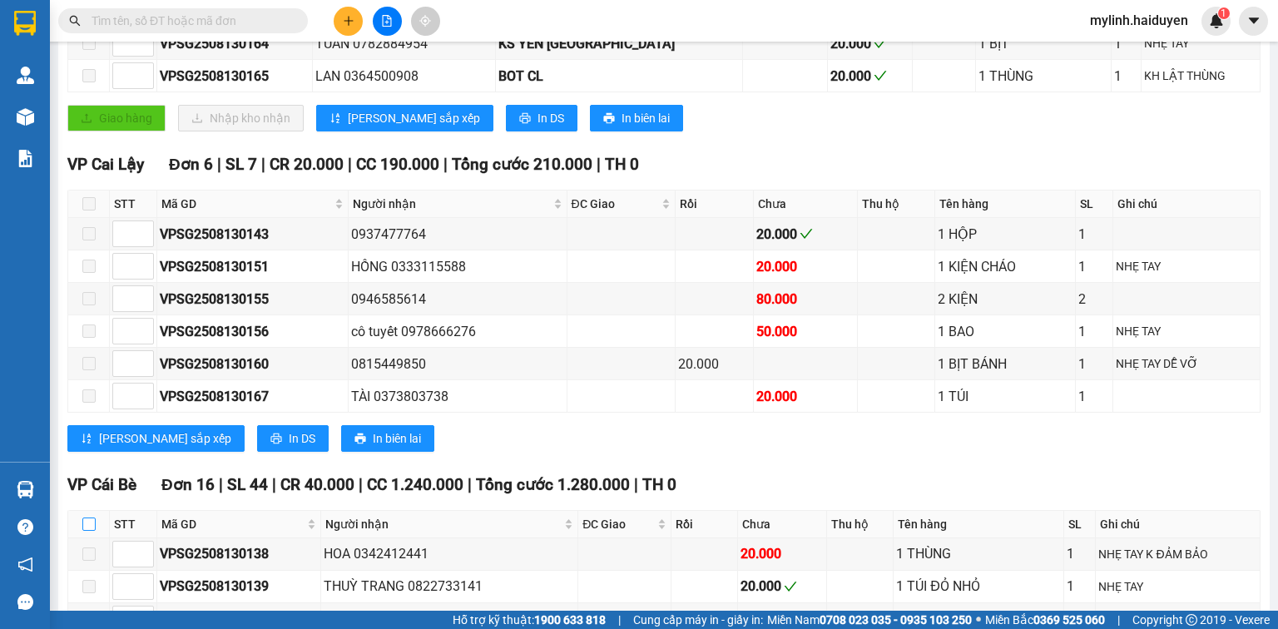
checkbox input "true"
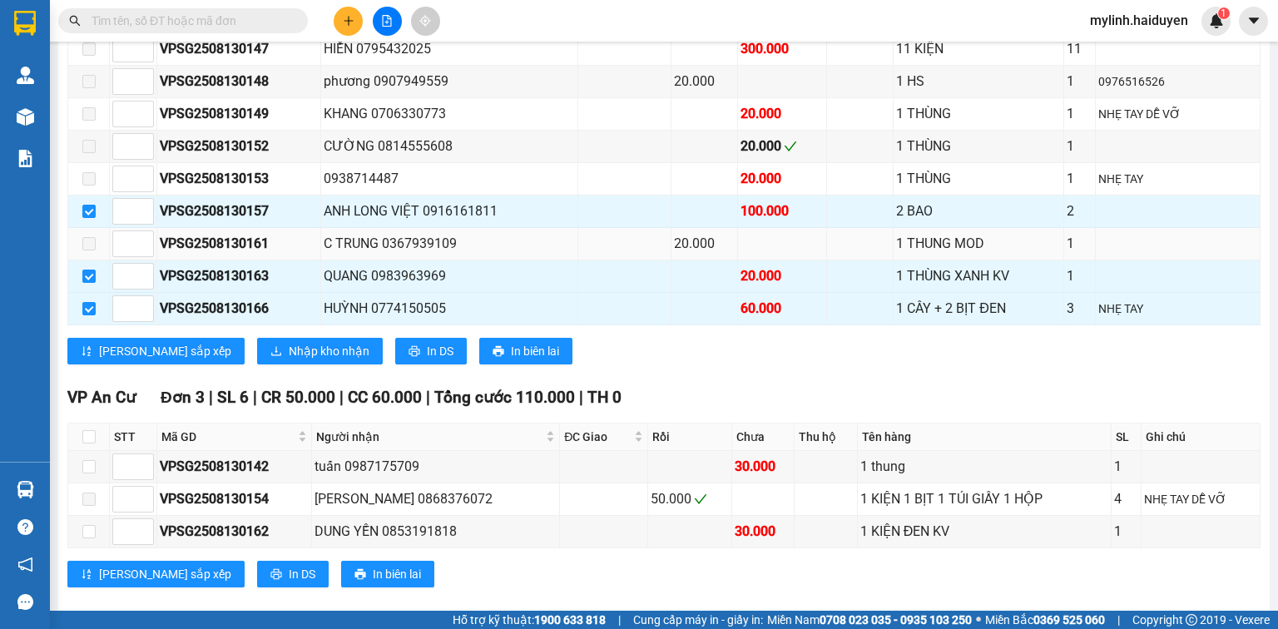
scroll to position [932, 0]
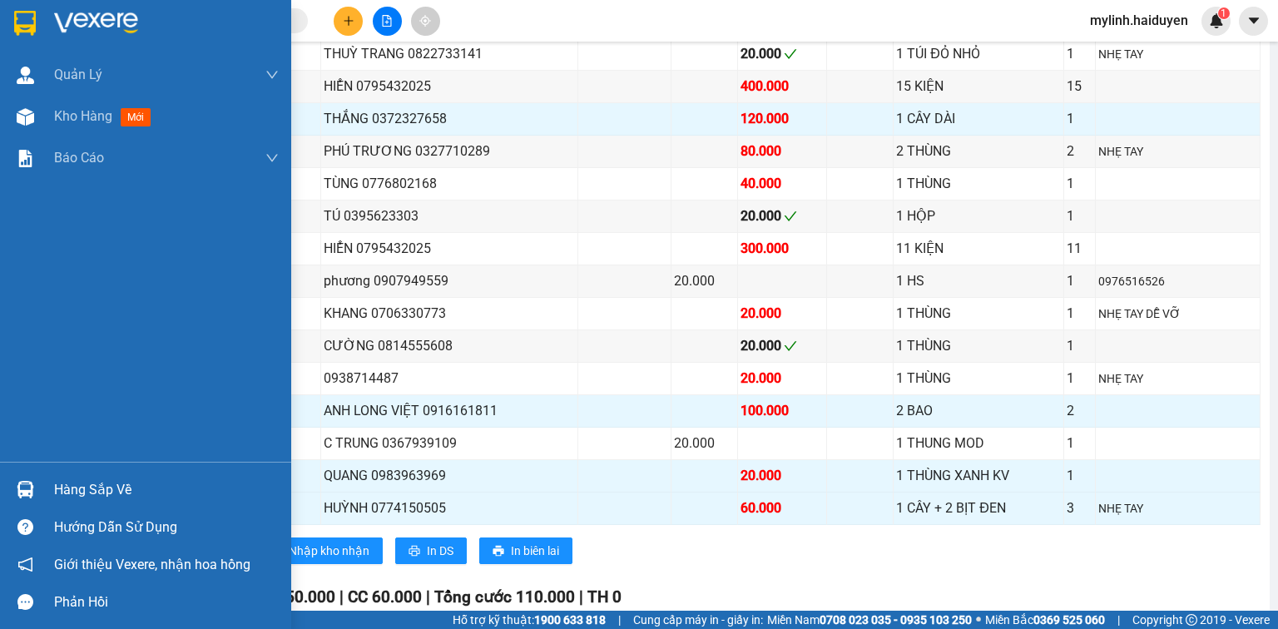
click at [34, 492] on div at bounding box center [25, 489] width 29 height 29
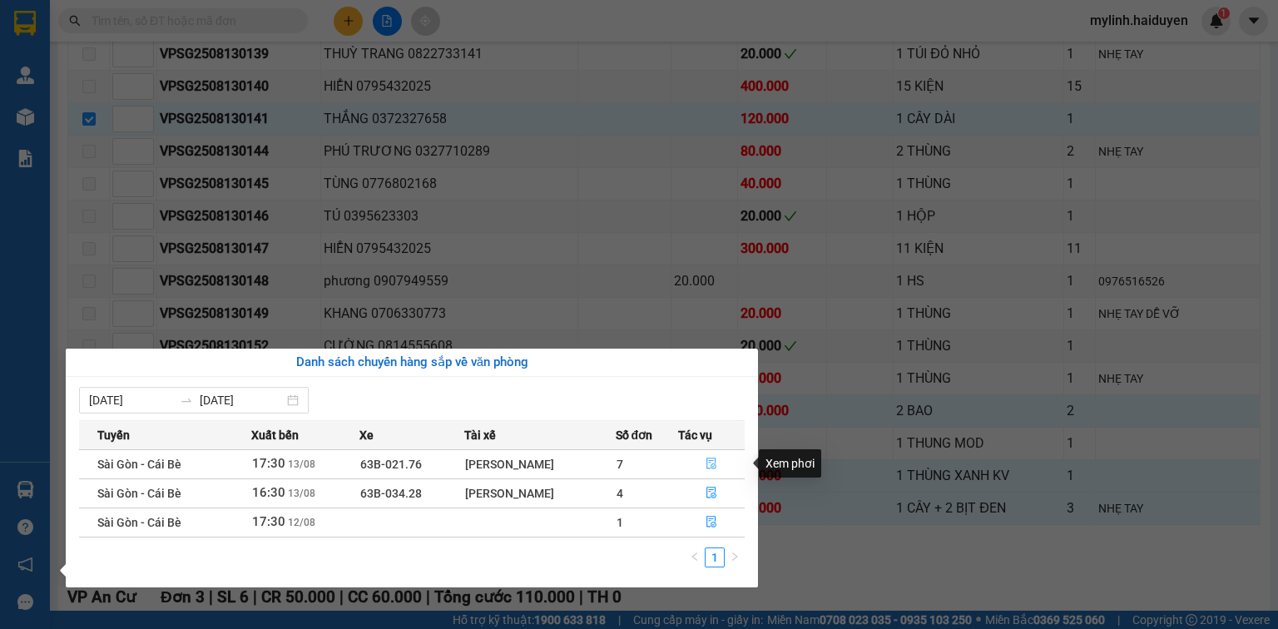
click at [706, 462] on icon "file-done" at bounding box center [711, 464] width 12 height 12
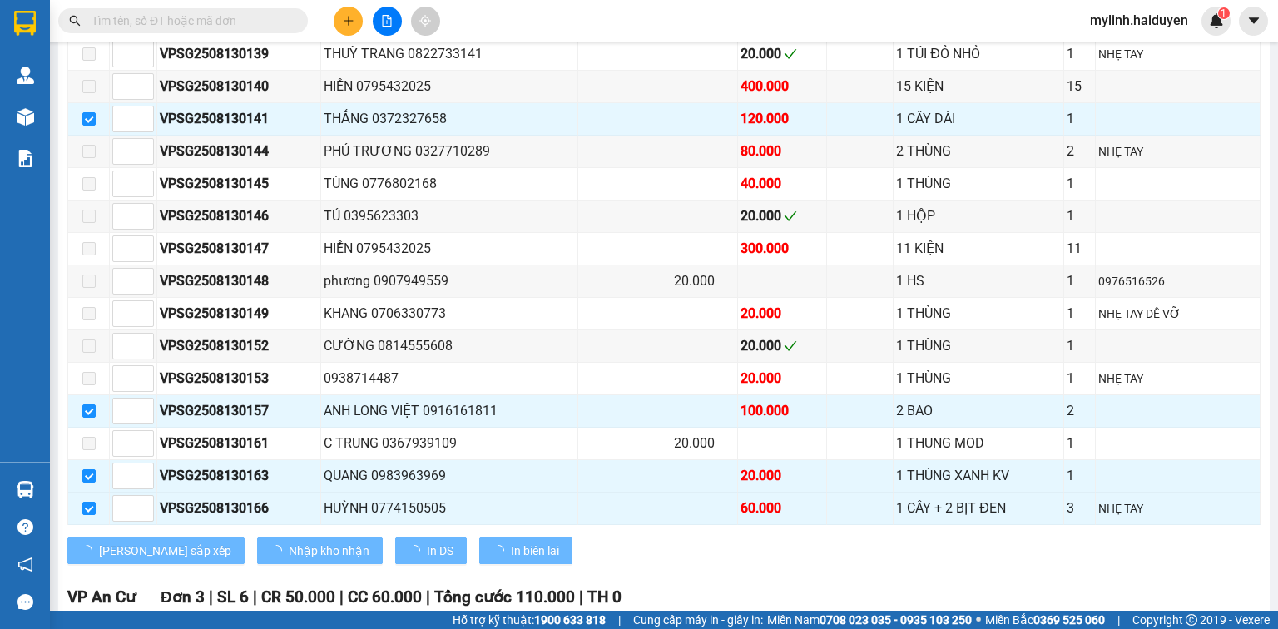
checkbox input "false"
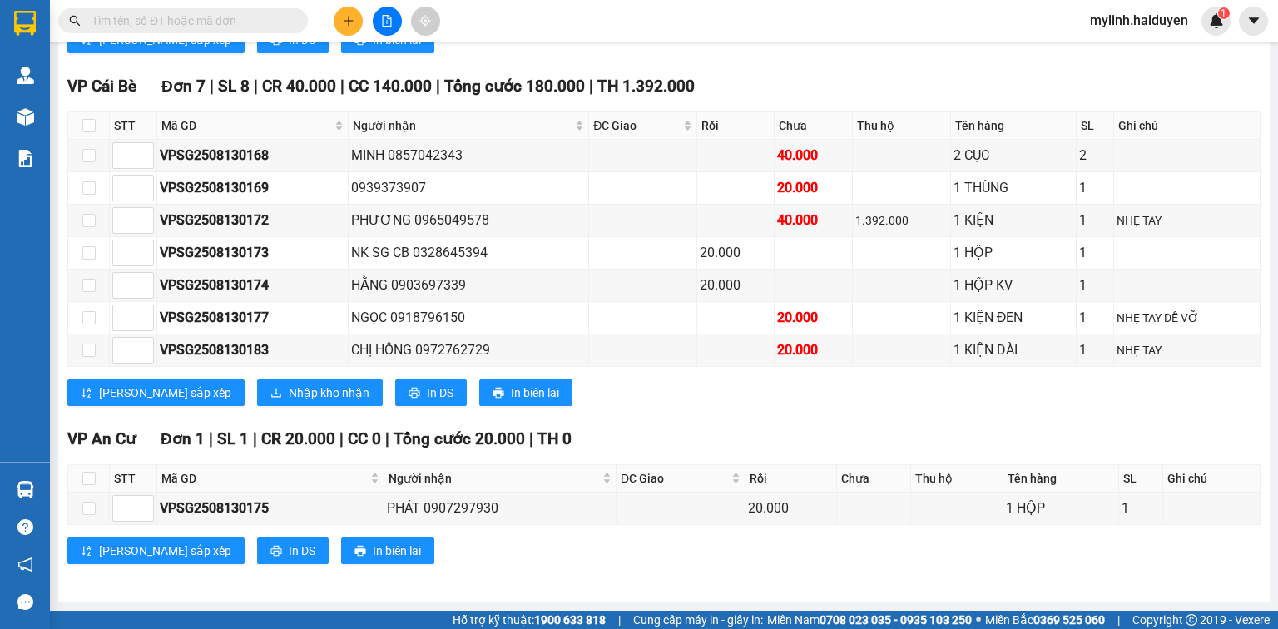
scroll to position [705, 0]
click at [262, 20] on input "text" at bounding box center [190, 21] width 196 height 18
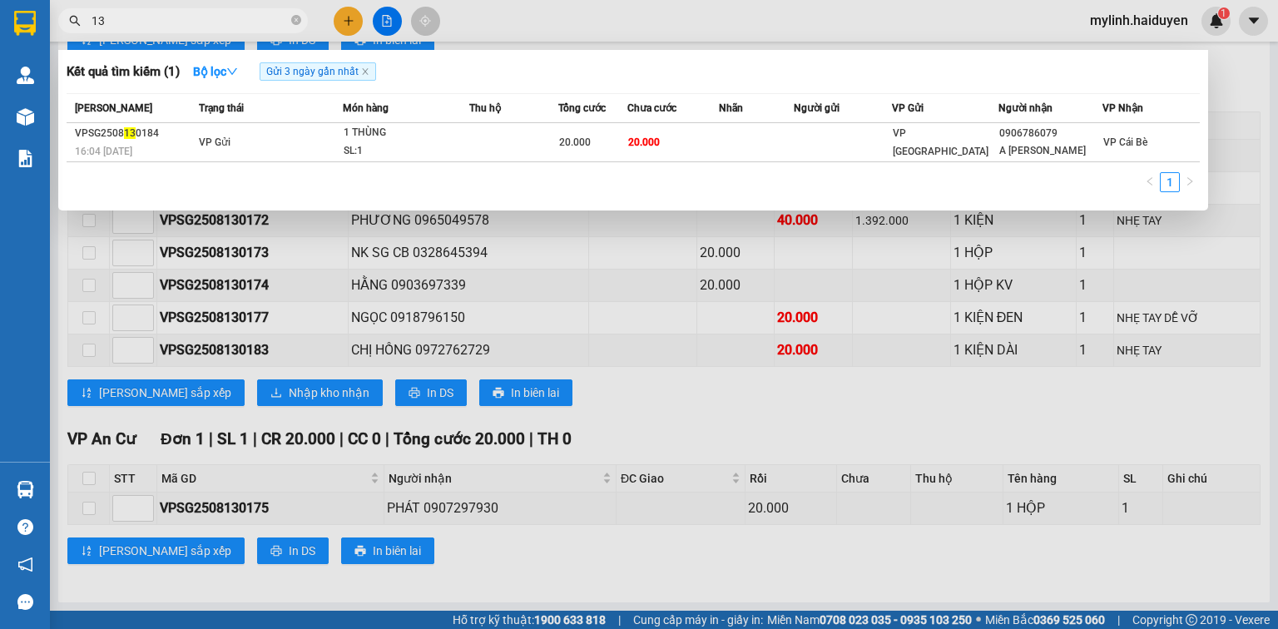
type input "1"
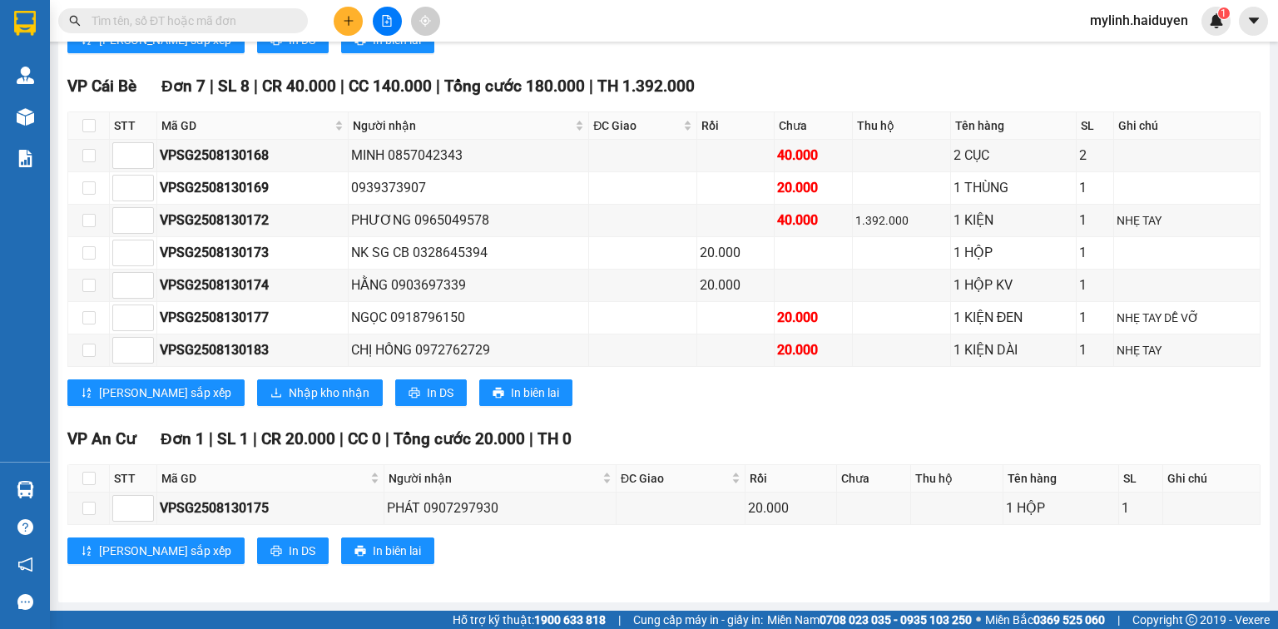
click at [278, 22] on input "text" at bounding box center [190, 21] width 196 height 18
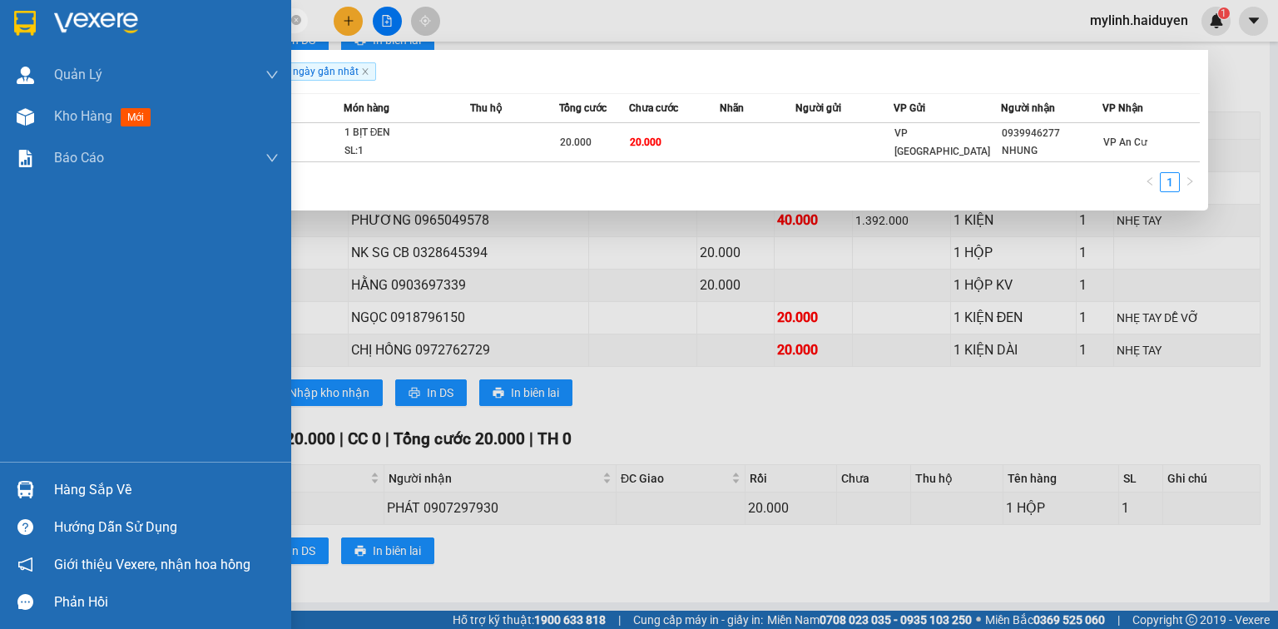
type input "130225"
drag, startPoint x: 47, startPoint y: 496, endPoint x: 59, endPoint y: 496, distance: 12.5
click at [47, 496] on div "Hàng sắp về" at bounding box center [145, 489] width 291 height 37
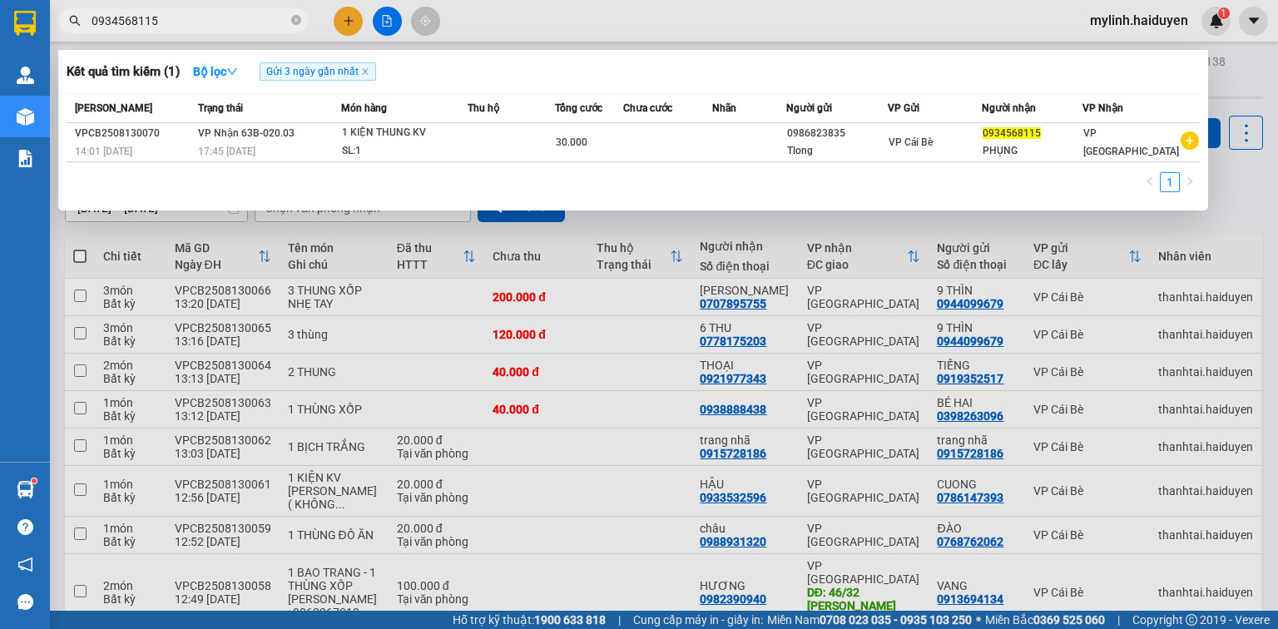
click at [175, 19] on input "0934568115" at bounding box center [190, 21] width 196 height 18
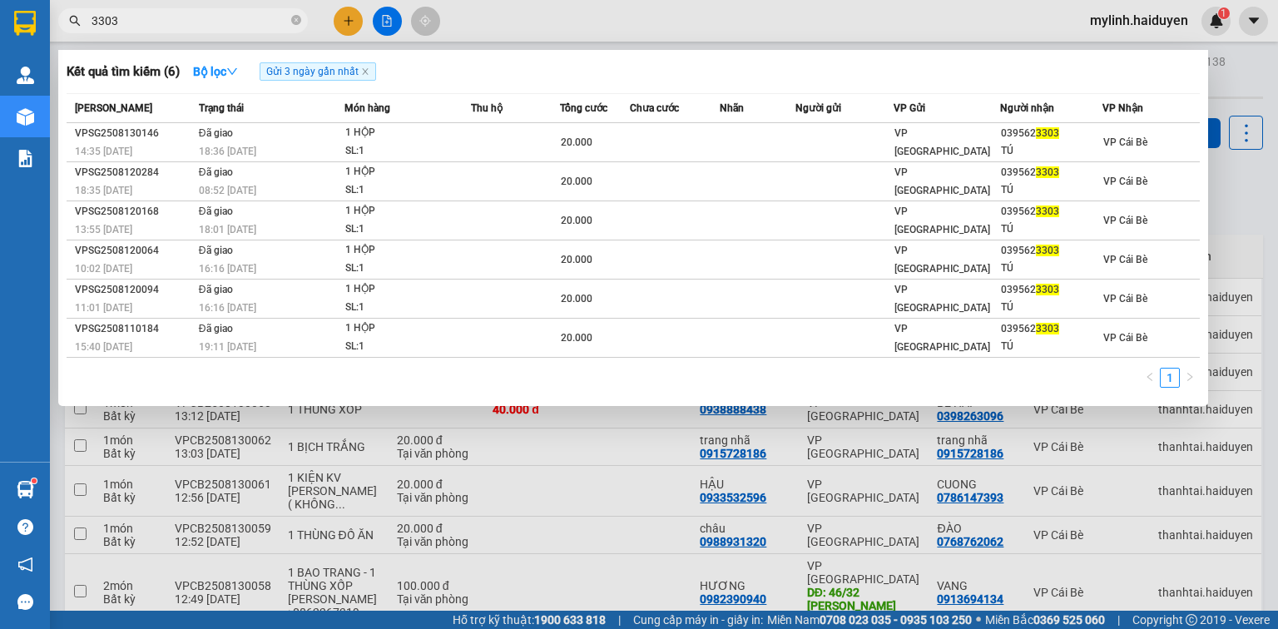
type input "3303"
click at [298, 20] on icon "close-circle" at bounding box center [296, 20] width 10 height 10
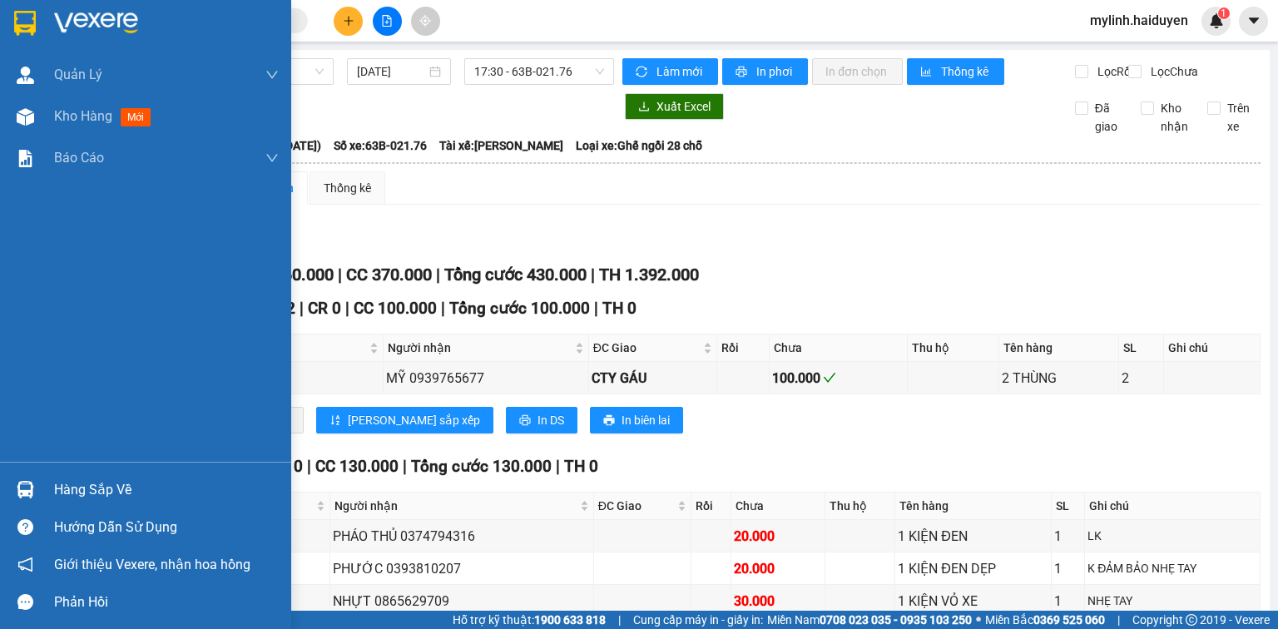
click at [91, 492] on div "Hàng sắp về" at bounding box center [166, 490] width 225 height 25
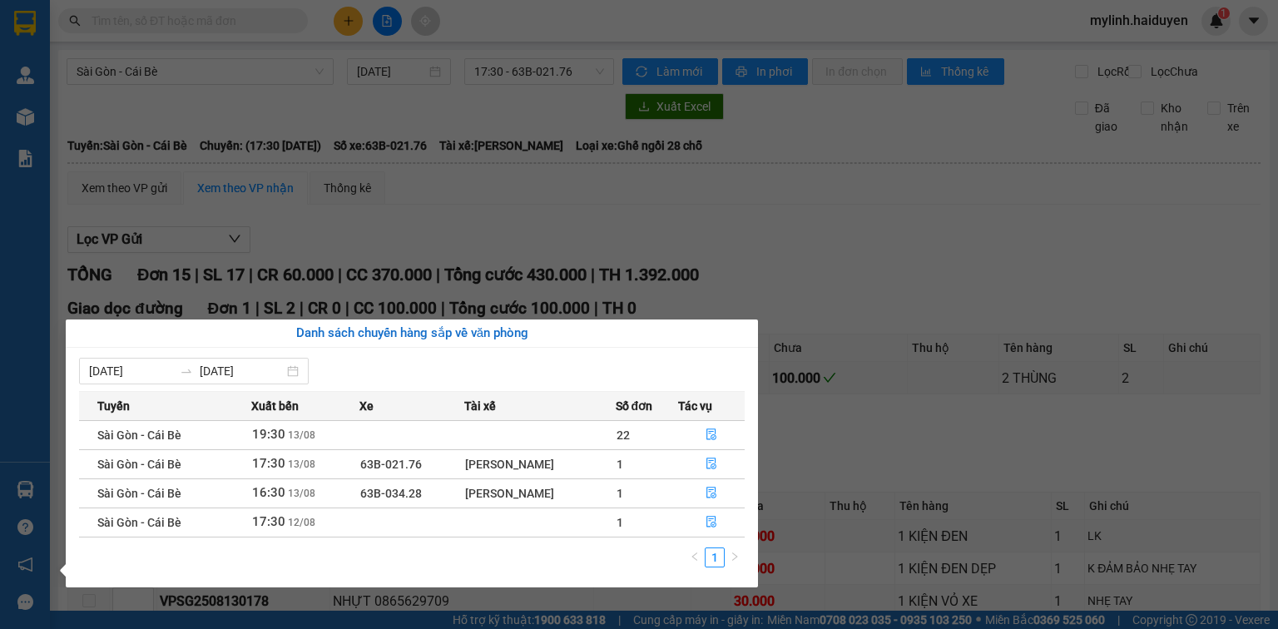
click at [158, 17] on section "Kết quả tìm kiếm ( 0 ) Bộ lọc Gửi 3 ngày gần nhất No Data mylinh.haiduyen 1 Quả…" at bounding box center [639, 314] width 1278 height 629
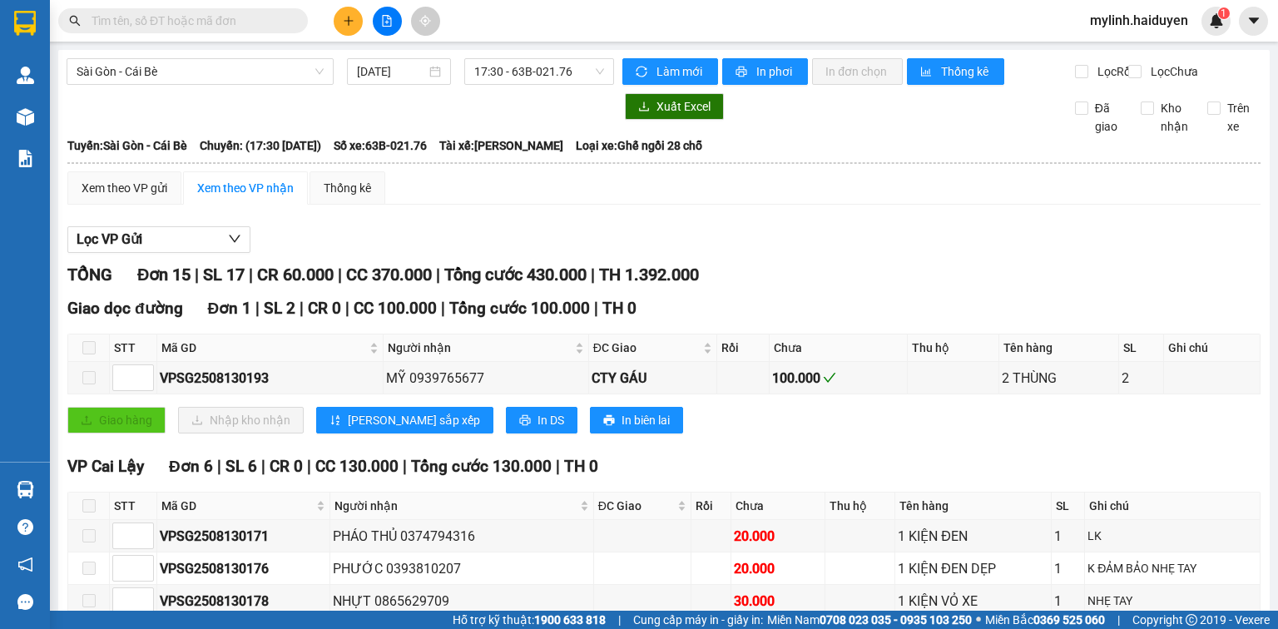
click at [183, 17] on input "text" at bounding box center [190, 21] width 196 height 18
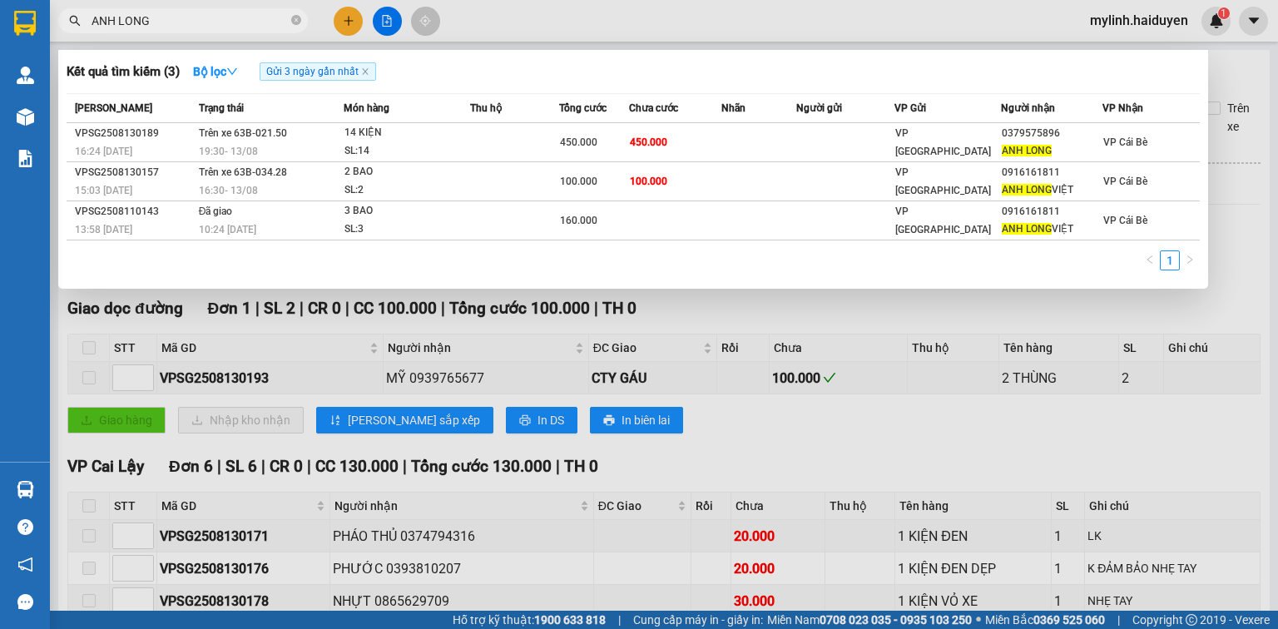
type input "ANH LONG"
drag, startPoint x: 849, startPoint y: 326, endPoint x: 881, endPoint y: 316, distance: 33.9
click at [854, 326] on div at bounding box center [639, 314] width 1278 height 629
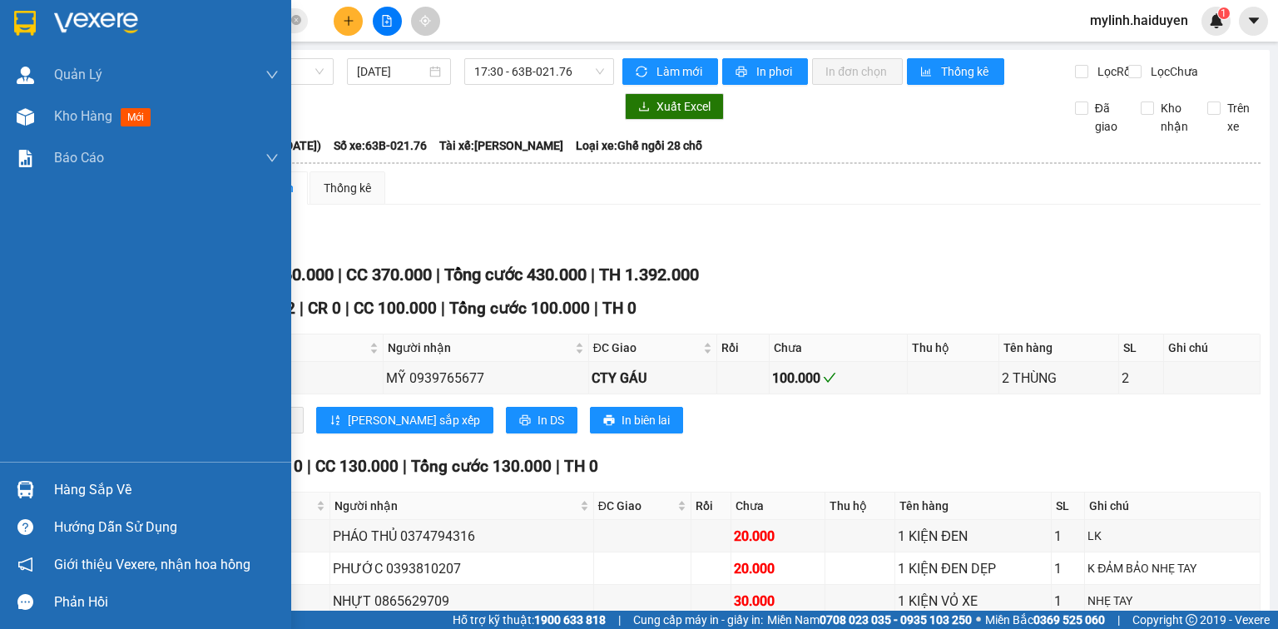
click at [108, 489] on div "Hàng sắp về" at bounding box center [166, 490] width 225 height 25
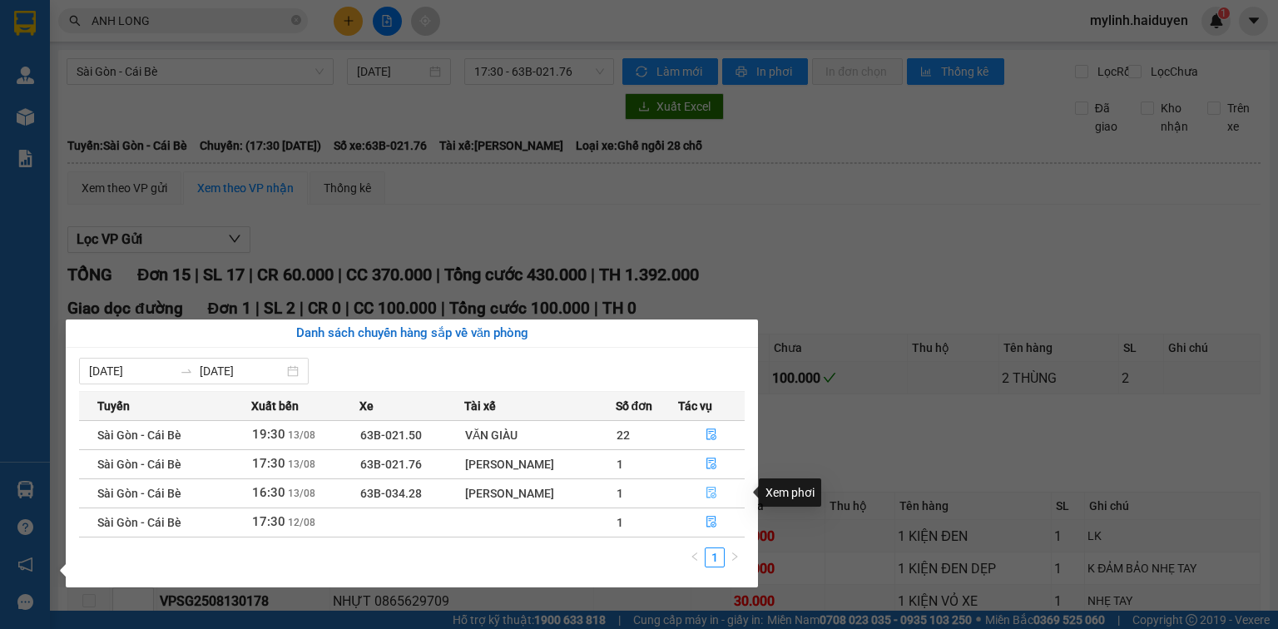
click at [714, 489] on icon "file-done" at bounding box center [711, 494] width 10 height 12
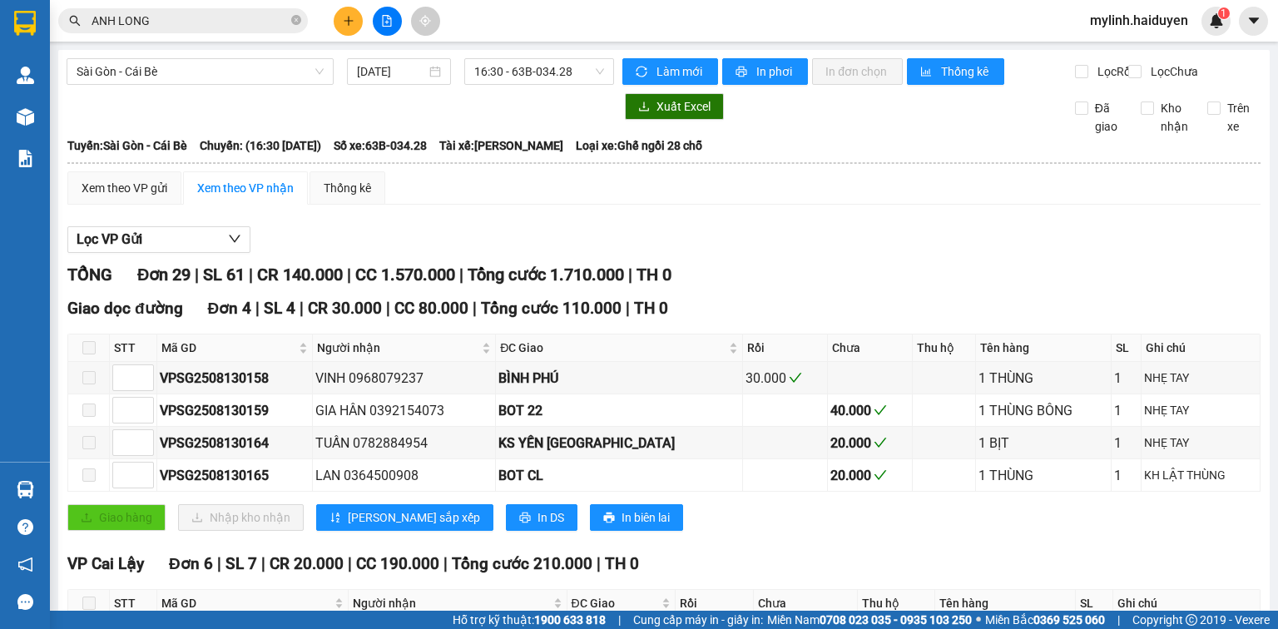
scroll to position [466, 0]
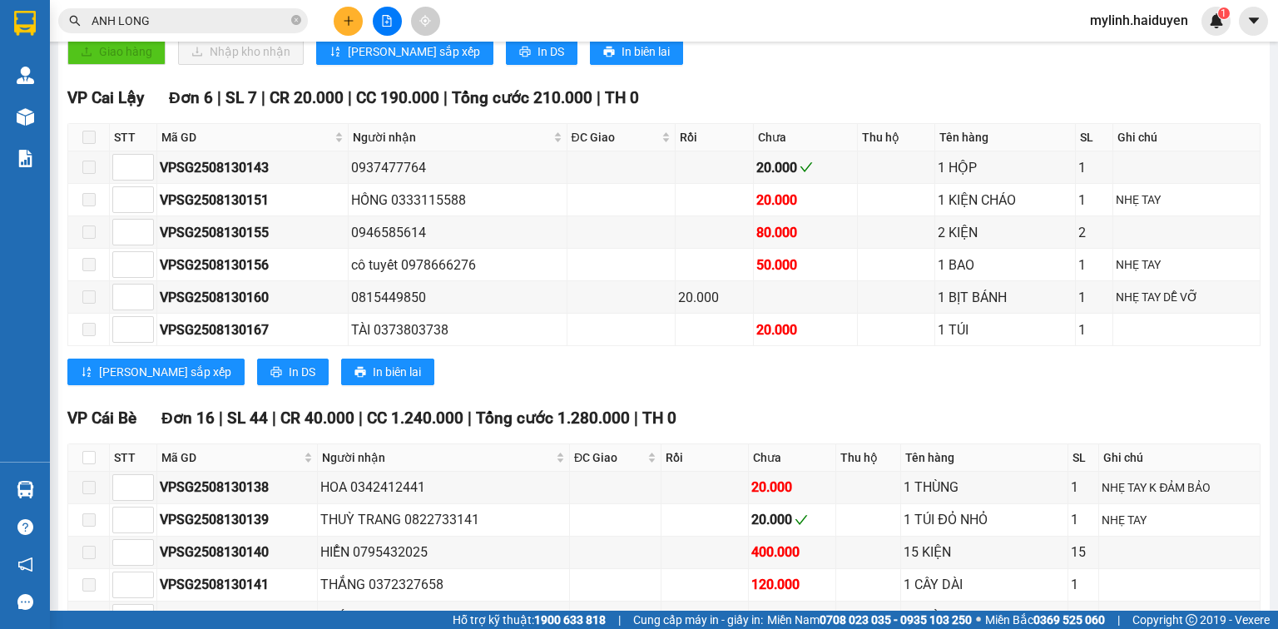
click at [97, 466] on th at bounding box center [89, 457] width 42 height 27
click at [94, 464] on input "checkbox" at bounding box center [88, 457] width 13 height 13
checkbox input "true"
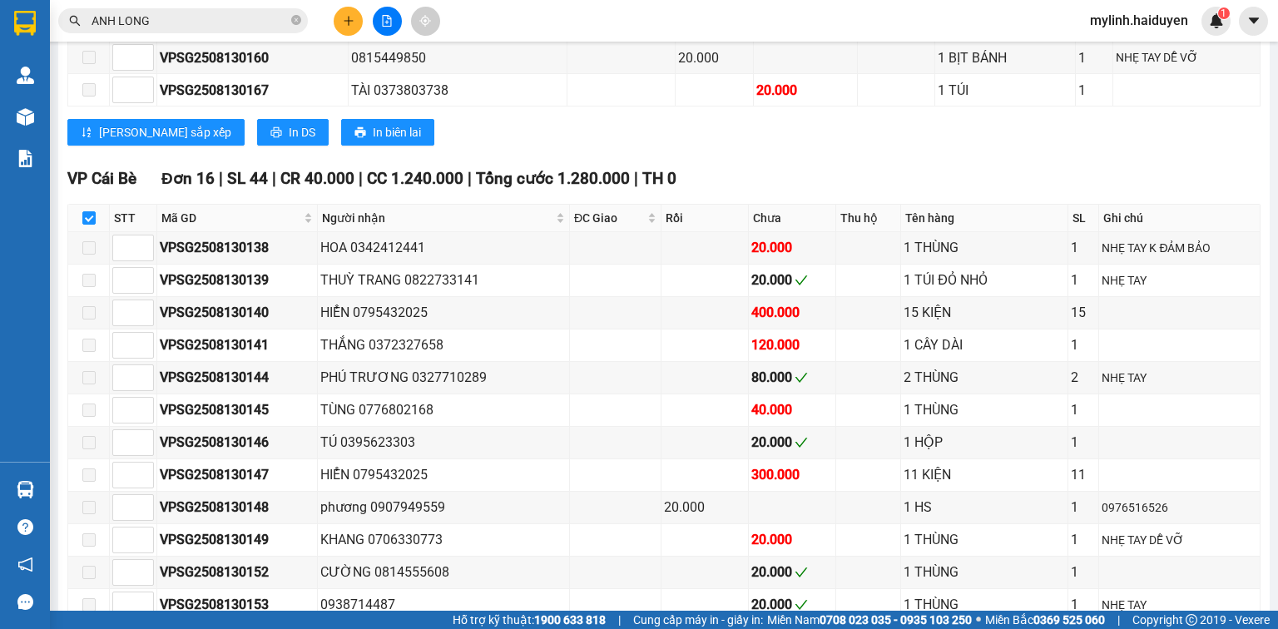
scroll to position [932, 0]
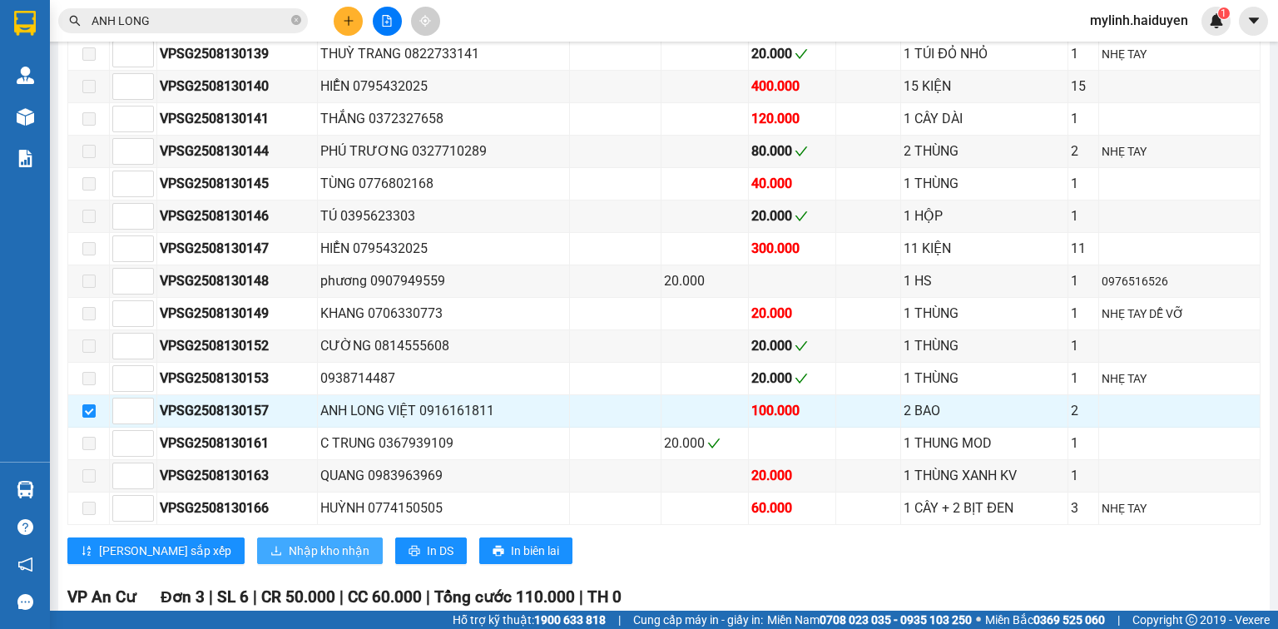
click at [291, 549] on span "Nhập kho nhận" at bounding box center [329, 551] width 81 height 18
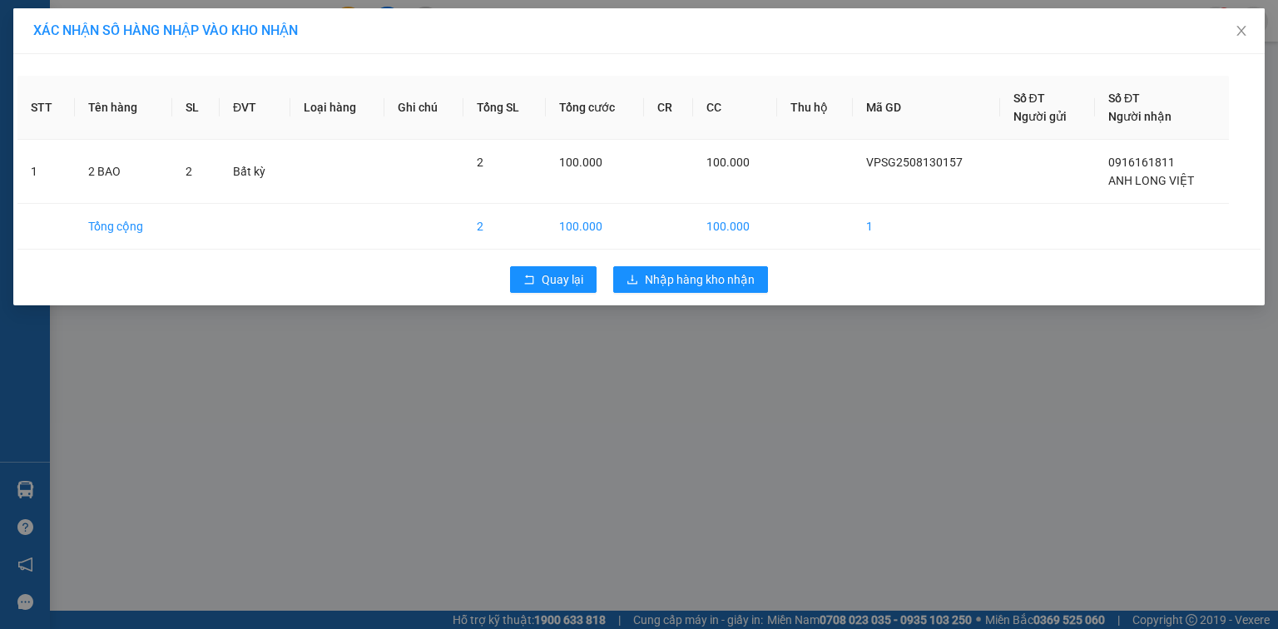
click at [652, 262] on div "Quay lại Nhập hàng kho nhận" at bounding box center [638, 279] width 1243 height 43
click at [660, 269] on button "Nhập hàng kho nhận" at bounding box center [690, 279] width 155 height 27
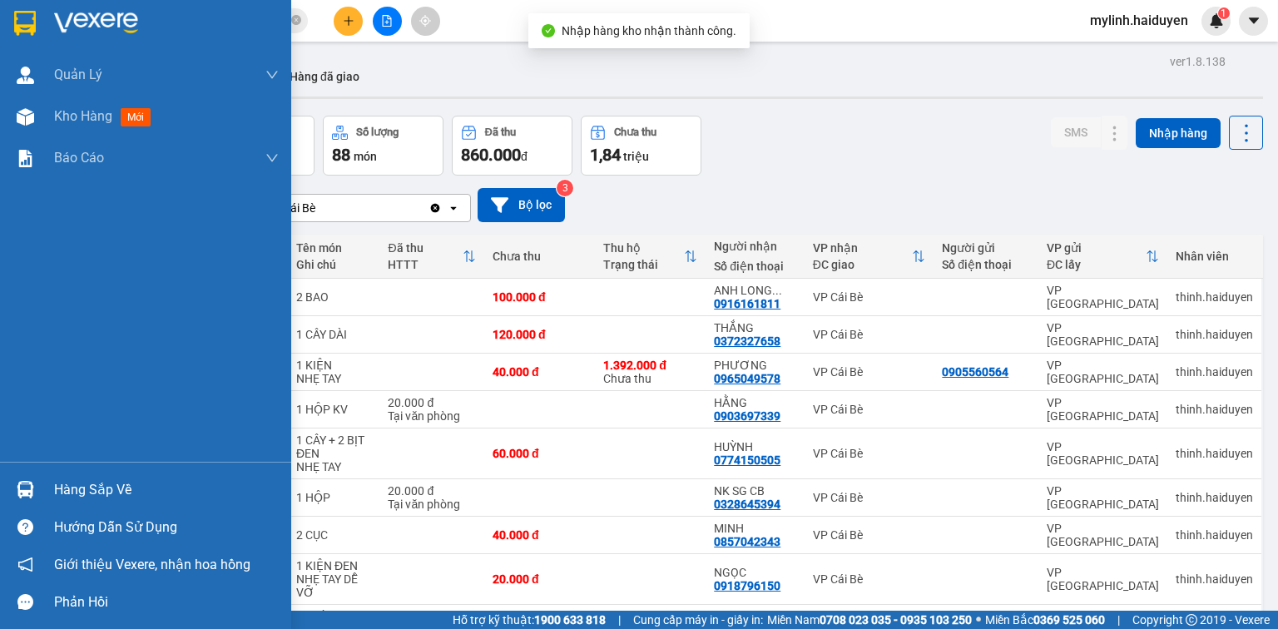
click at [80, 493] on div "Hàng sắp về" at bounding box center [166, 490] width 225 height 25
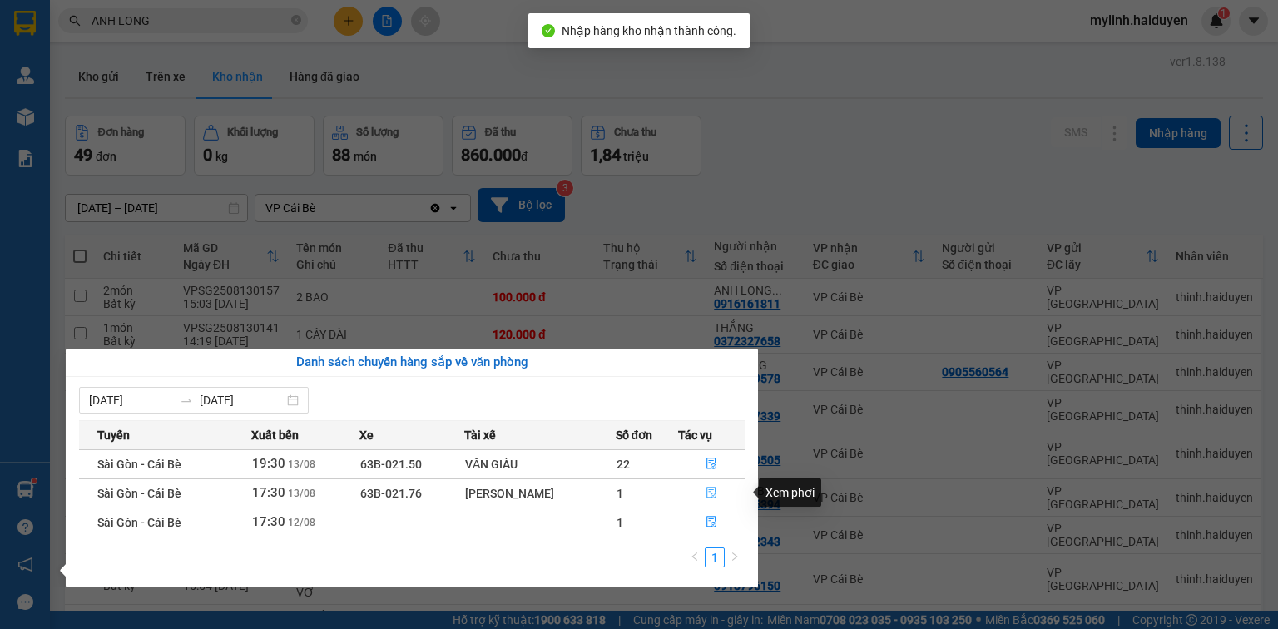
click at [717, 491] on button "button" at bounding box center [711, 493] width 65 height 27
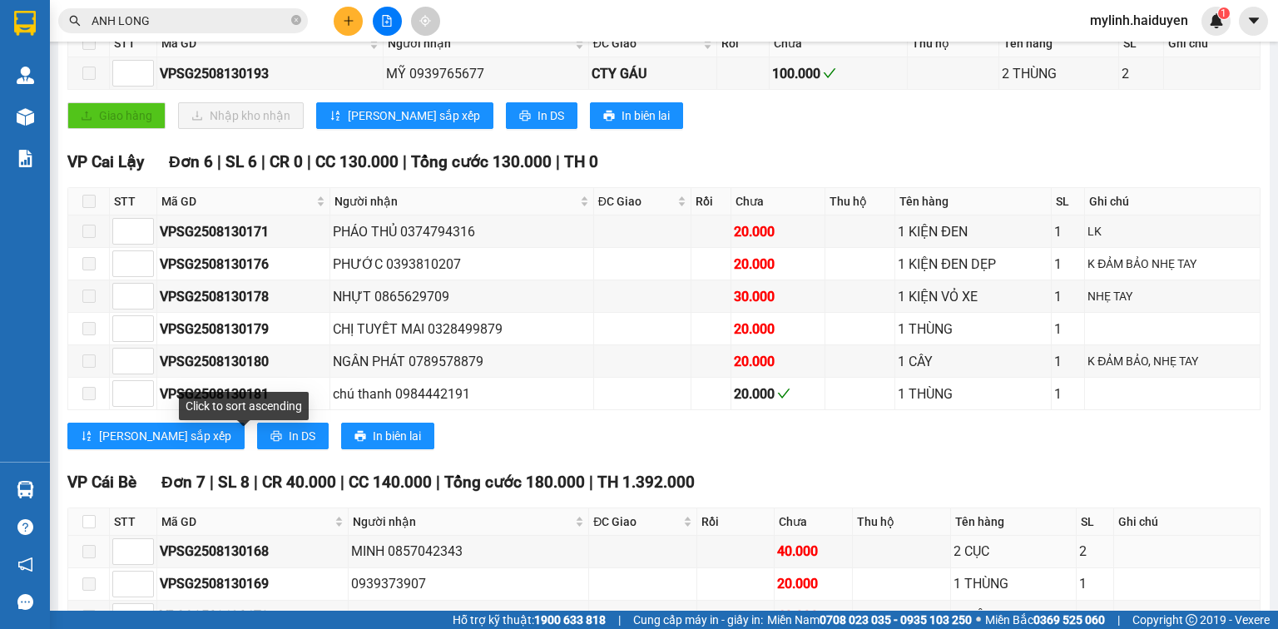
scroll to position [399, 0]
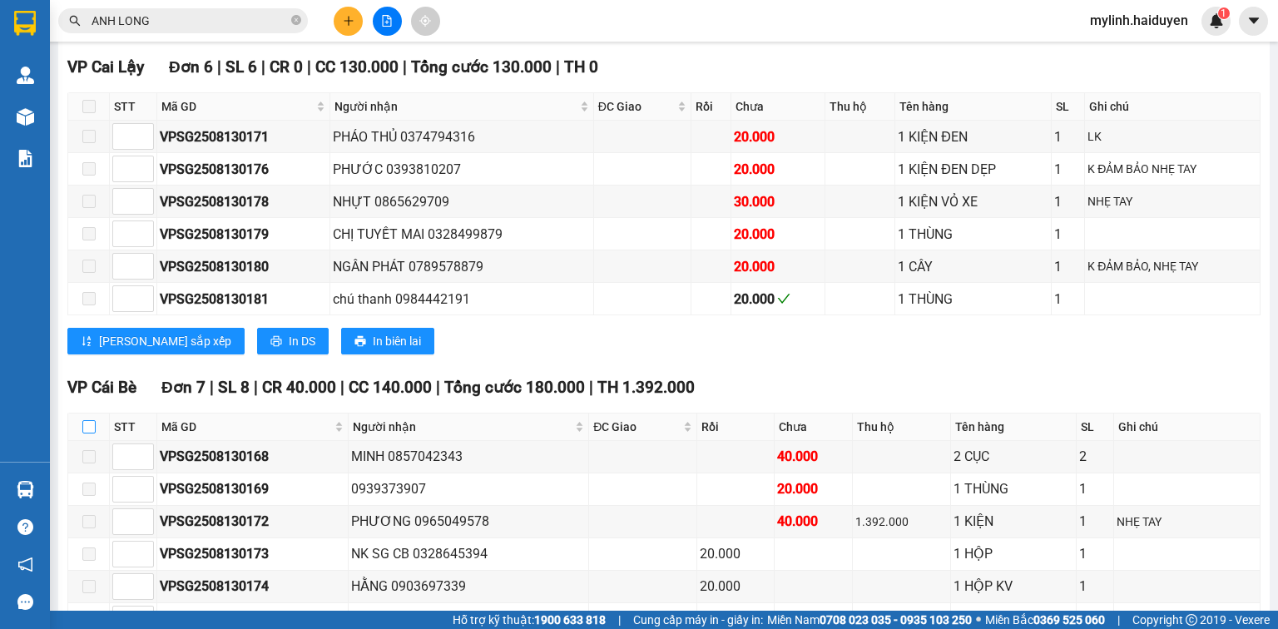
click at [90, 433] on input "checkbox" at bounding box center [88, 426] width 13 height 13
checkbox input "true"
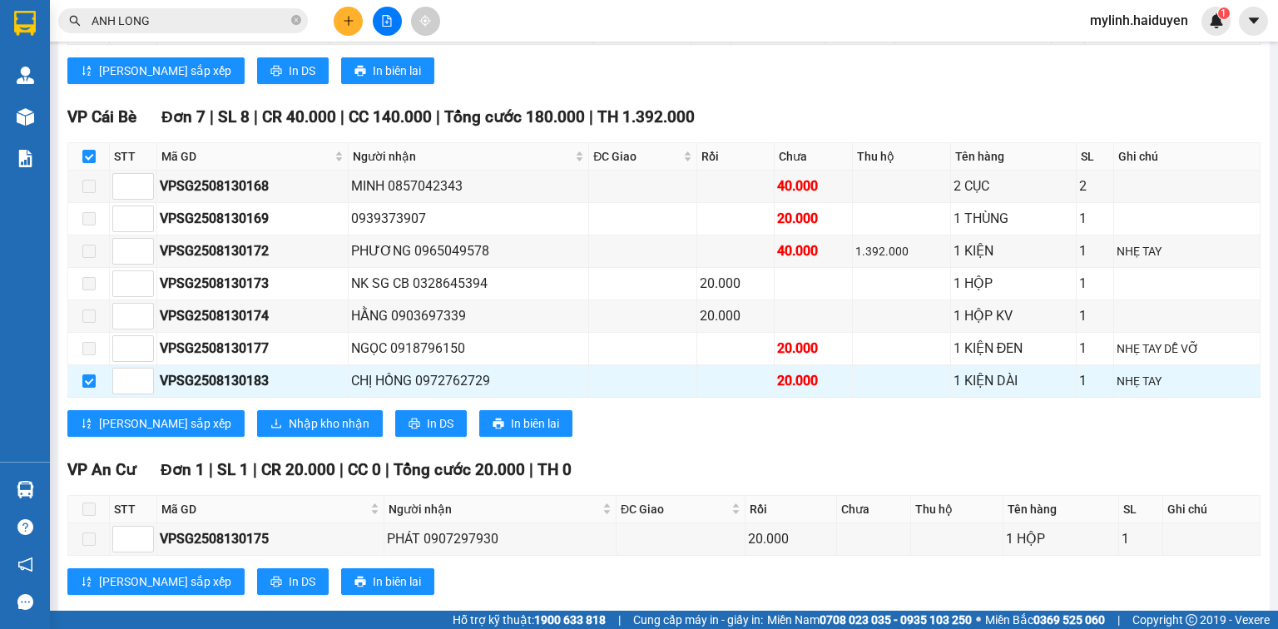
scroll to position [705, 0]
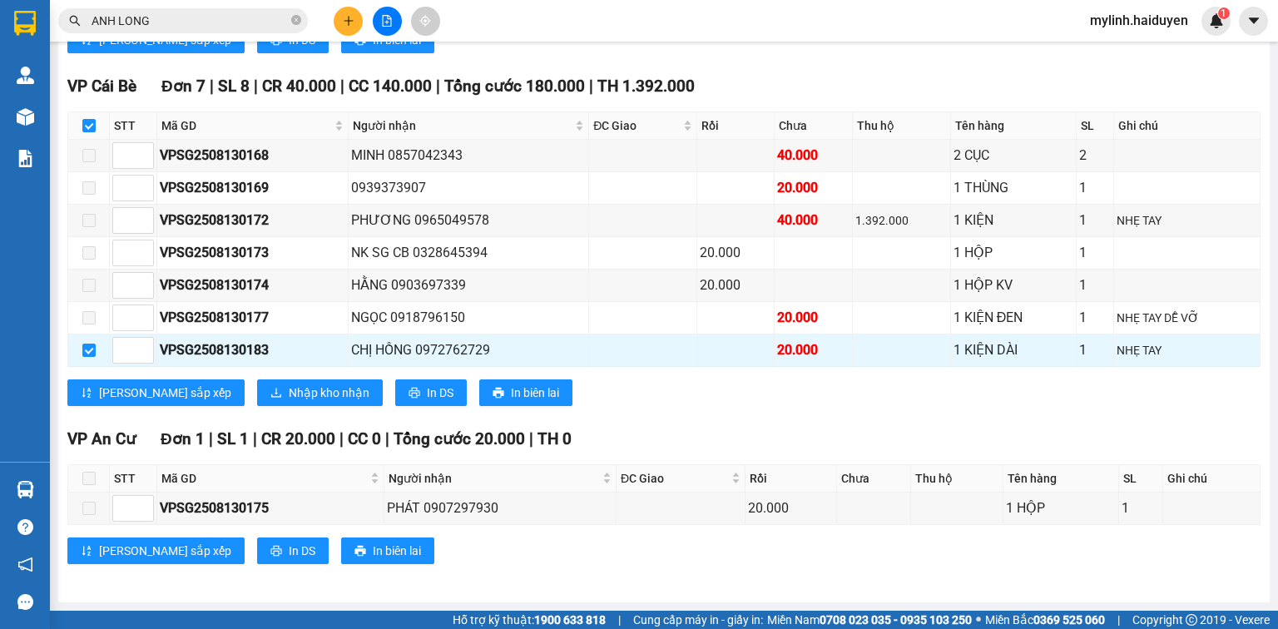
click at [725, 393] on div "Lưu sắp xếp Nhập kho nhận In DS In biên lai" at bounding box center [663, 392] width 1193 height 27
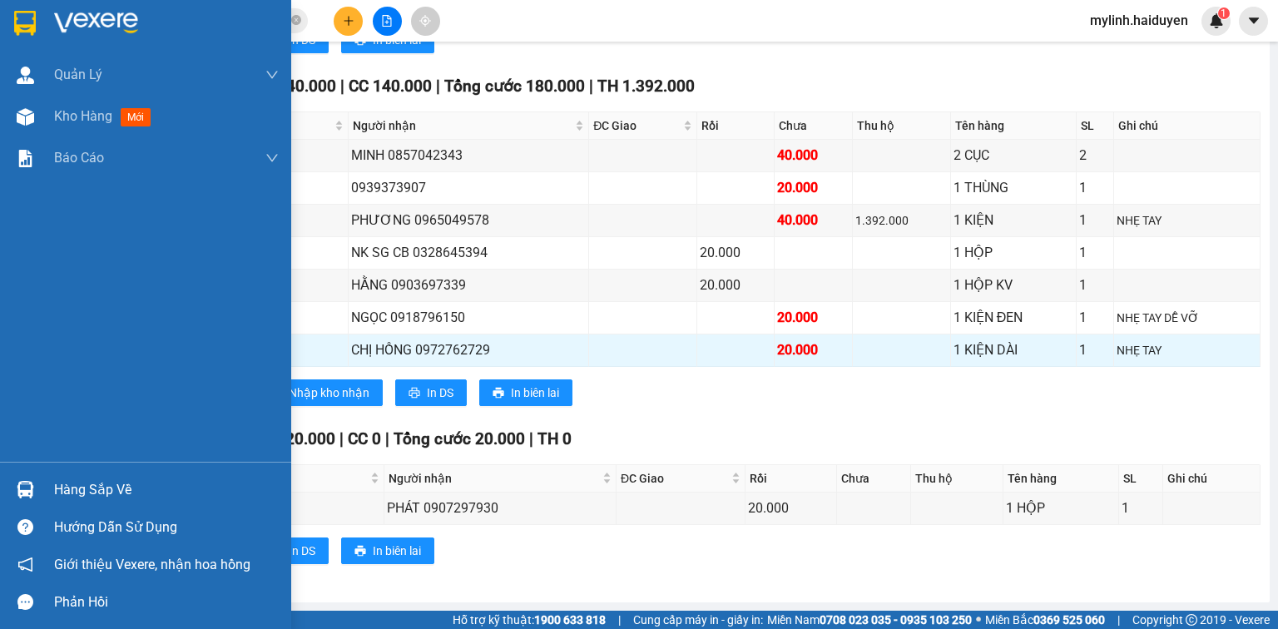
click at [98, 478] on div "Hàng sắp về" at bounding box center [166, 490] width 225 height 25
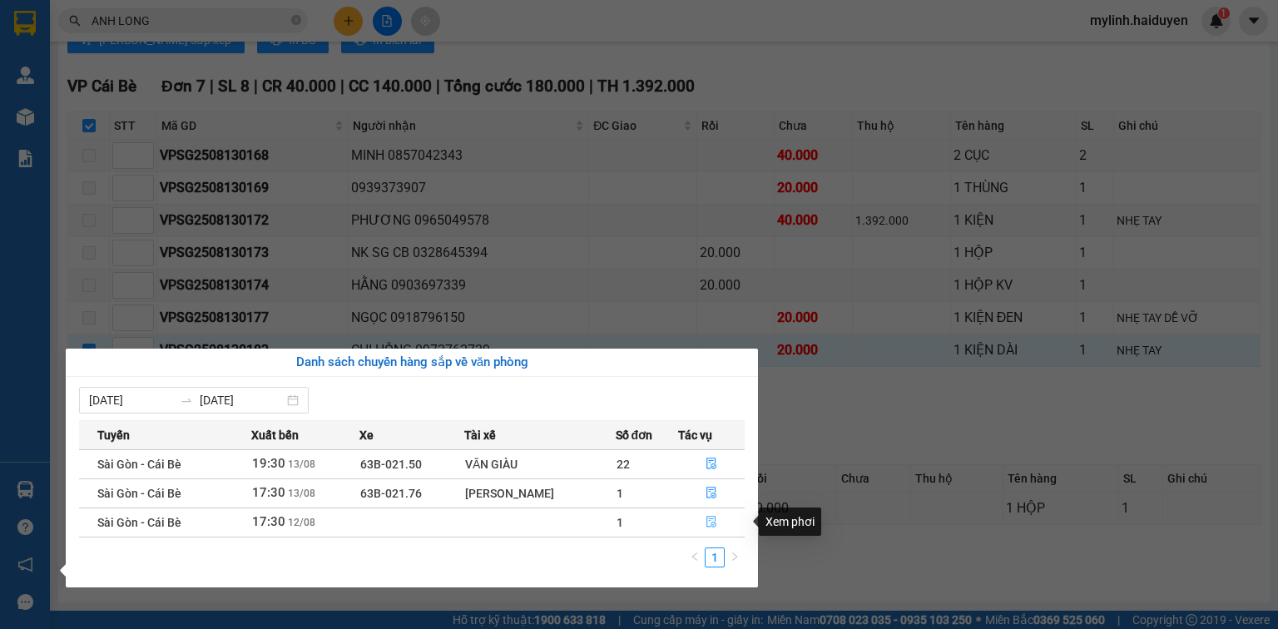
click at [705, 522] on button "button" at bounding box center [711, 522] width 65 height 27
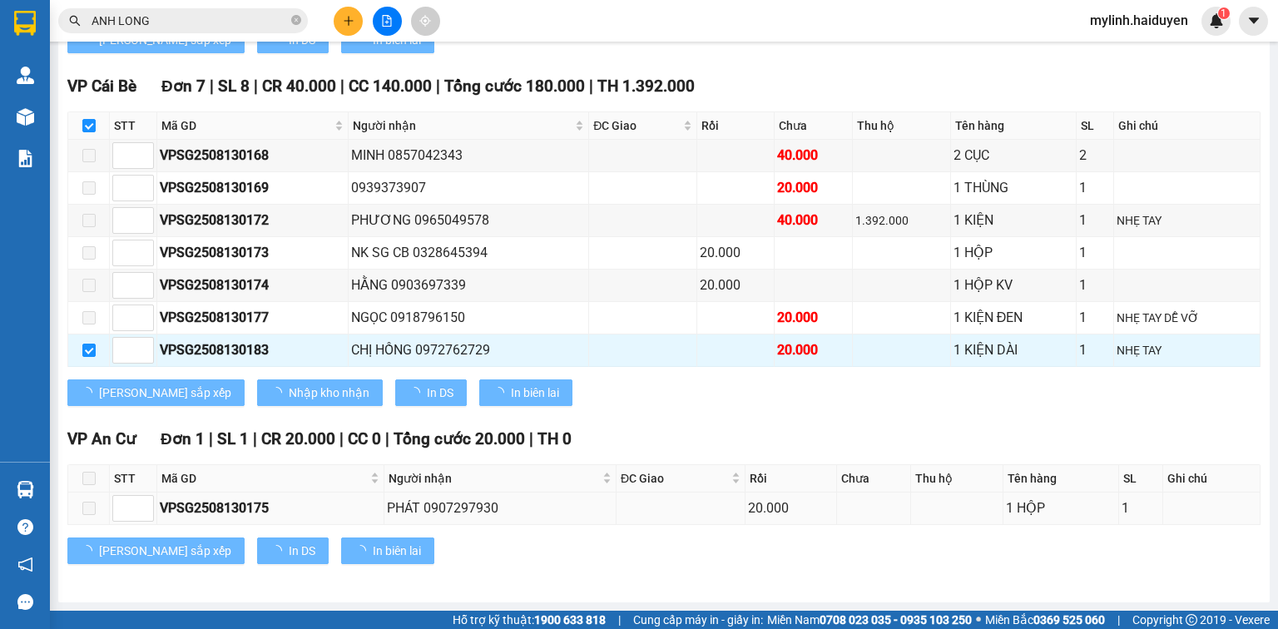
checkbox input "false"
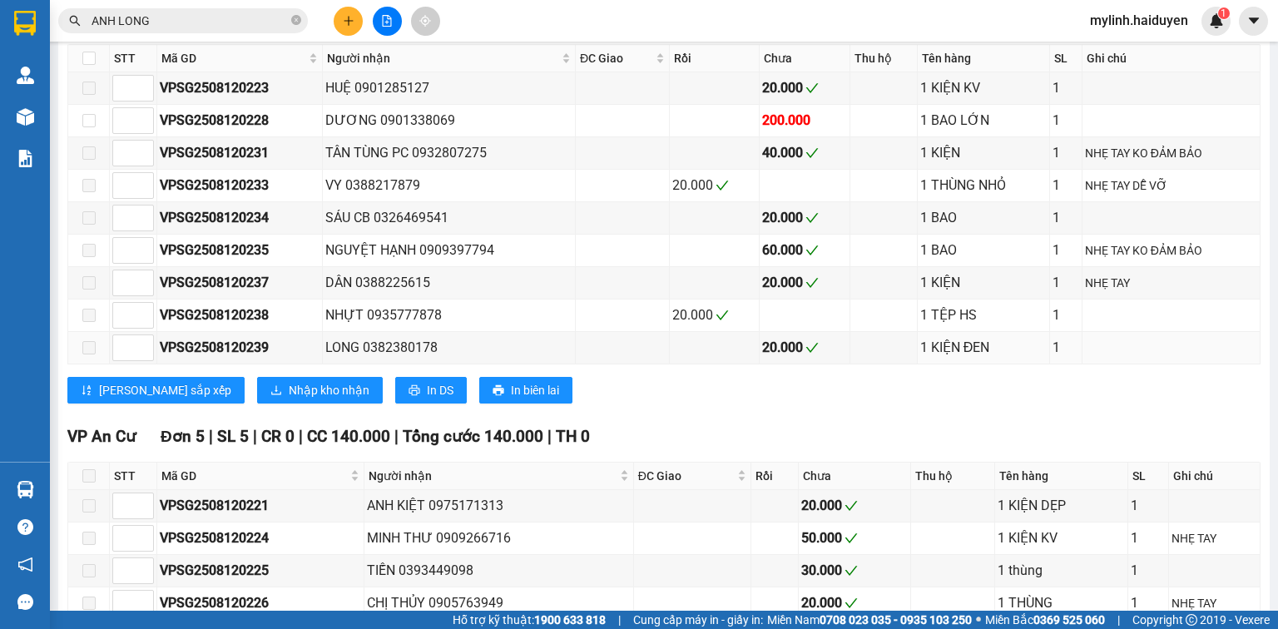
type input "[DATE]"
click at [82, 65] on input "checkbox" at bounding box center [88, 58] width 13 height 13
checkbox input "true"
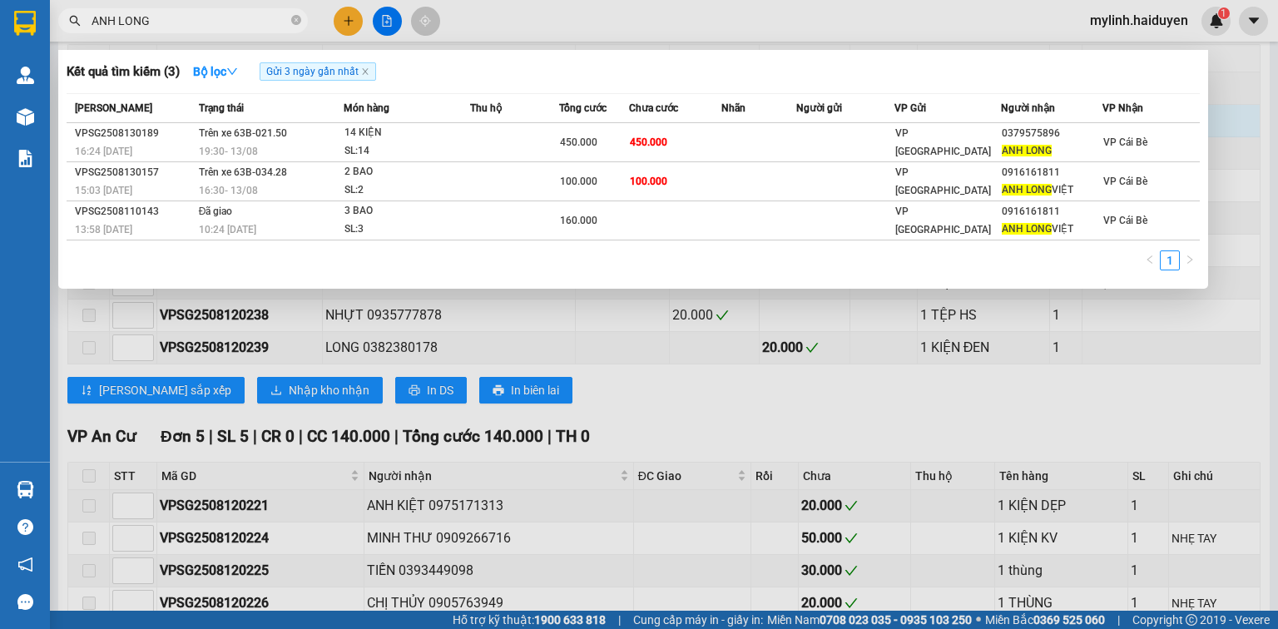
click at [266, 19] on input "ANH LONG" at bounding box center [190, 21] width 196 height 18
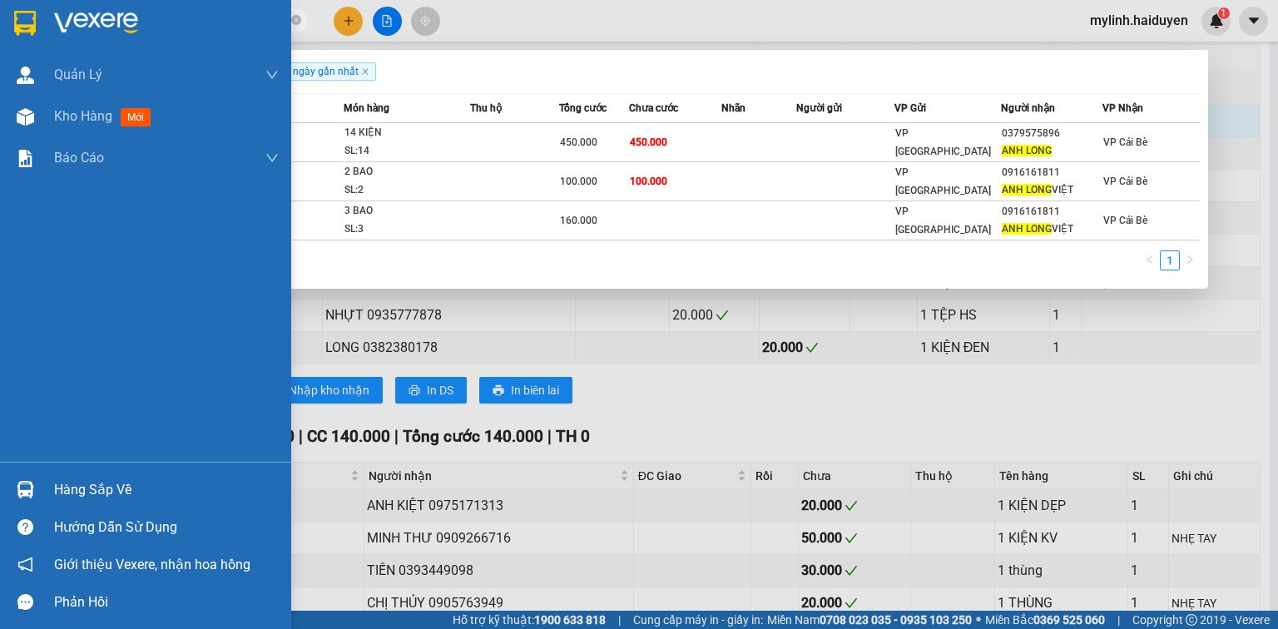
drag, startPoint x: 97, startPoint y: 493, endPoint x: 110, endPoint y: 488, distance: 13.2
click at [101, 493] on div "Hàng sắp về" at bounding box center [166, 490] width 225 height 25
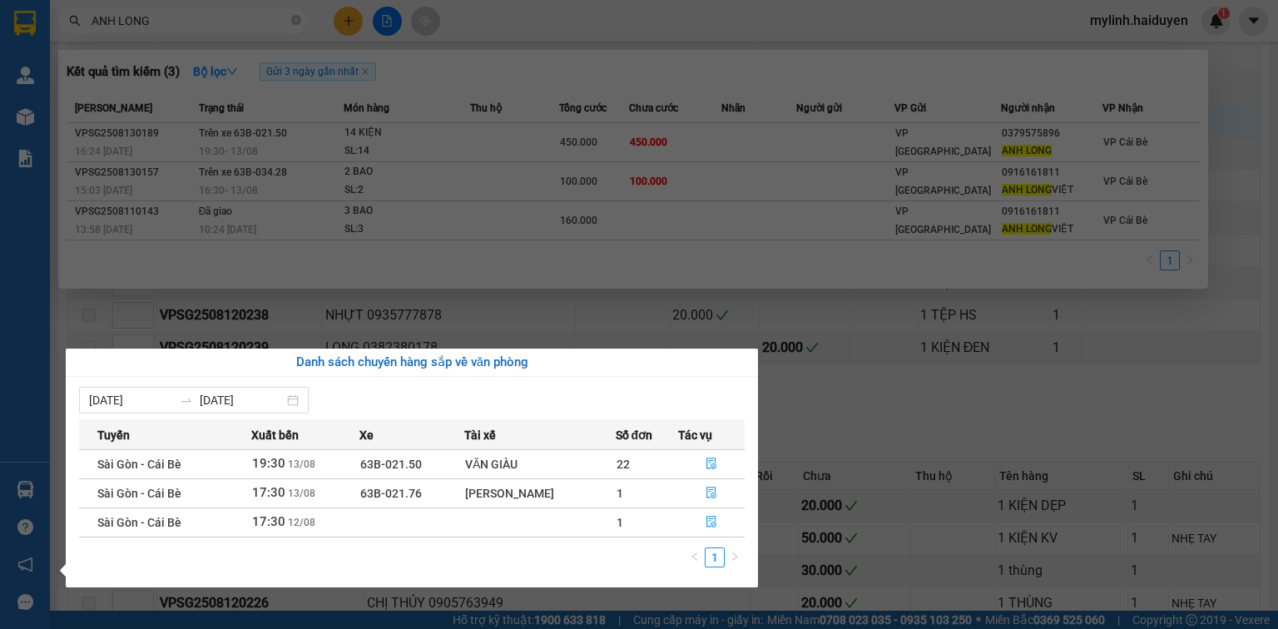
click at [805, 409] on section "Kết quả tìm kiếm ( 3 ) Bộ lọc Gửi 3 ngày gần nhất Mã ĐH Trạng thái Món hàng Thu…" at bounding box center [639, 314] width 1278 height 629
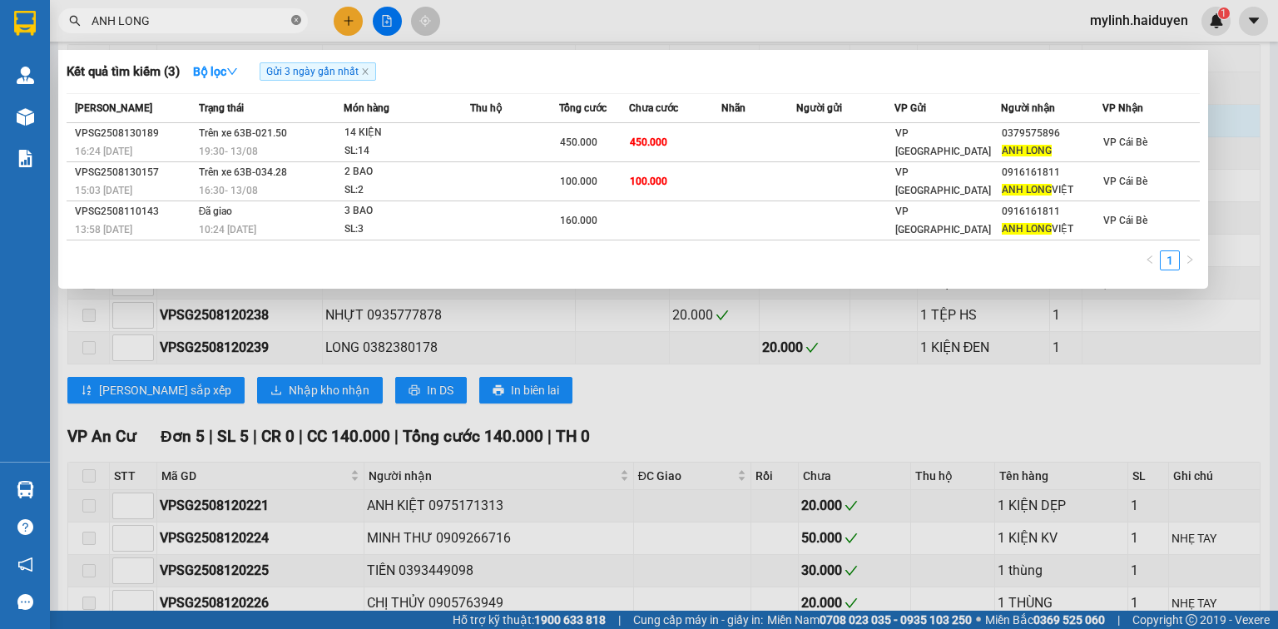
click at [299, 20] on icon "close-circle" at bounding box center [296, 20] width 10 height 10
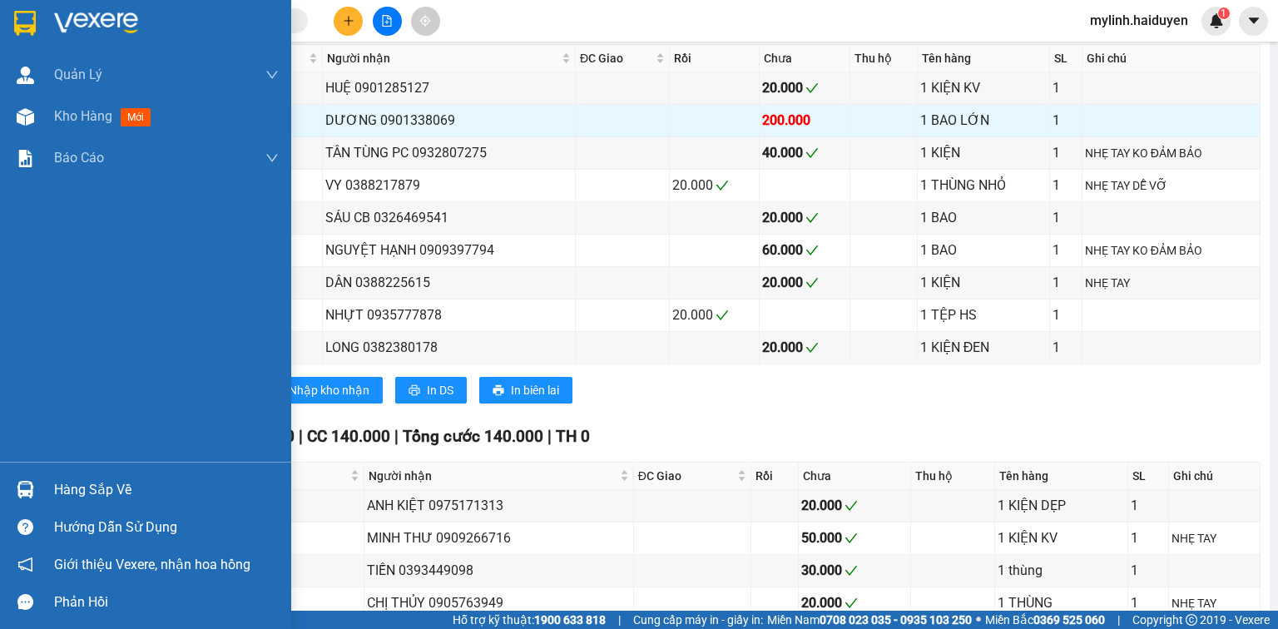
click at [61, 469] on div "Hàng sắp về Hướng dẫn sử dụng Giới thiệu Vexere, nhận hoa hồng Phản hồi" at bounding box center [145, 541] width 291 height 159
click at [70, 479] on div "Hàng sắp về" at bounding box center [166, 490] width 225 height 25
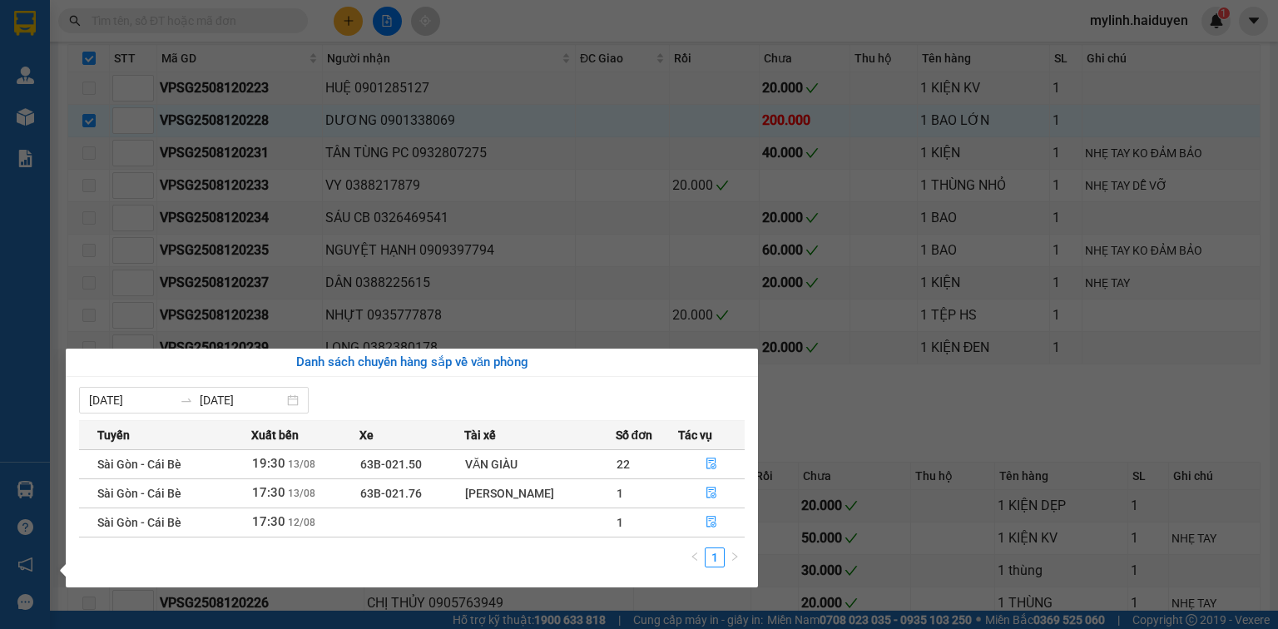
click at [75, 486] on div "07/08/2025 13/08/2025 Tuyến Xuất bến Xe Tài xế Số đơn Tác vụ Sài Gòn - Cái Bè 1…" at bounding box center [412, 482] width 692 height 210
click at [706, 493] on icon "file-done" at bounding box center [711, 494] width 10 height 12
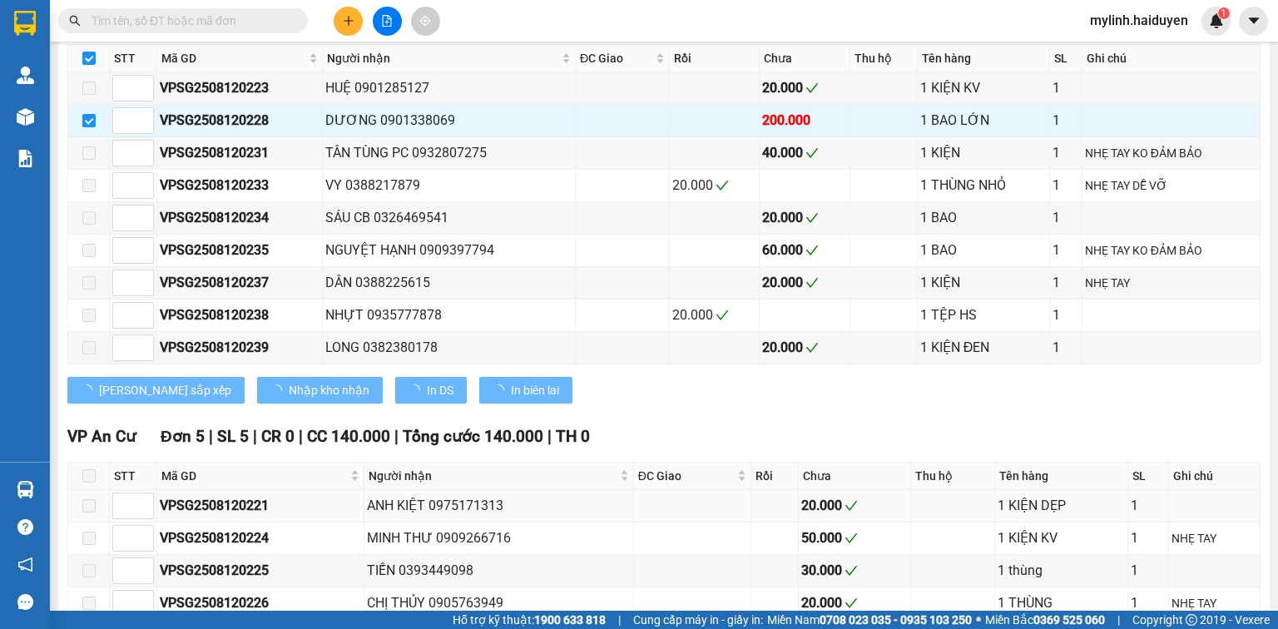
checkbox input "false"
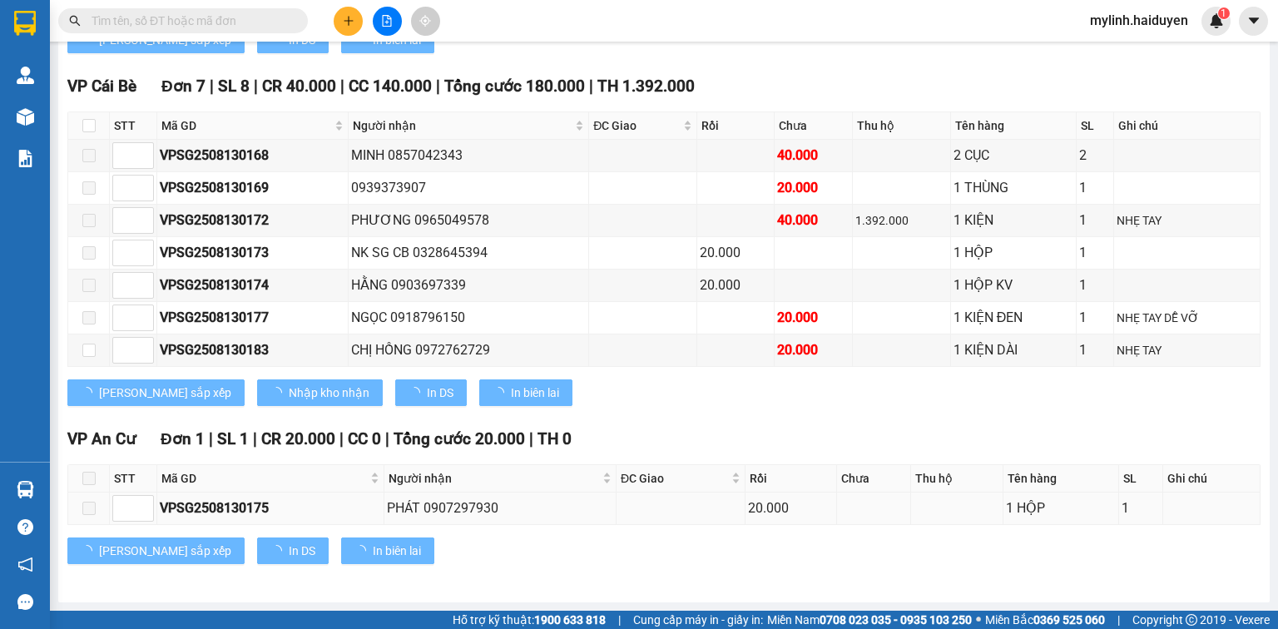
type input "[DATE]"
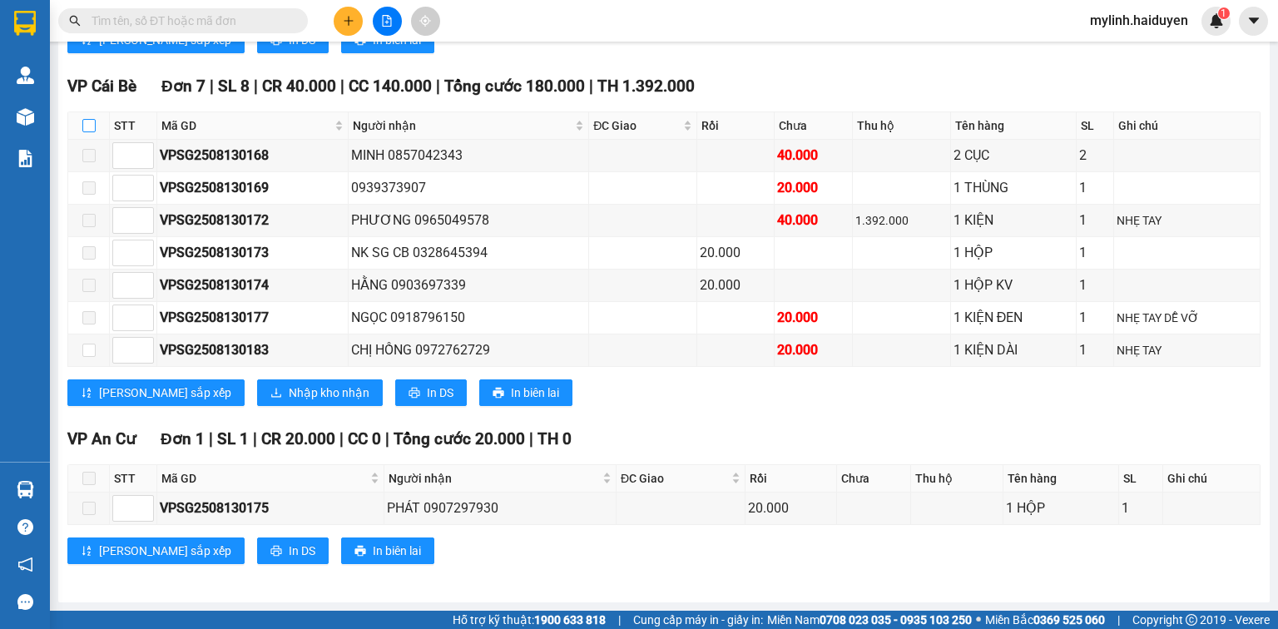
click at [87, 132] on input "checkbox" at bounding box center [88, 125] width 13 height 13
checkbox input "true"
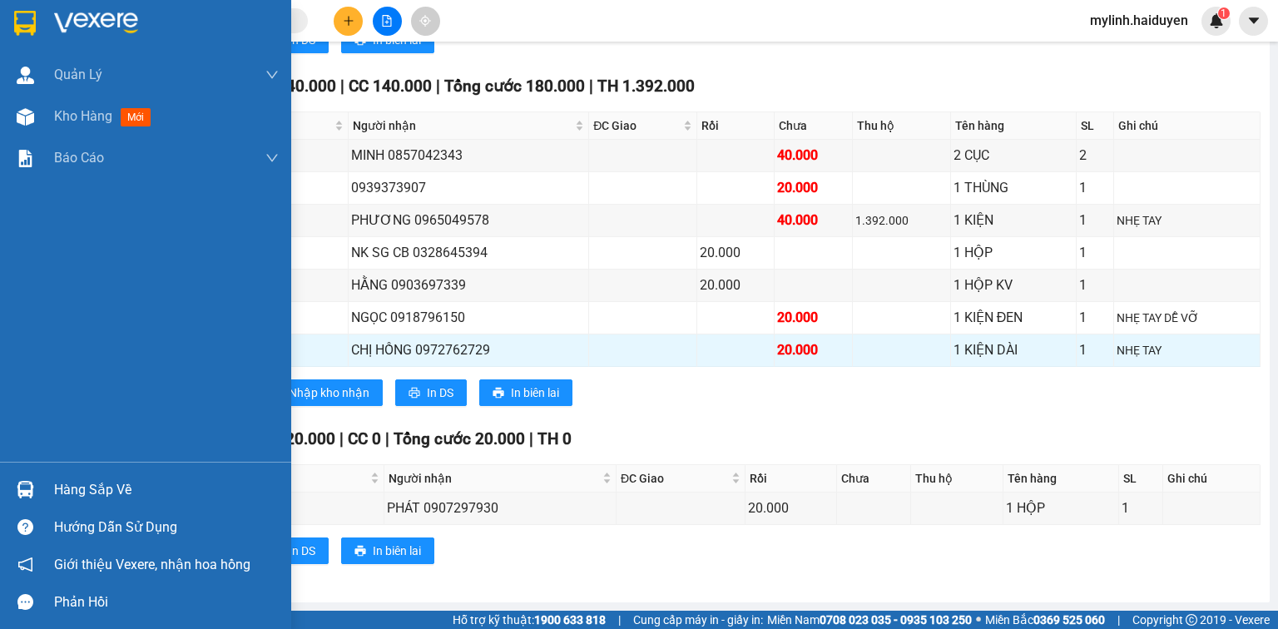
click at [110, 468] on div "Hàng sắp về Hướng dẫn sử dụng Giới thiệu Vexere, nhận hoa hồng Phản hồi" at bounding box center [145, 541] width 291 height 159
click at [114, 479] on div "Hàng sắp về" at bounding box center [166, 490] width 225 height 25
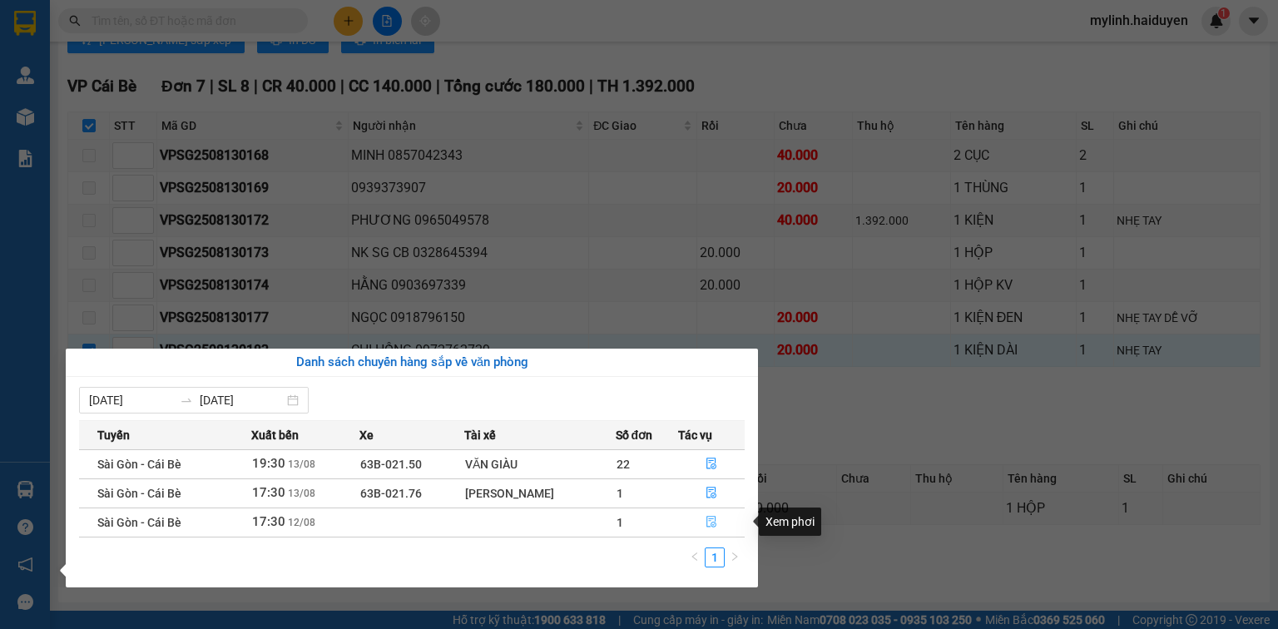
click at [710, 522] on icon "file-done" at bounding box center [711, 522] width 12 height 12
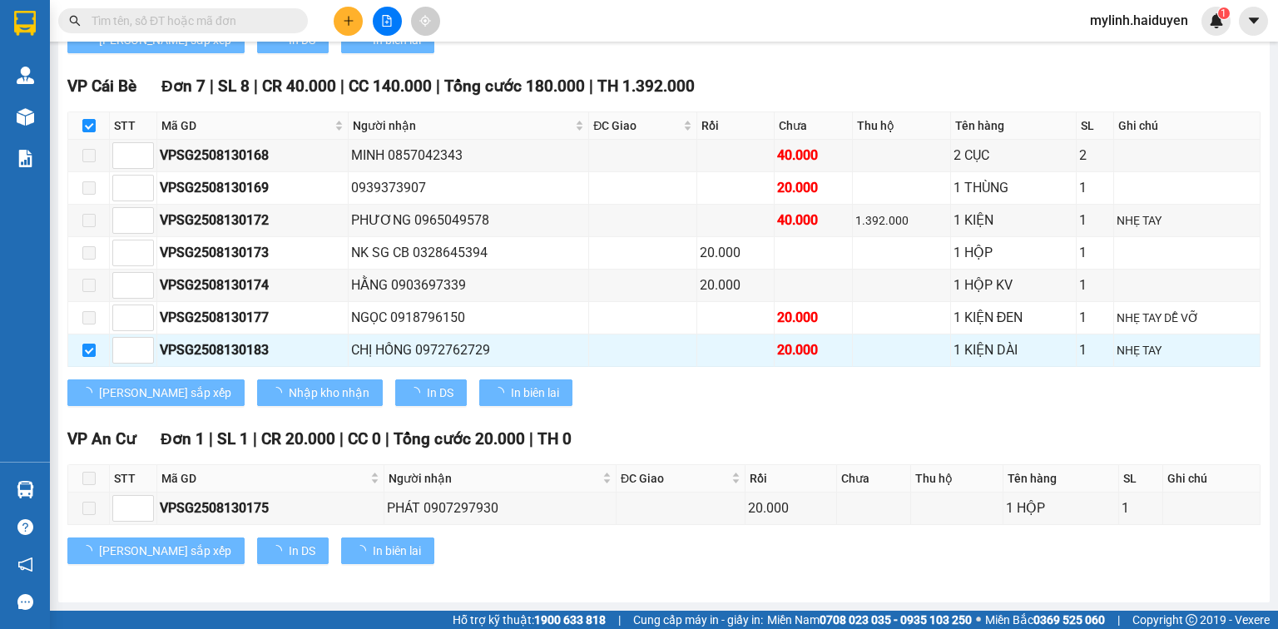
checkbox input "false"
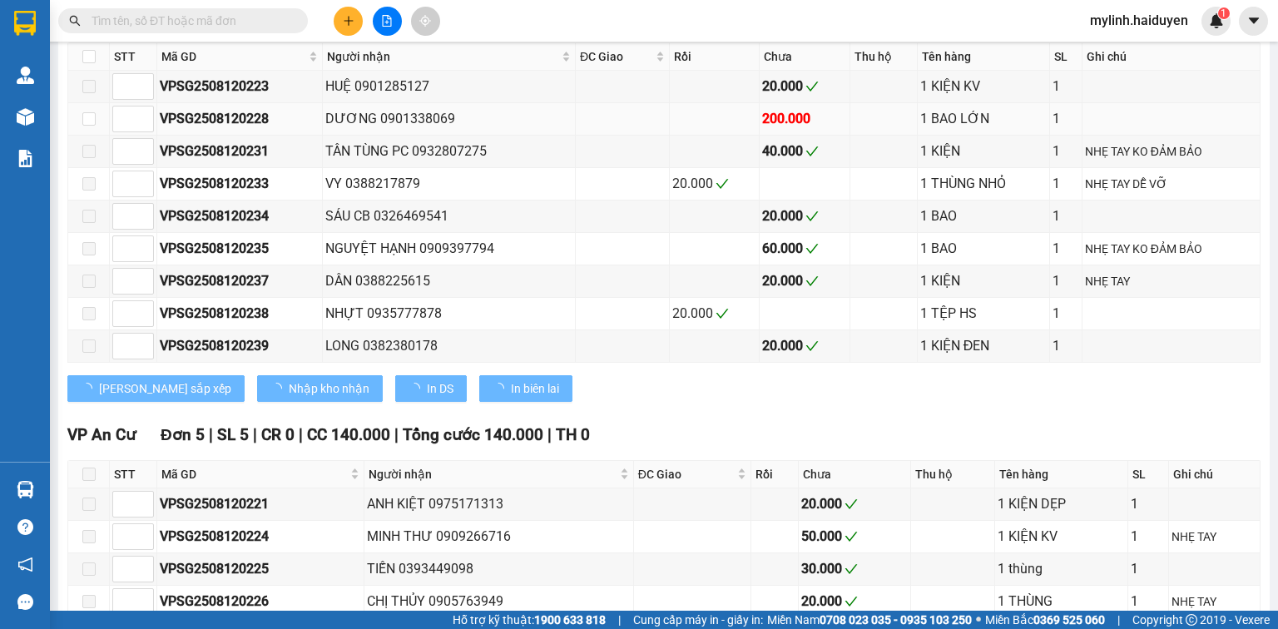
type input "[DATE]"
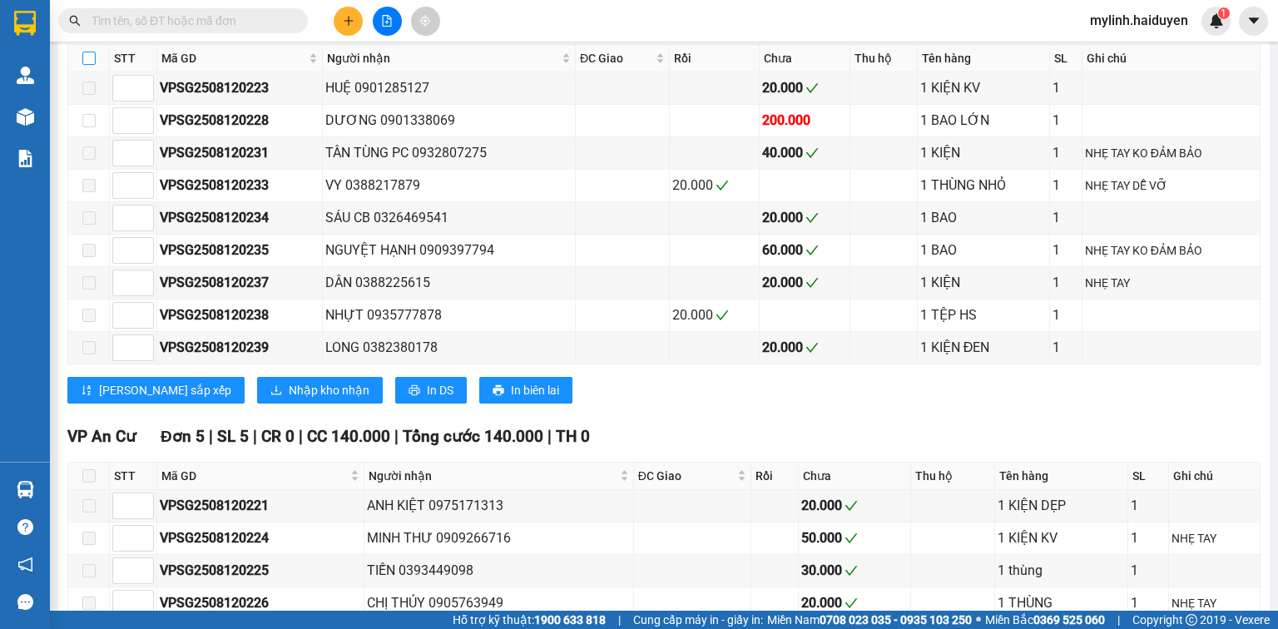
click at [94, 65] on input "checkbox" at bounding box center [88, 58] width 13 height 13
checkbox input "true"
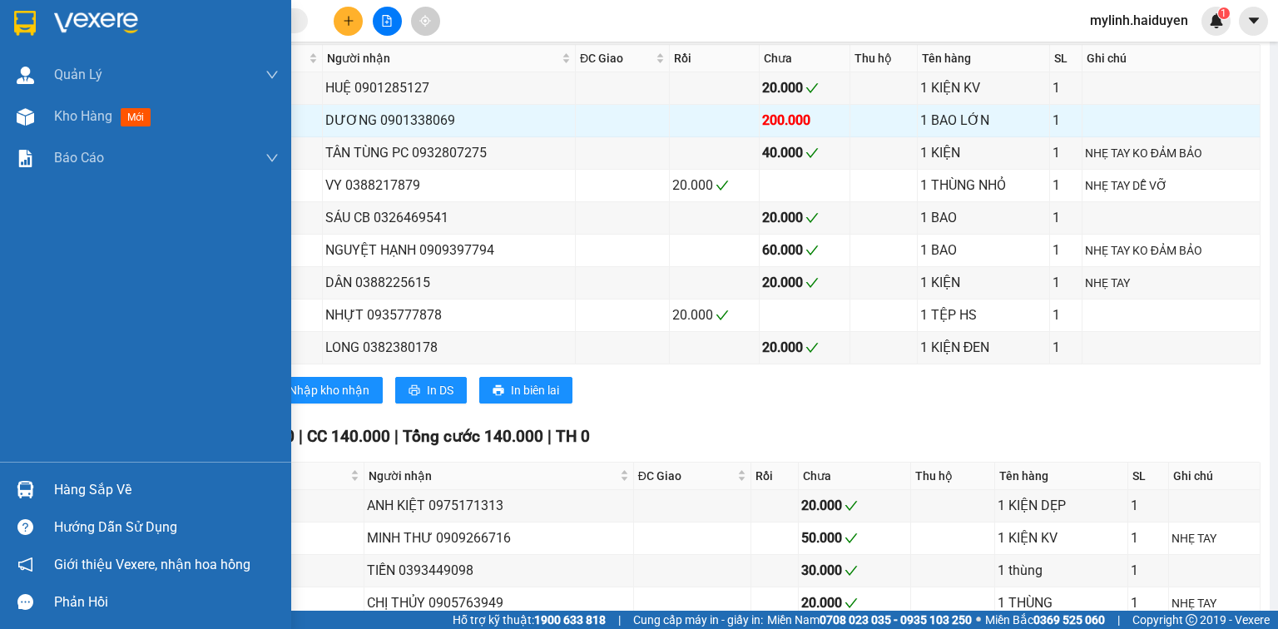
click at [55, 499] on div "Hàng sắp về" at bounding box center [166, 490] width 225 height 25
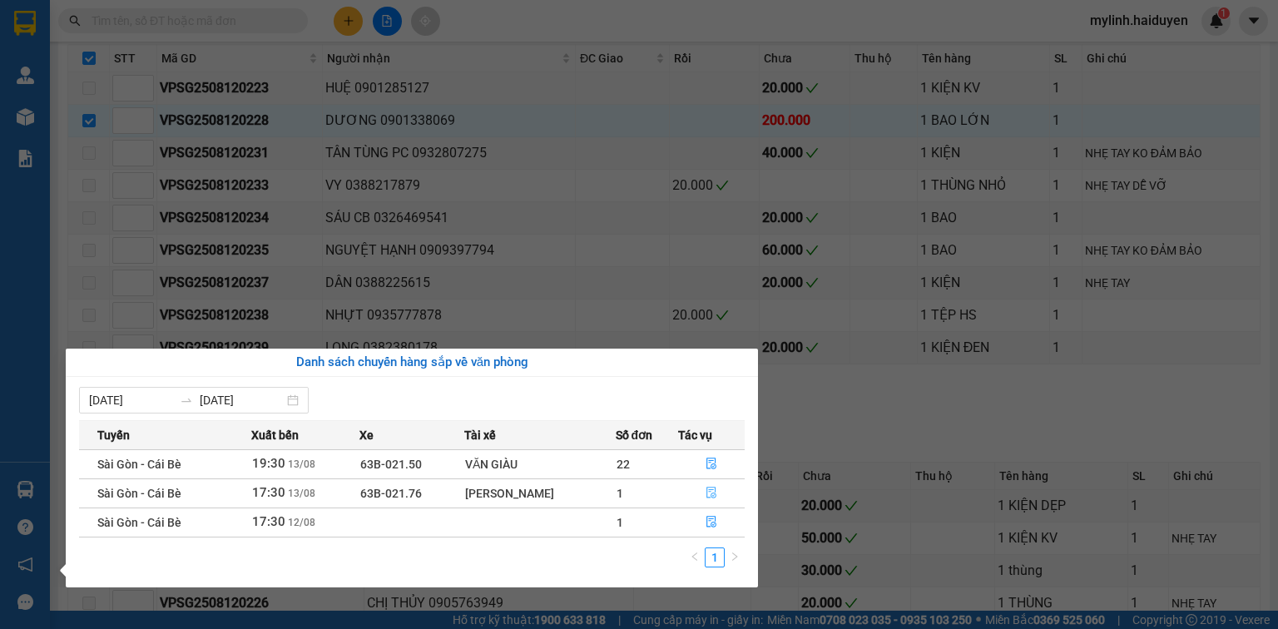
click at [713, 491] on icon "file-done" at bounding box center [711, 493] width 12 height 12
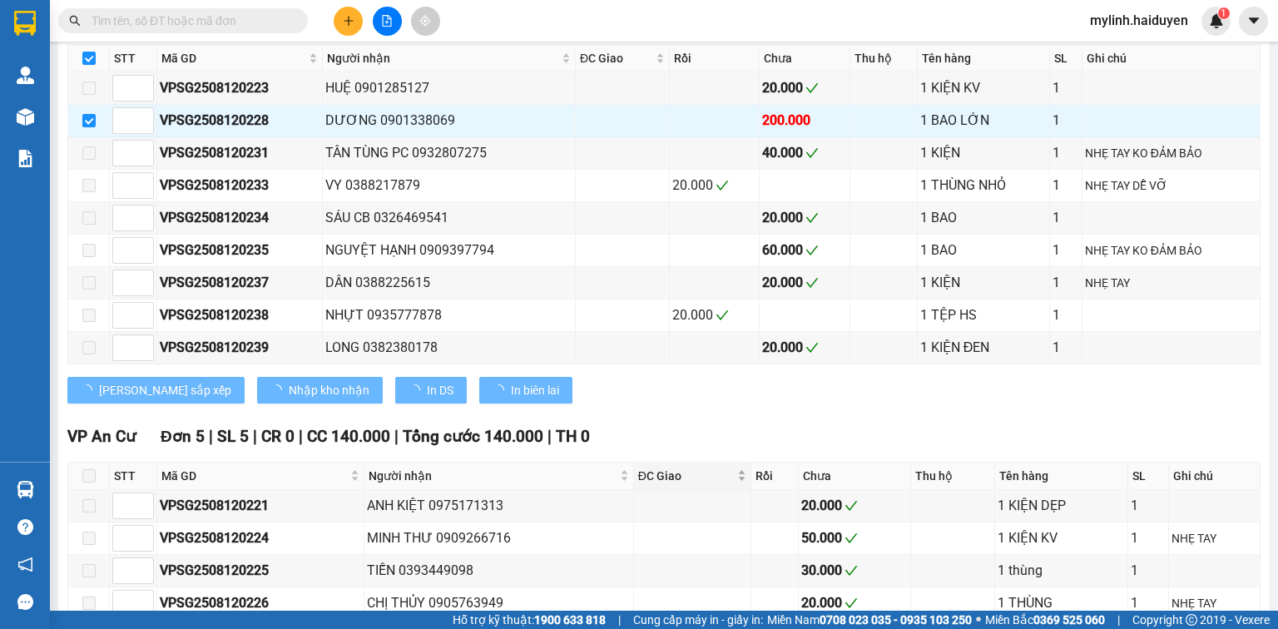
checkbox input "false"
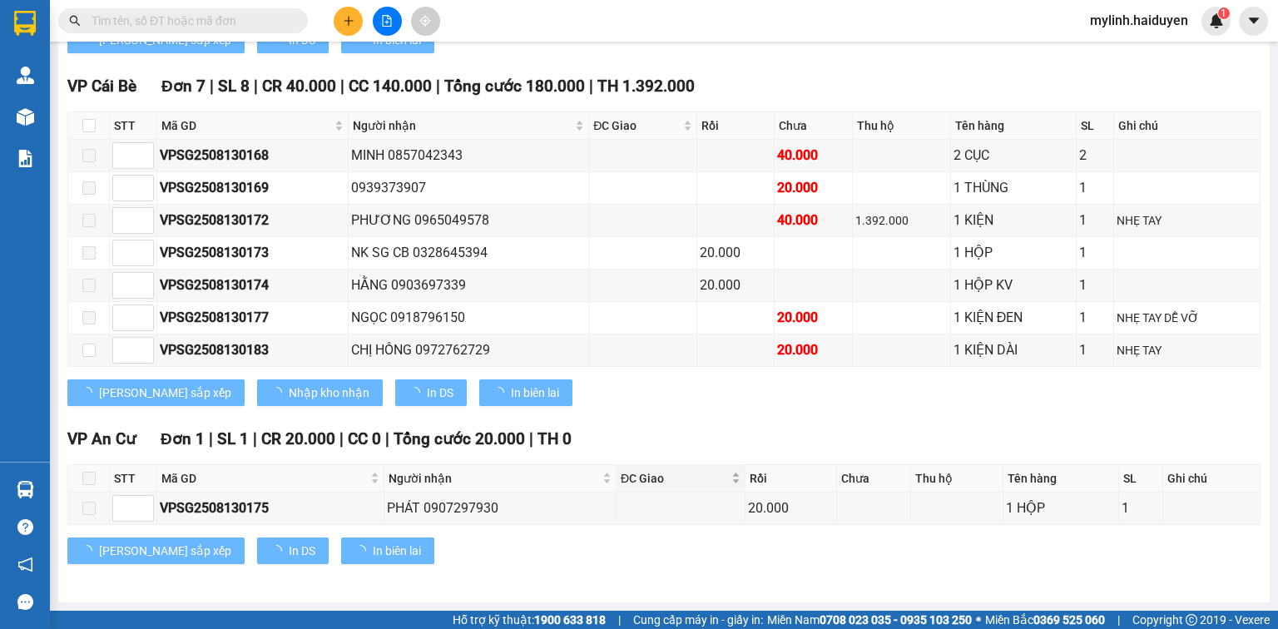
type input "[DATE]"
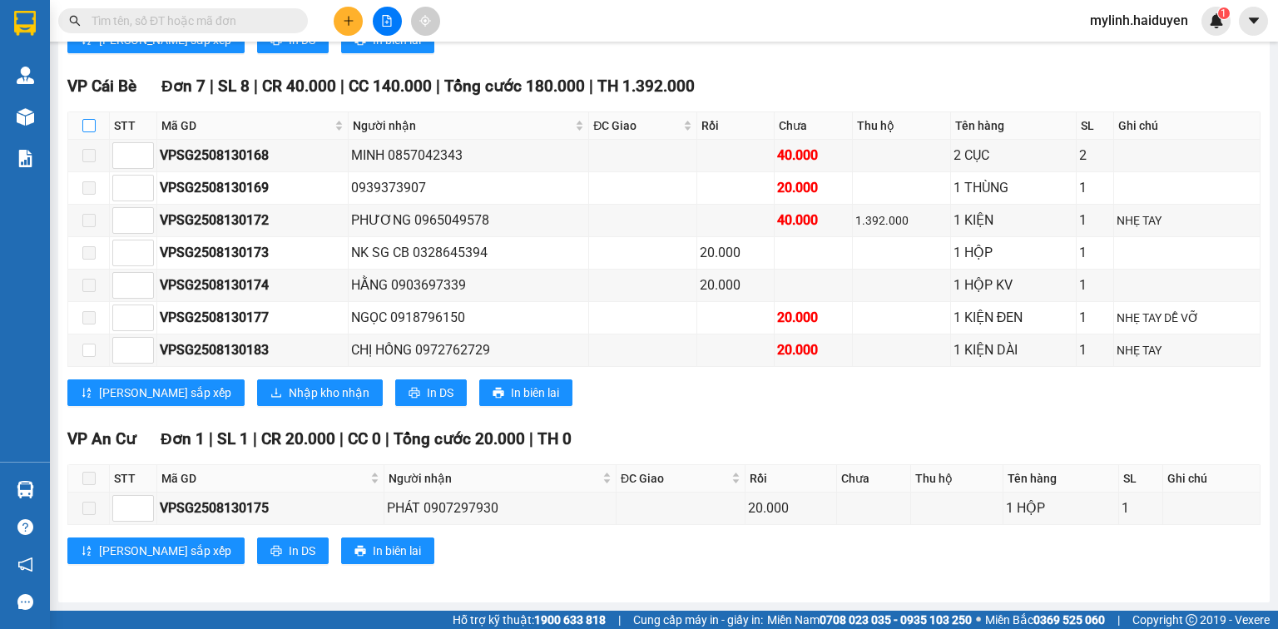
click at [86, 132] on input "checkbox" at bounding box center [88, 125] width 13 height 13
checkbox input "true"
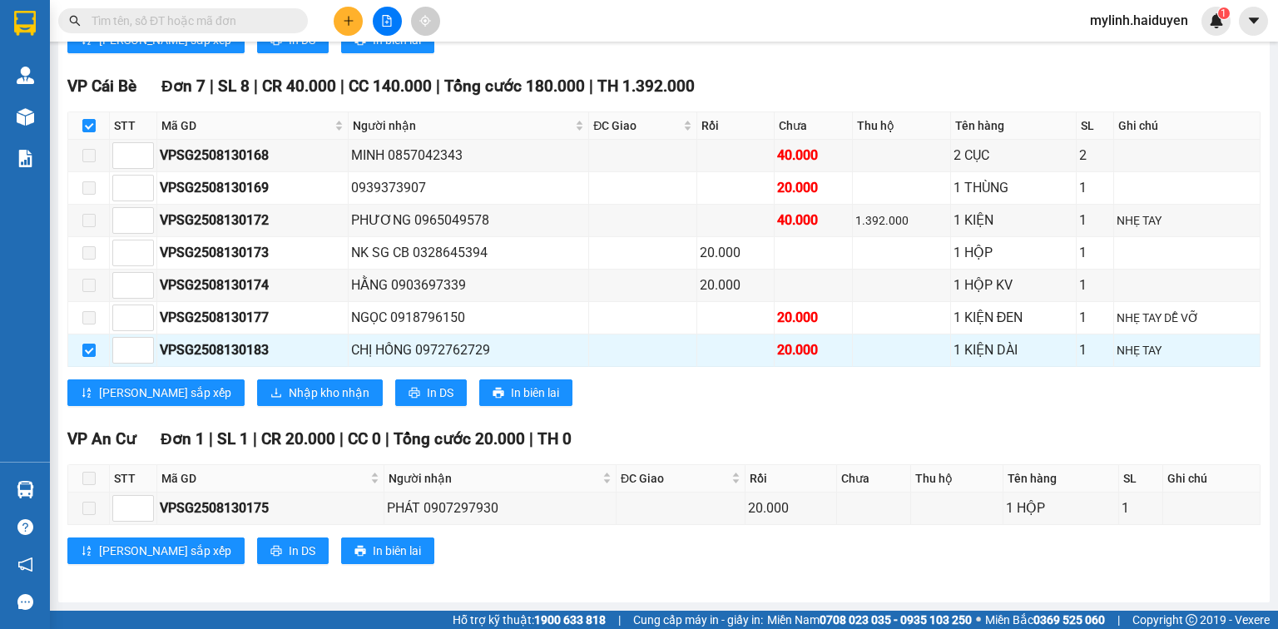
click at [597, 398] on div "Lưu sắp xếp Nhập kho nhận In DS In biên lai" at bounding box center [663, 392] width 1193 height 27
click at [183, 22] on input "text" at bounding box center [190, 21] width 196 height 18
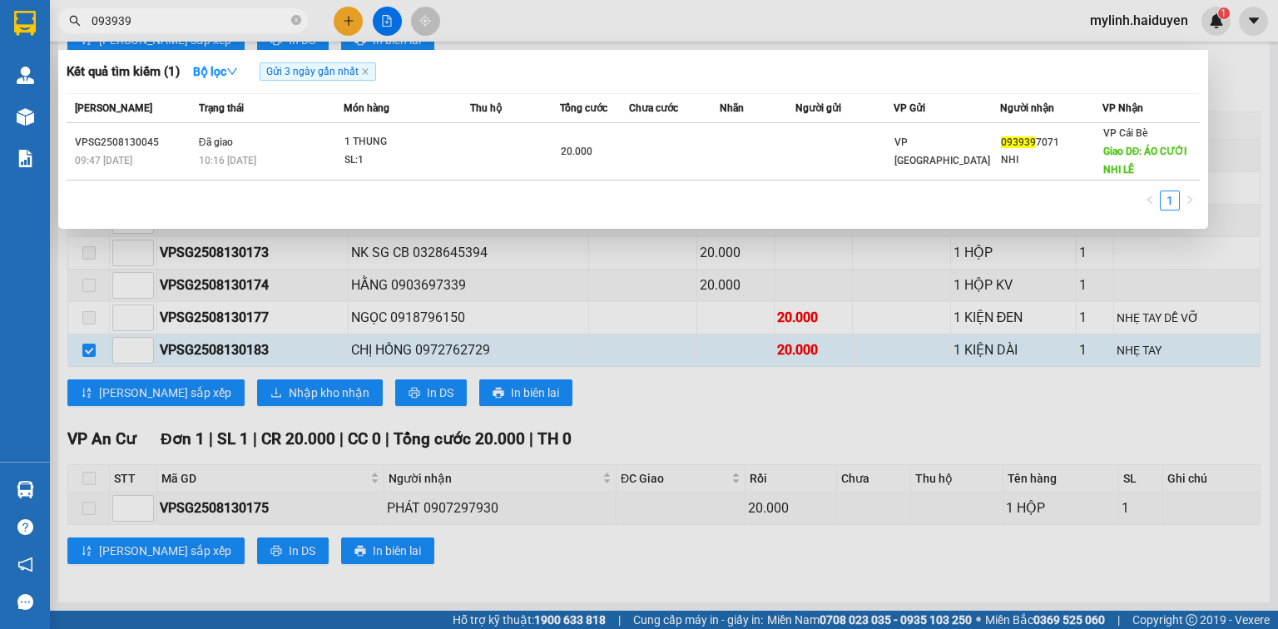
click at [236, 22] on input "093939" at bounding box center [190, 21] width 196 height 18
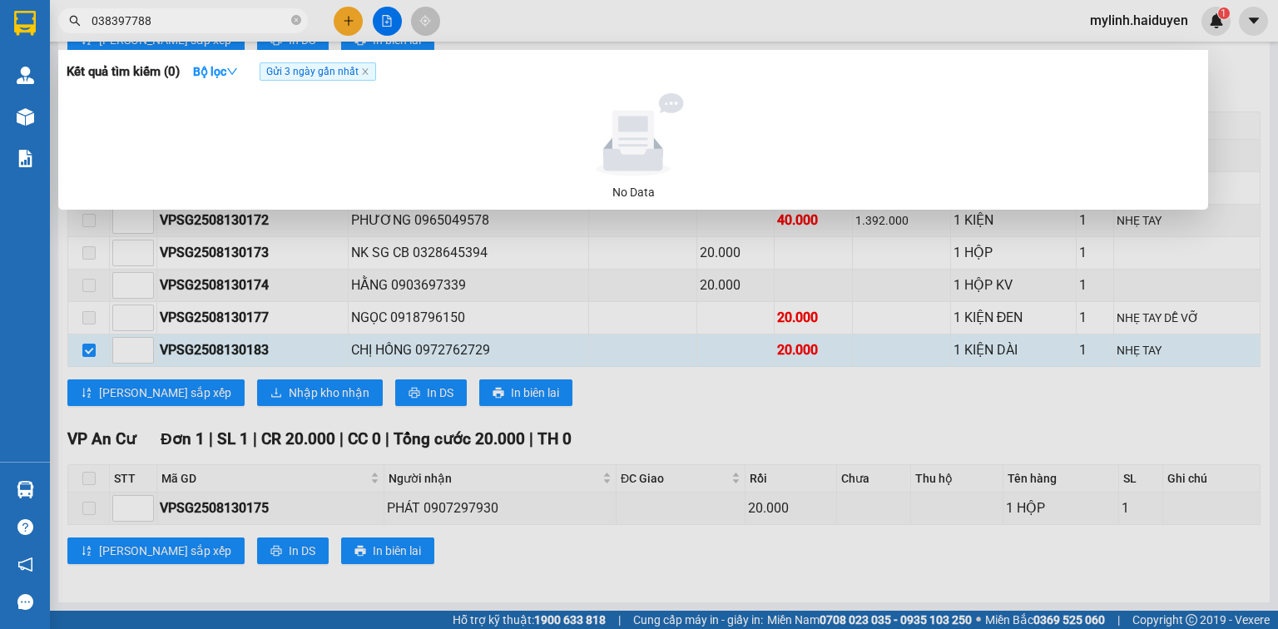
type input "0383977889"
click at [265, 24] on input "0383977889" at bounding box center [190, 21] width 196 height 18
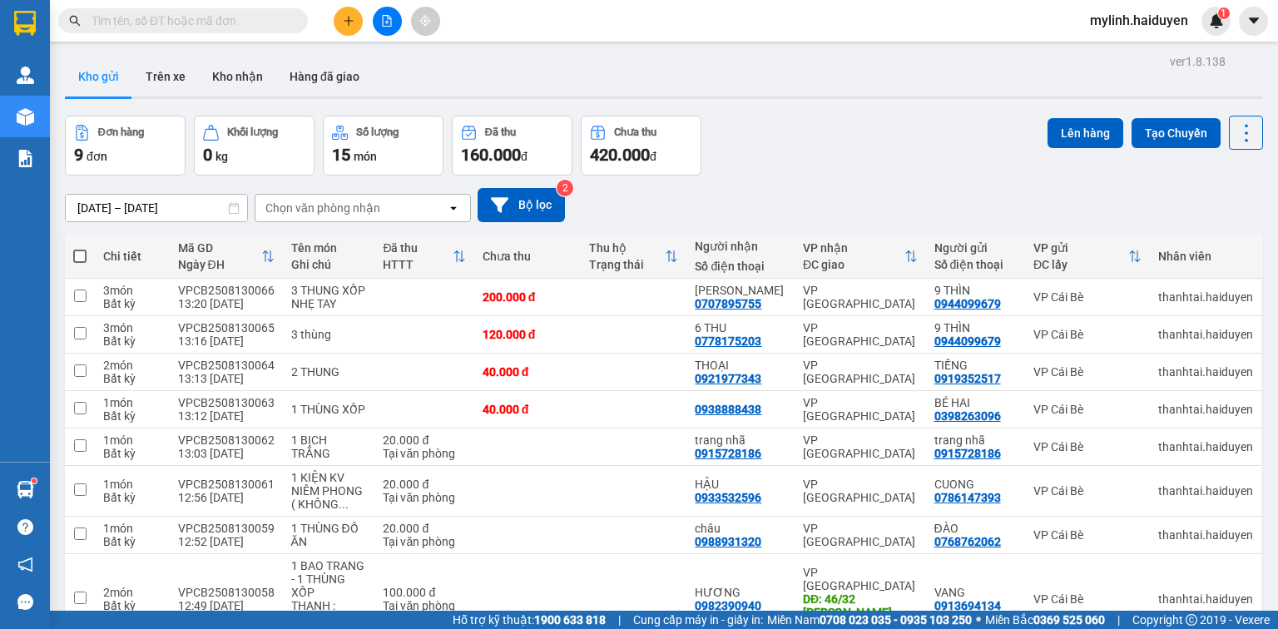
click at [270, 28] on input "text" at bounding box center [190, 21] width 196 height 18
click at [170, 22] on input "text" at bounding box center [190, 21] width 196 height 18
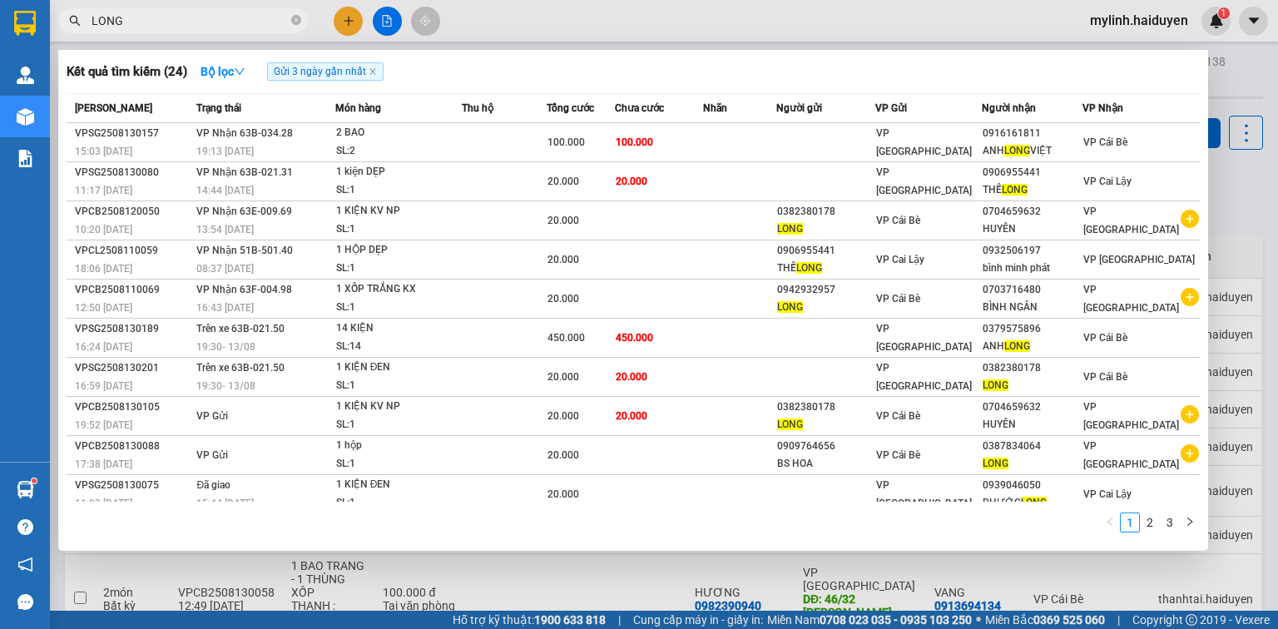
type input "LONG"
click at [410, 590] on div at bounding box center [639, 314] width 1278 height 629
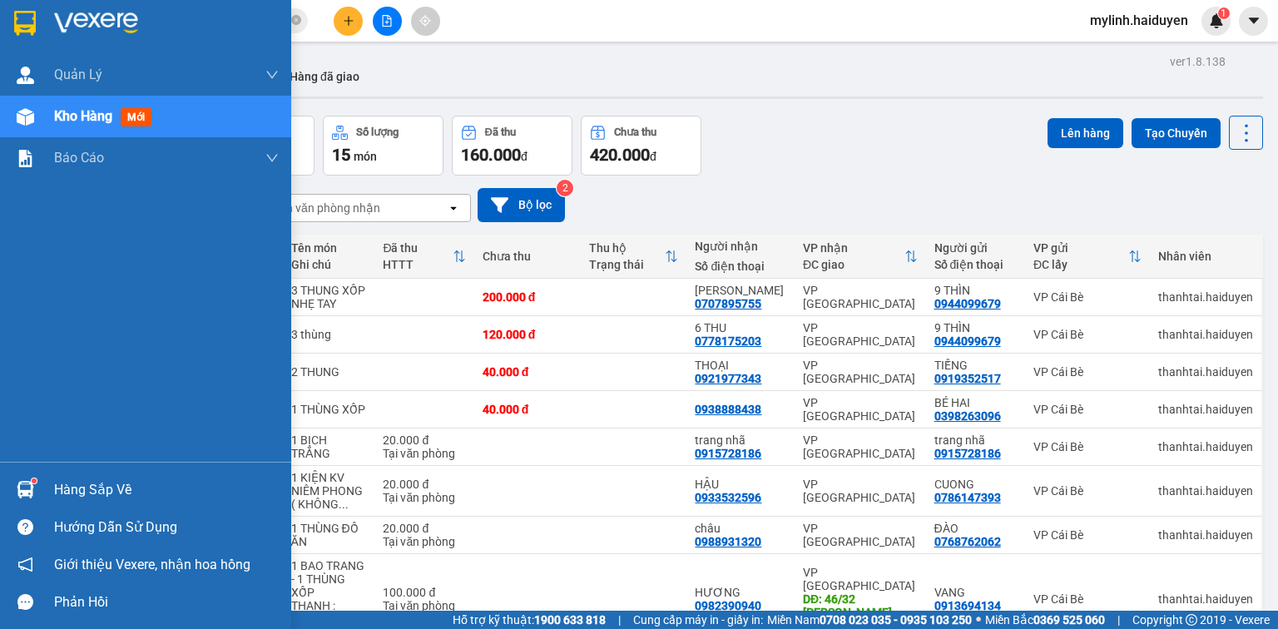
click at [97, 489] on div "Hàng sắp về" at bounding box center [166, 490] width 225 height 25
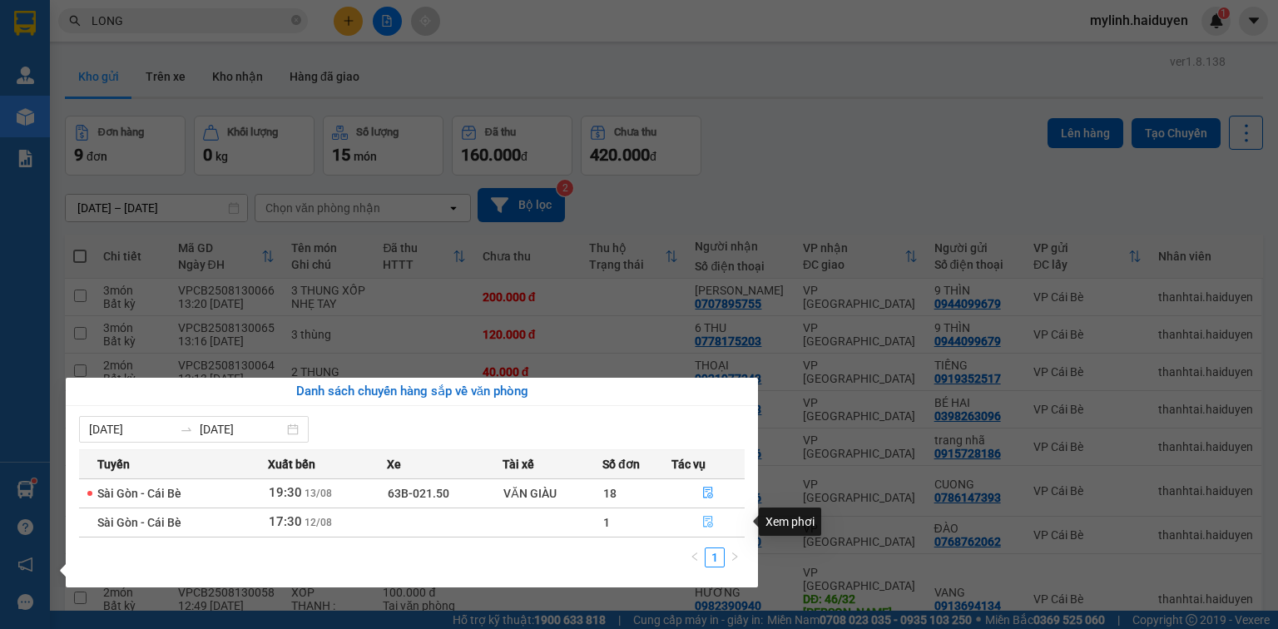
click at [711, 519] on icon "file-done" at bounding box center [708, 522] width 12 height 12
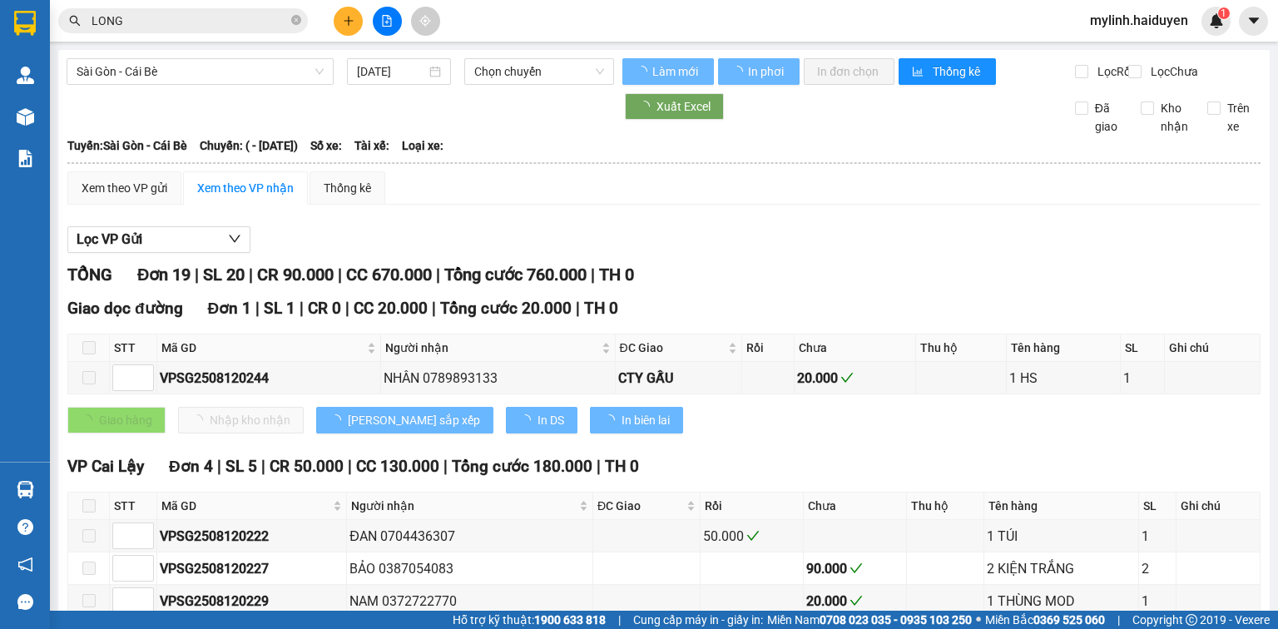
type input "[DATE]"
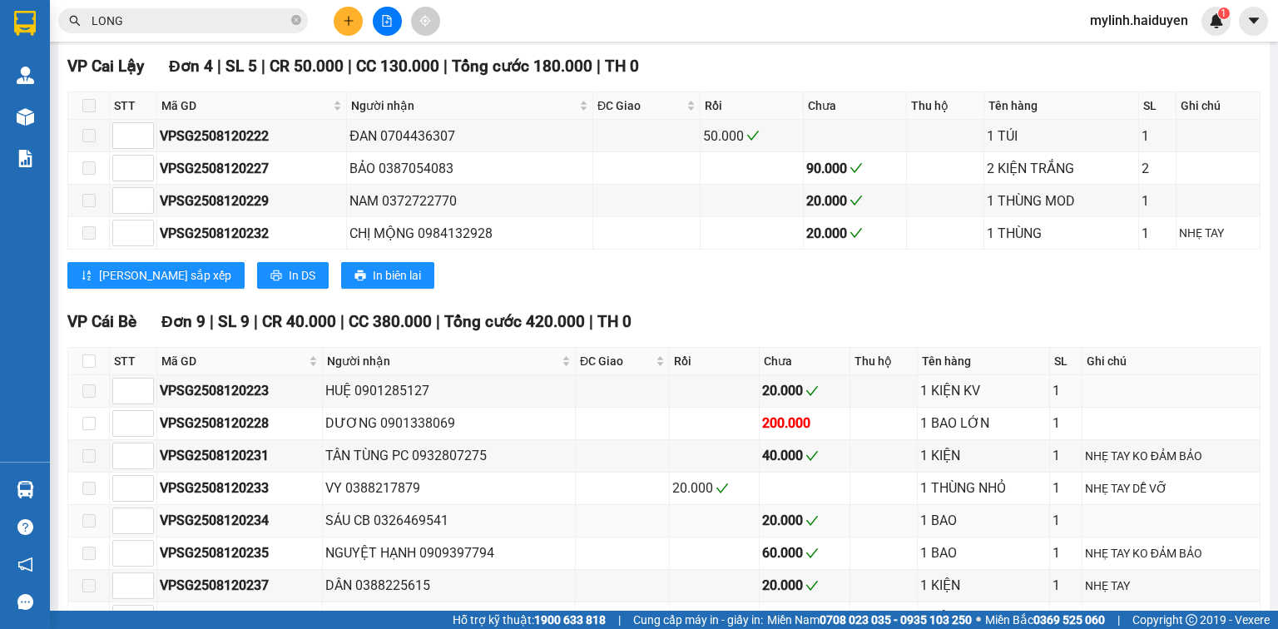
scroll to position [532, 0]
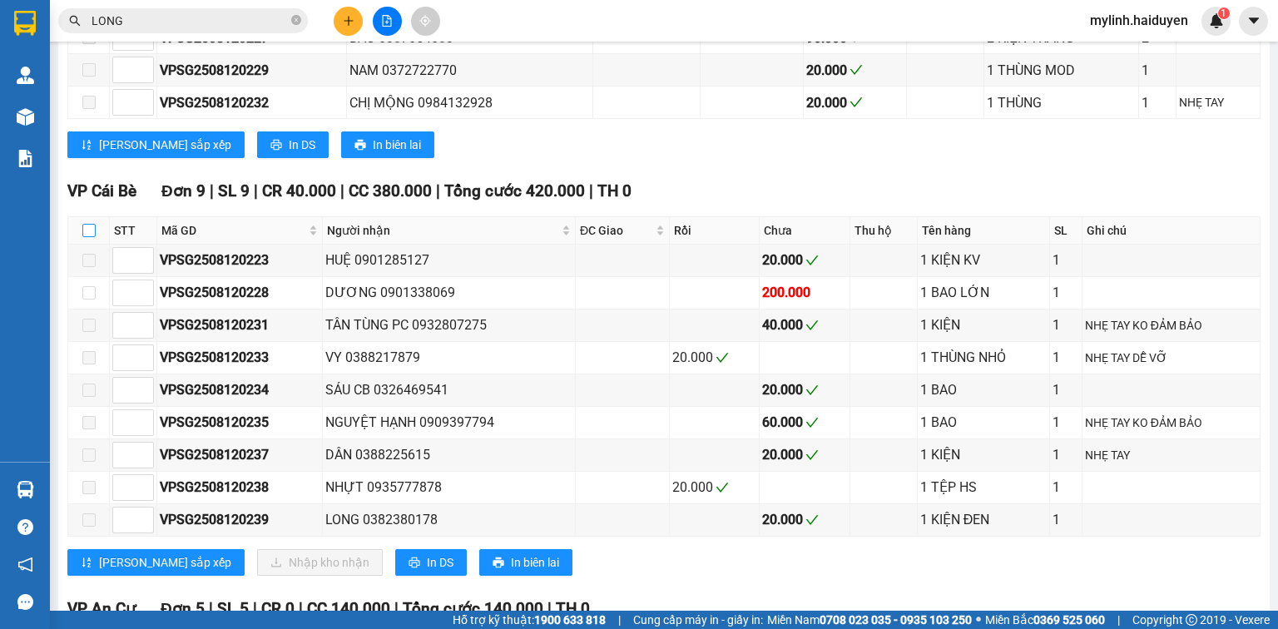
click at [90, 237] on input "checkbox" at bounding box center [88, 230] width 13 height 13
checkbox input "true"
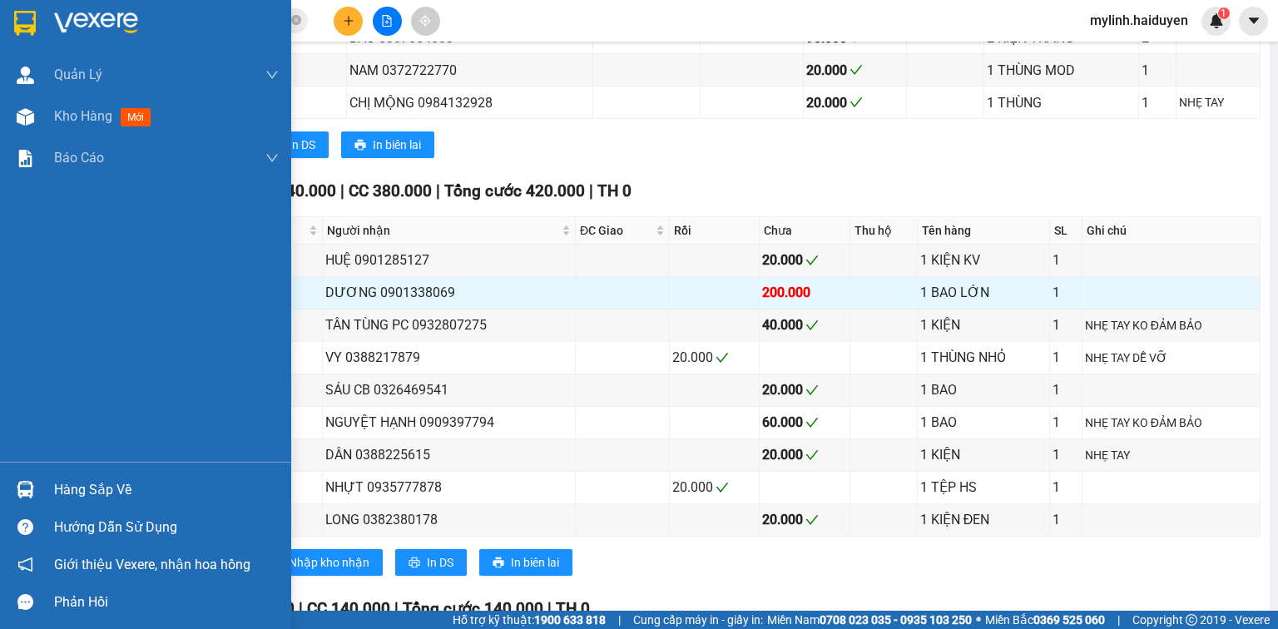
drag, startPoint x: 77, startPoint y: 493, endPoint x: 140, endPoint y: 493, distance: 63.2
click at [77, 493] on div "Hàng sắp về" at bounding box center [166, 490] width 225 height 25
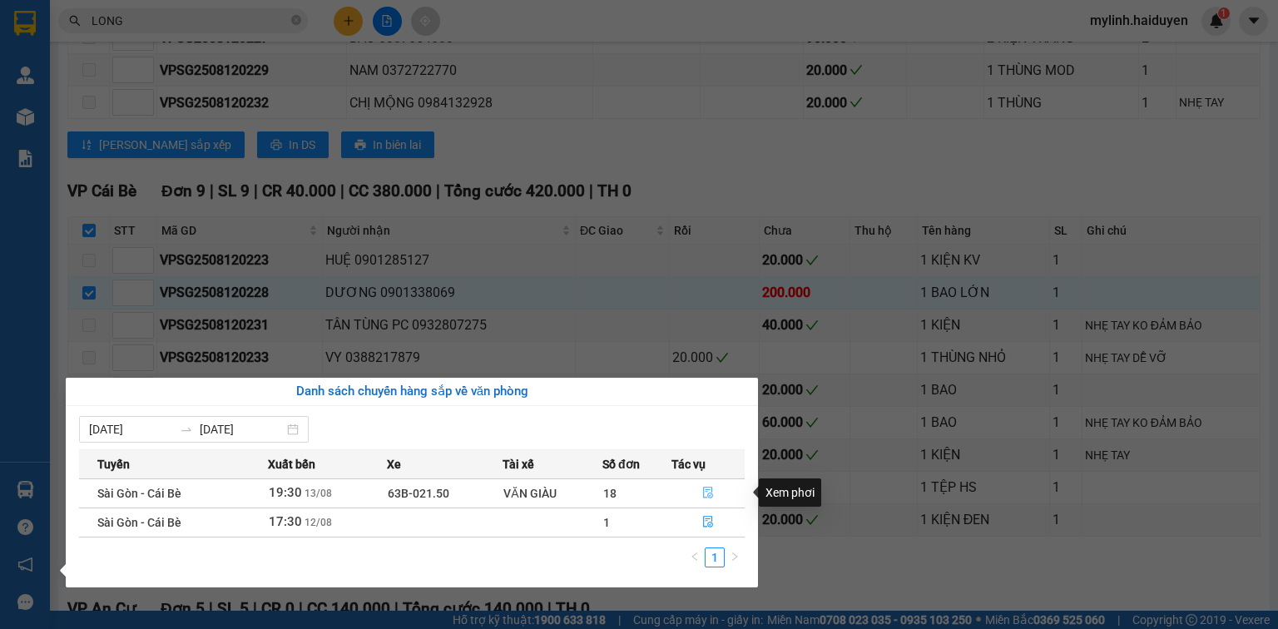
click at [713, 493] on icon "file-done" at bounding box center [708, 493] width 12 height 12
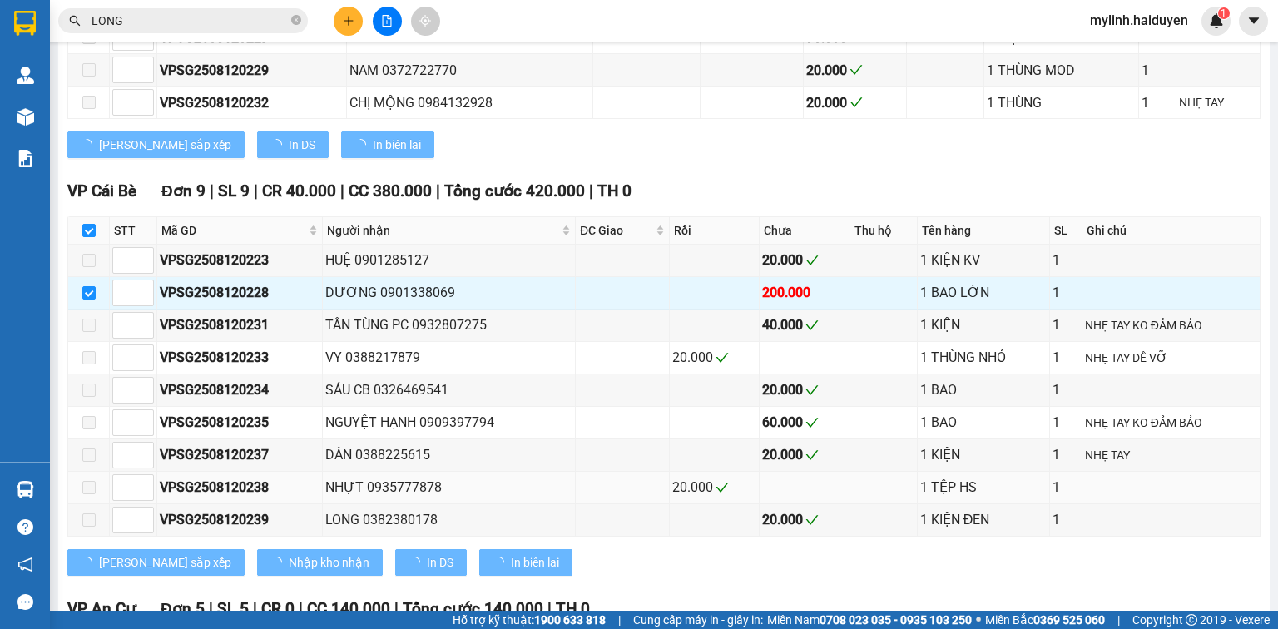
checkbox input "false"
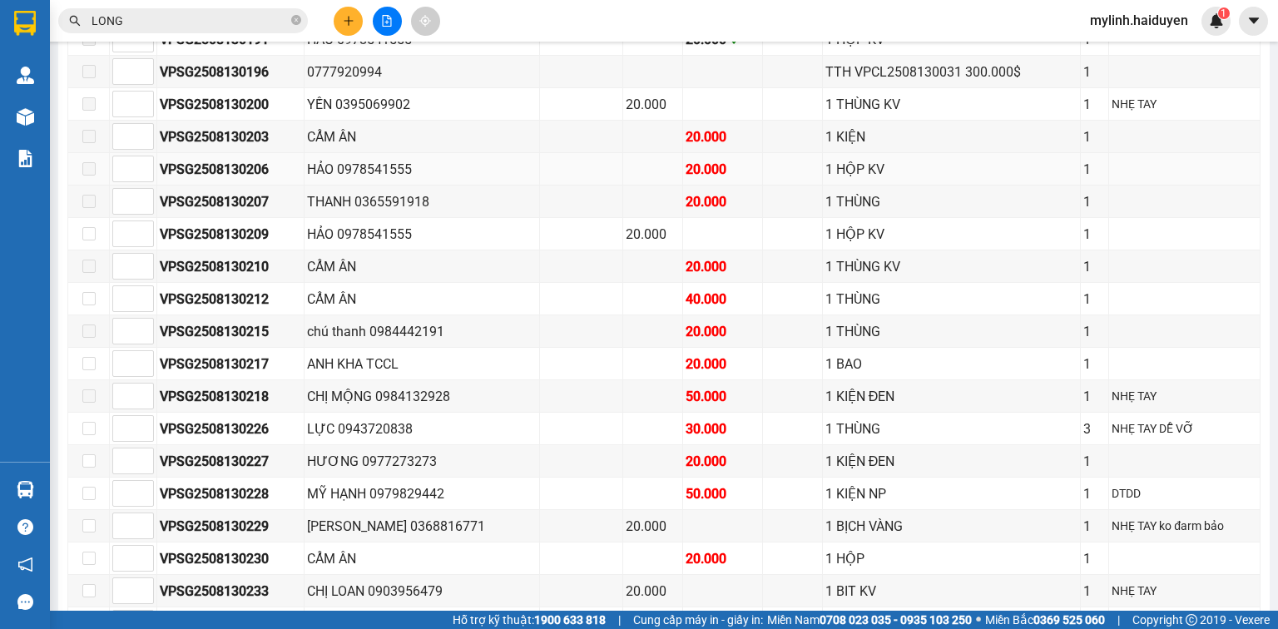
type input "[DATE]"
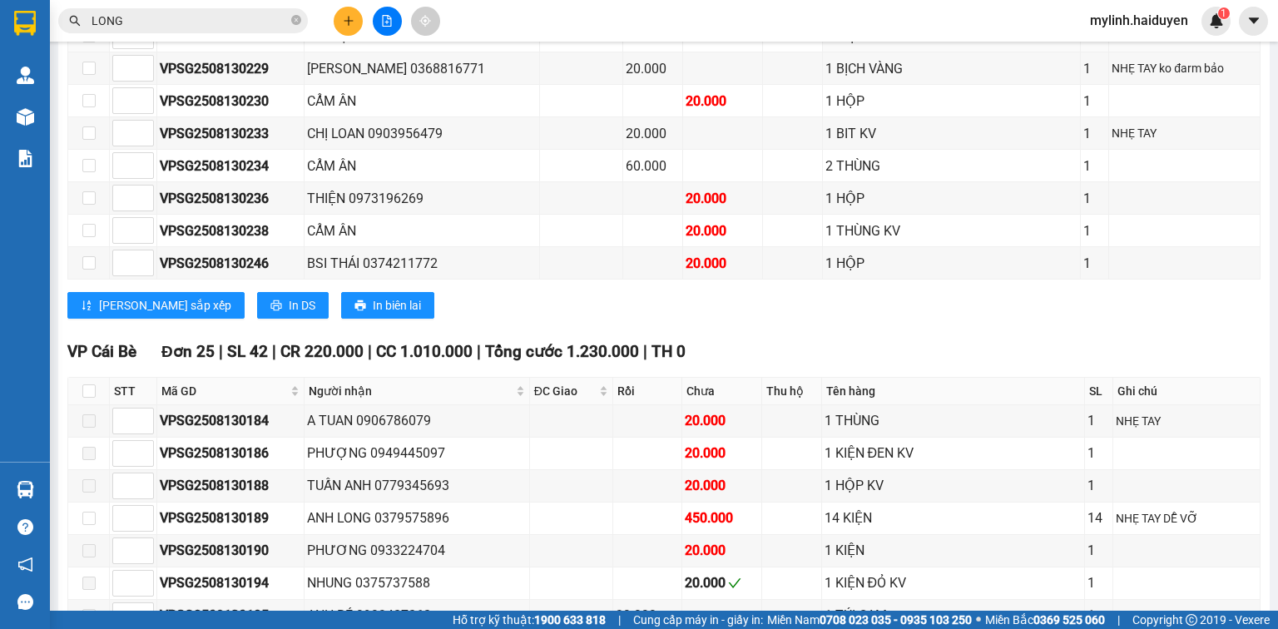
scroll to position [1161, 0]
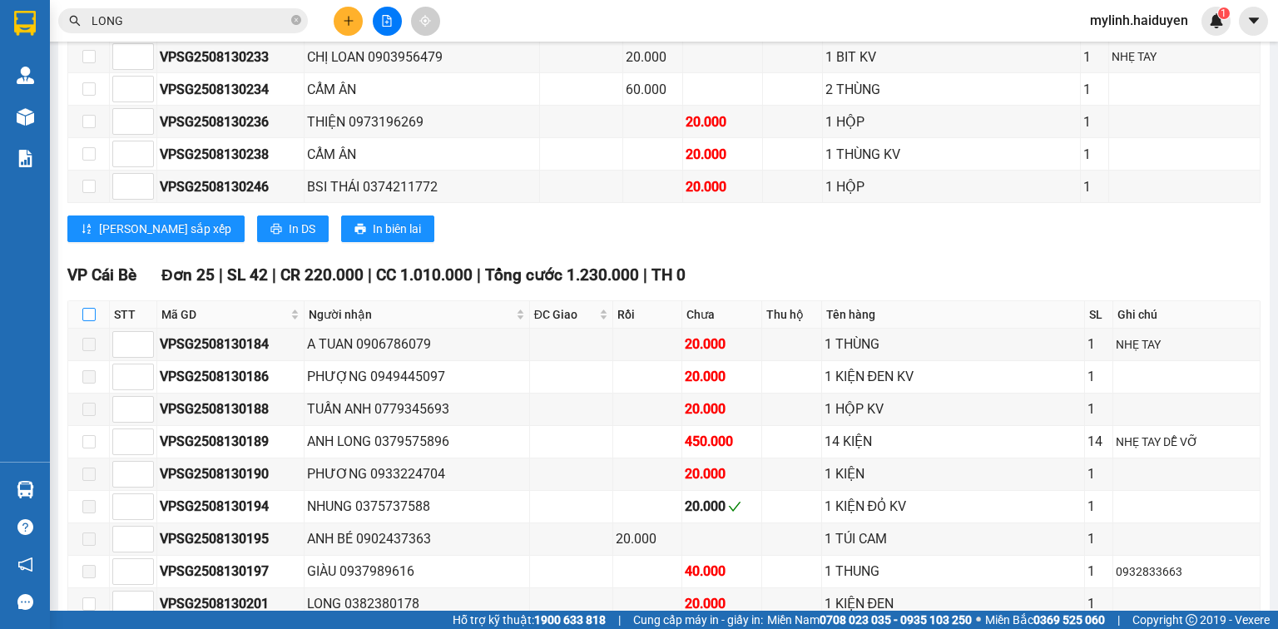
click at [92, 317] on input "checkbox" at bounding box center [88, 314] width 13 height 13
checkbox input "true"
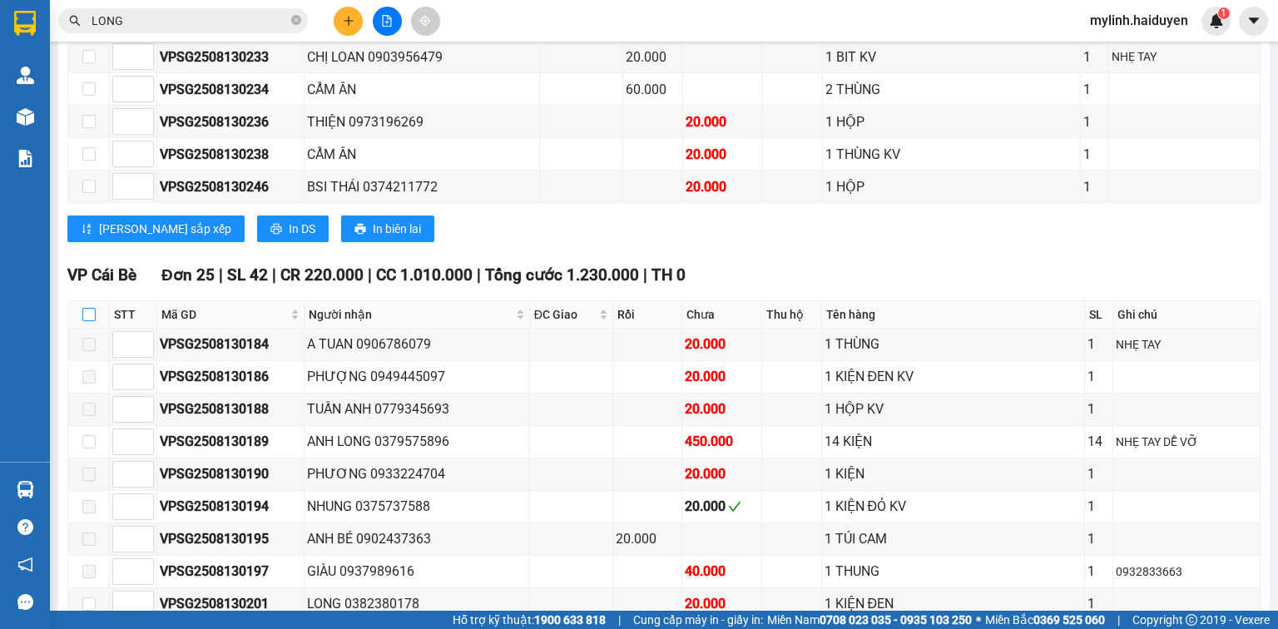
checkbox input "true"
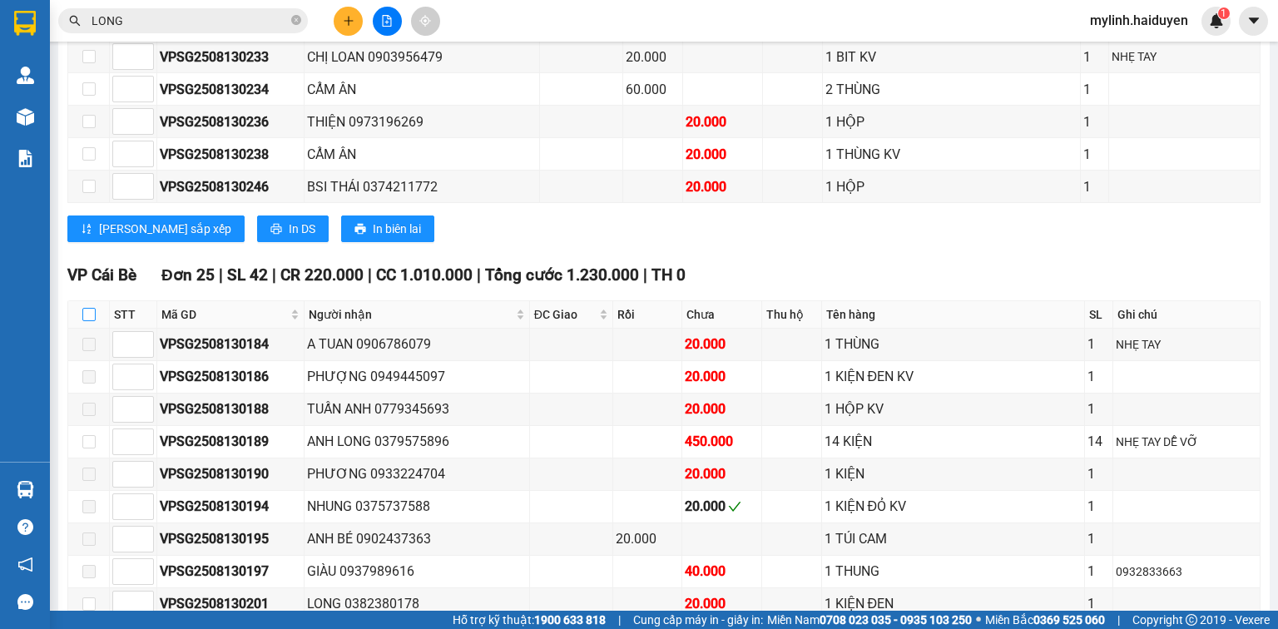
checkbox input "true"
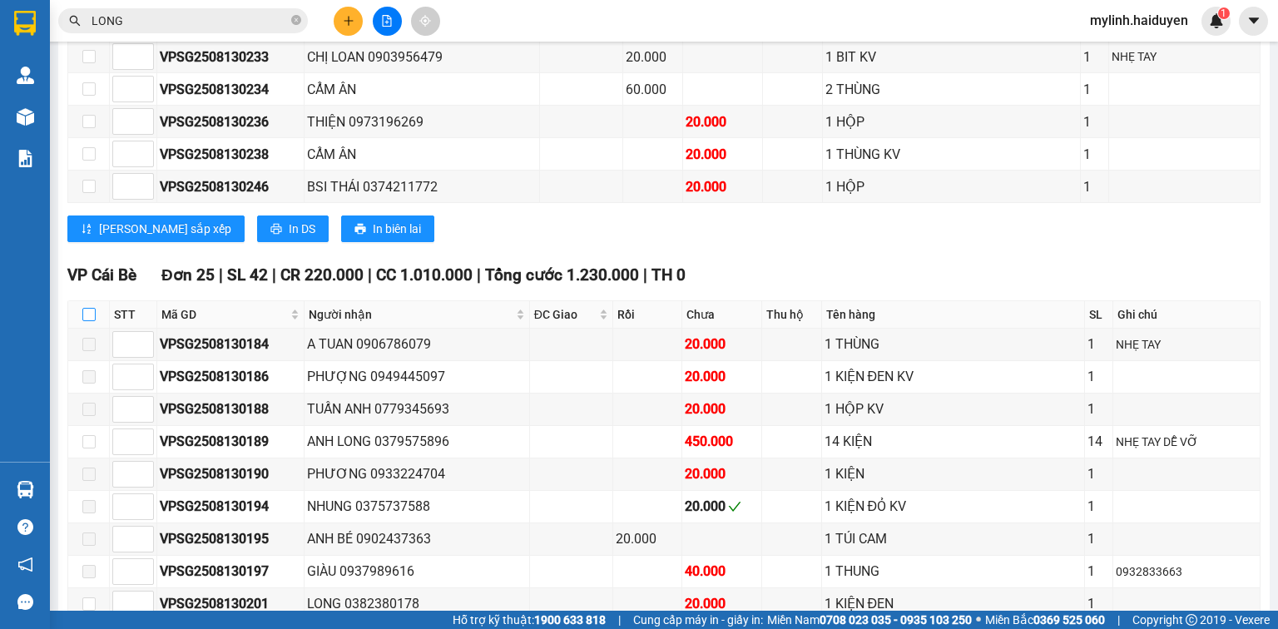
checkbox input "true"
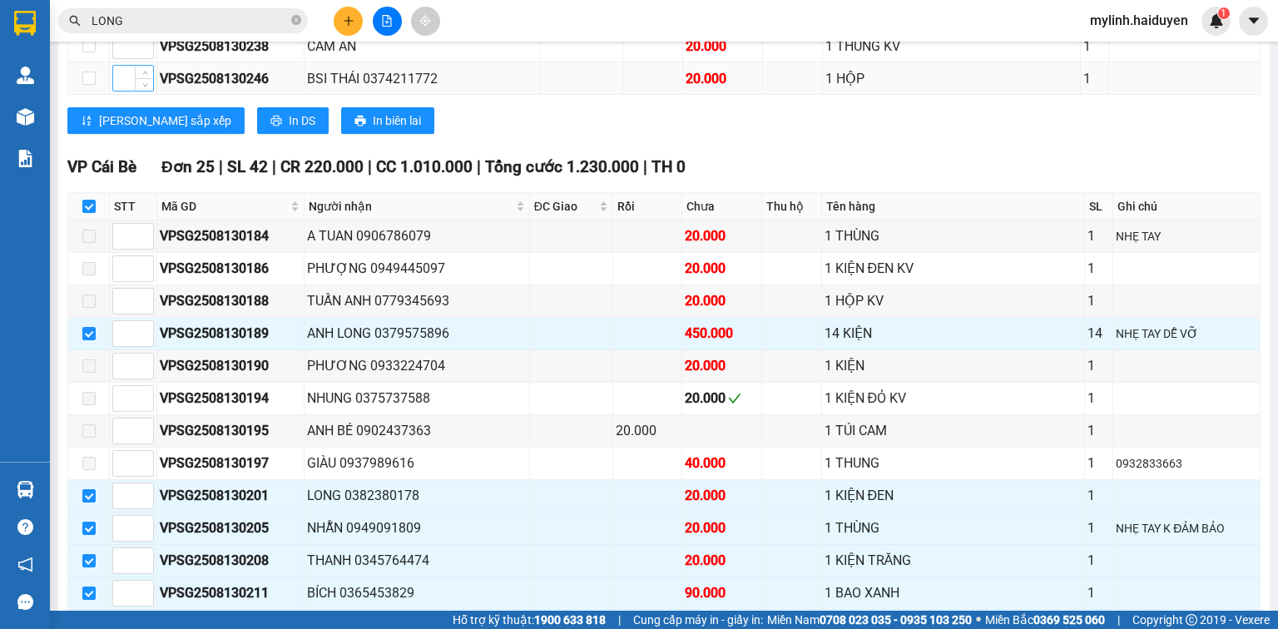
scroll to position [1227, 0]
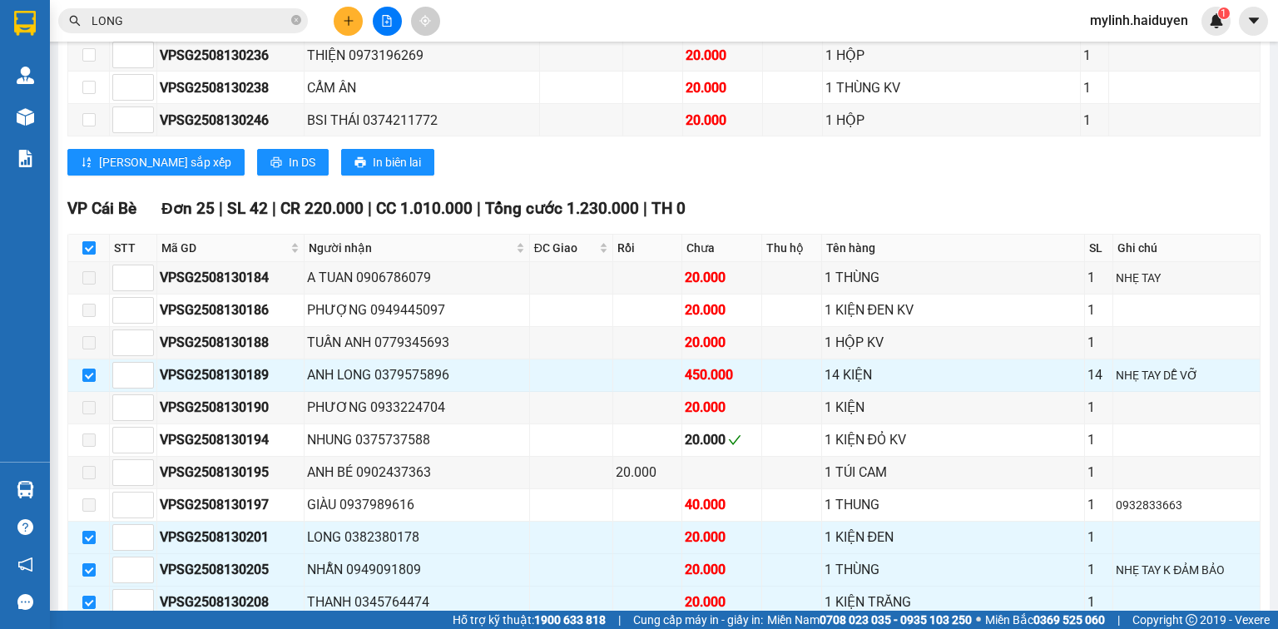
click at [92, 247] on input "checkbox" at bounding box center [88, 247] width 13 height 13
checkbox input "false"
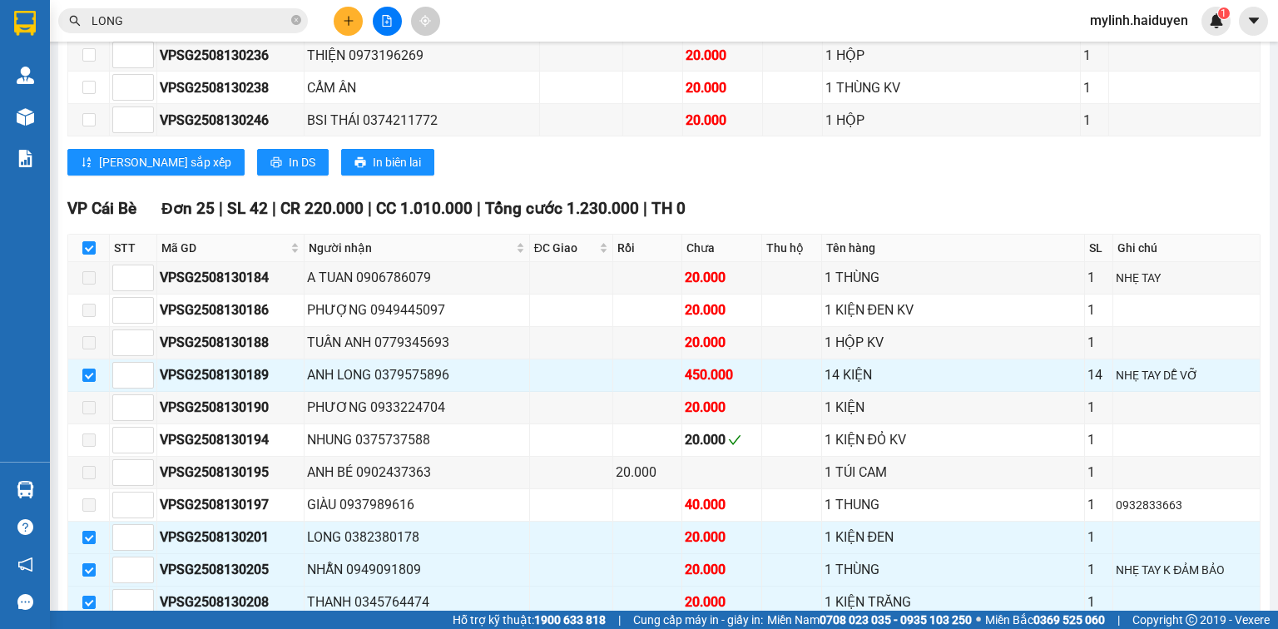
checkbox input "false"
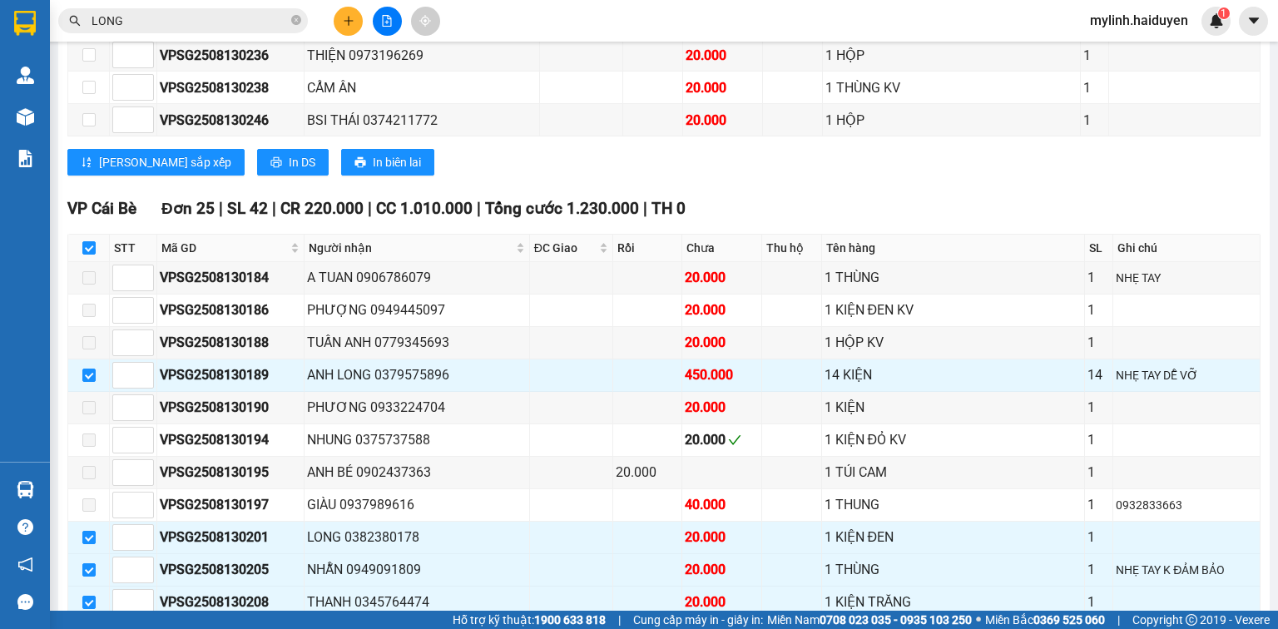
checkbox input "false"
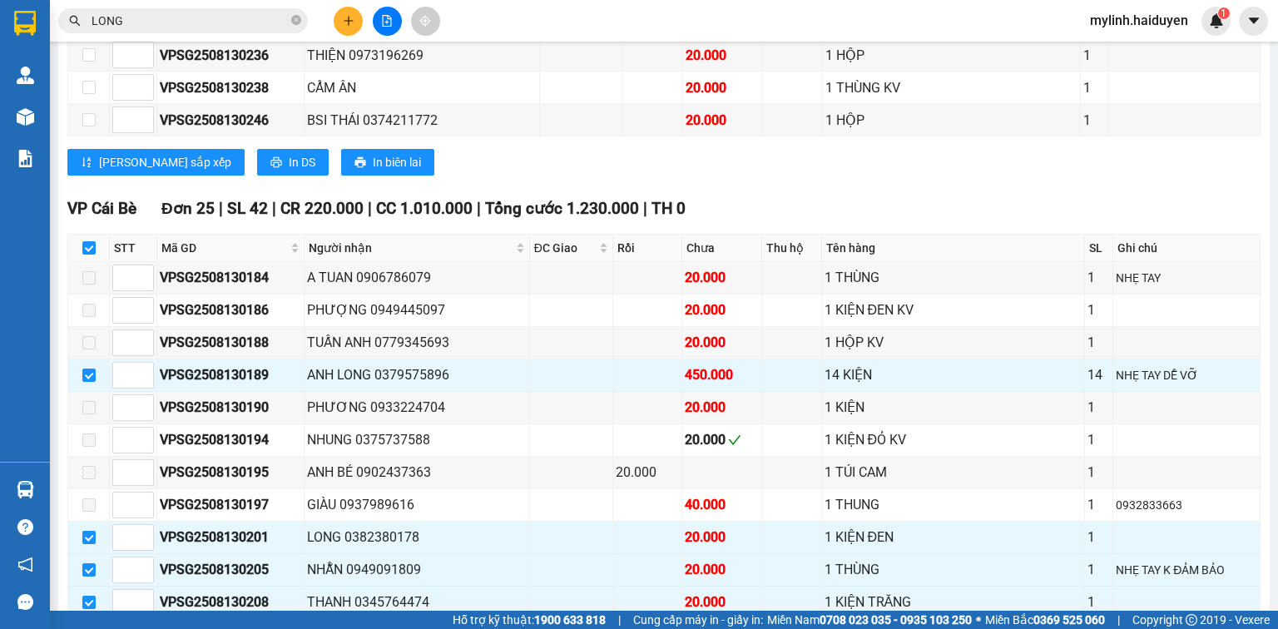
checkbox input "false"
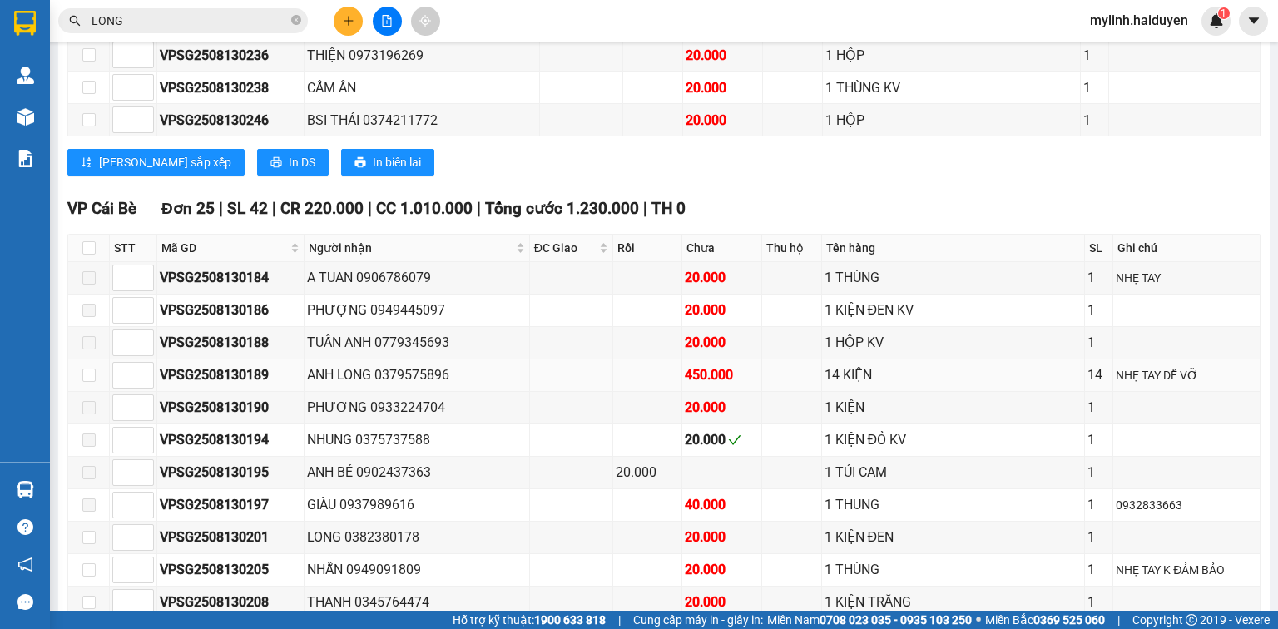
click at [97, 366] on td at bounding box center [89, 375] width 42 height 32
click at [96, 370] on td at bounding box center [89, 375] width 42 height 32
click at [90, 373] on input "checkbox" at bounding box center [88, 375] width 13 height 13
checkbox input "true"
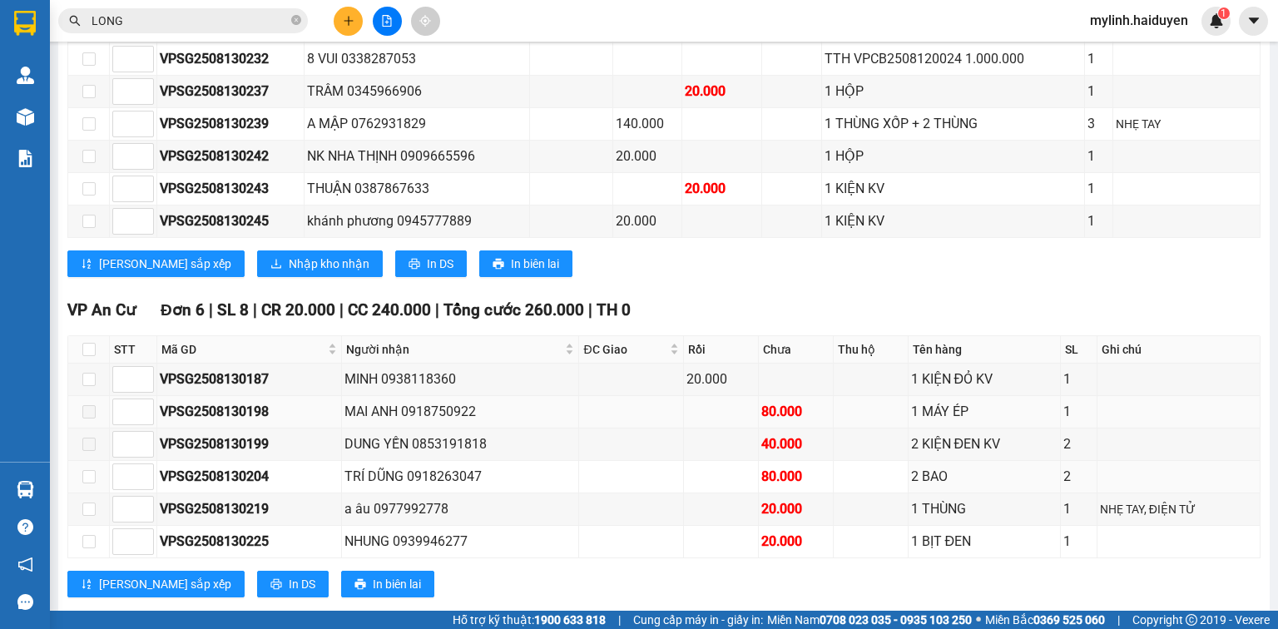
scroll to position [2078, 0]
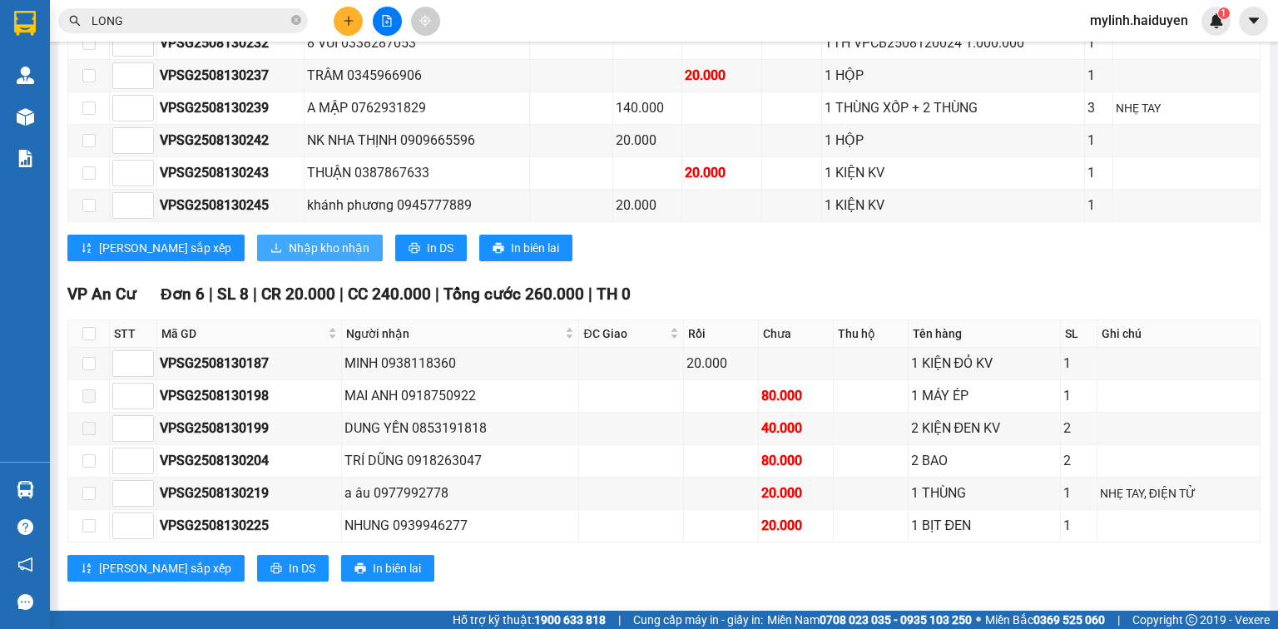
click at [297, 236] on button "Nhập kho nhận" at bounding box center [320, 248] width 126 height 27
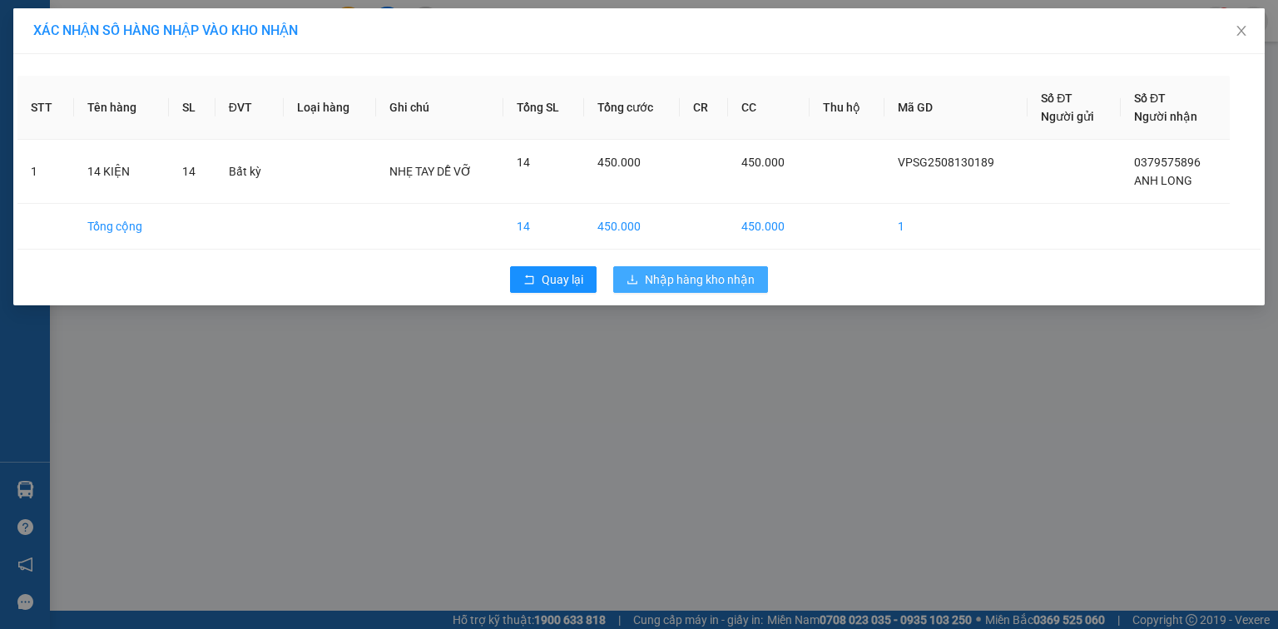
click at [705, 274] on span "Nhập hàng kho nhận" at bounding box center [700, 279] width 110 height 18
